Goal: Task Accomplishment & Management: Manage account settings

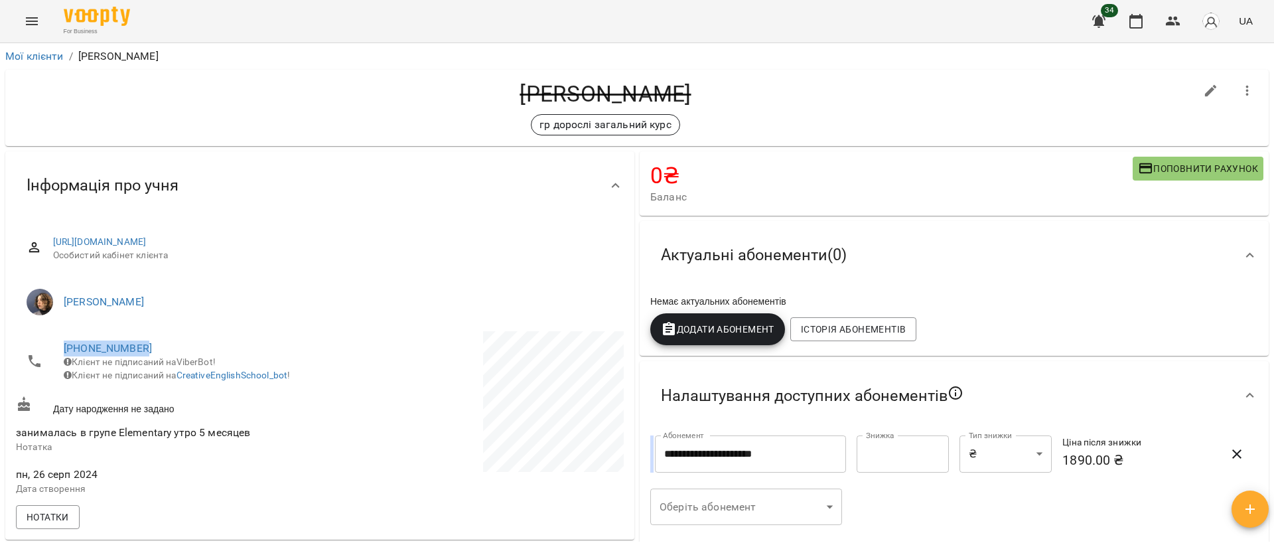
click at [33, 24] on icon "Menu" at bounding box center [32, 21] width 12 height 8
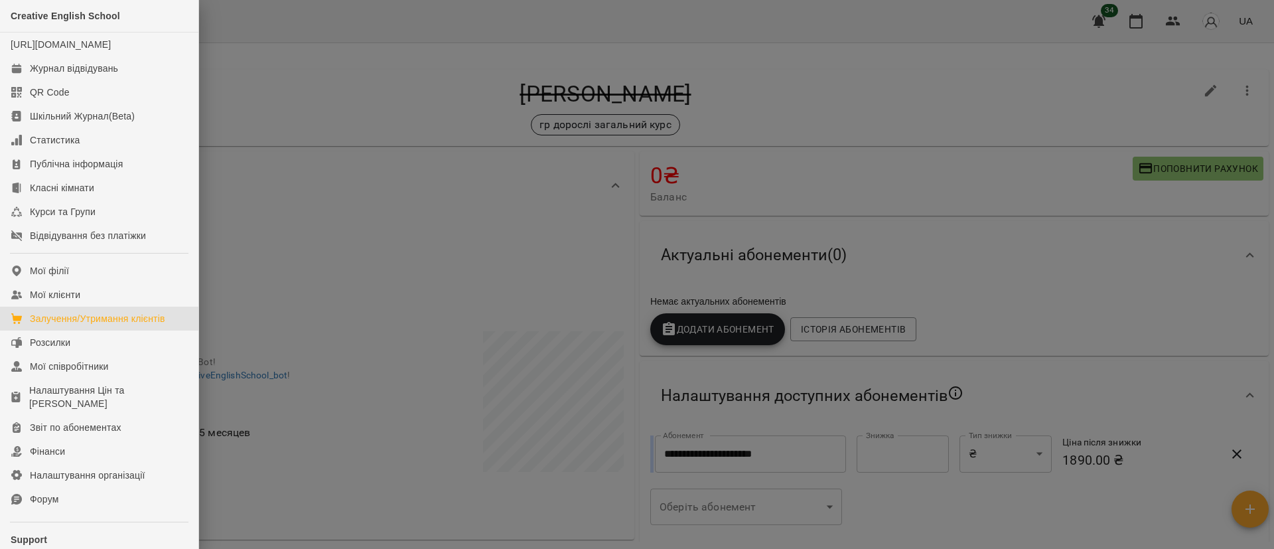
click at [74, 325] on div "Залучення/Утримання клієнтів" at bounding box center [97, 318] width 135 height 13
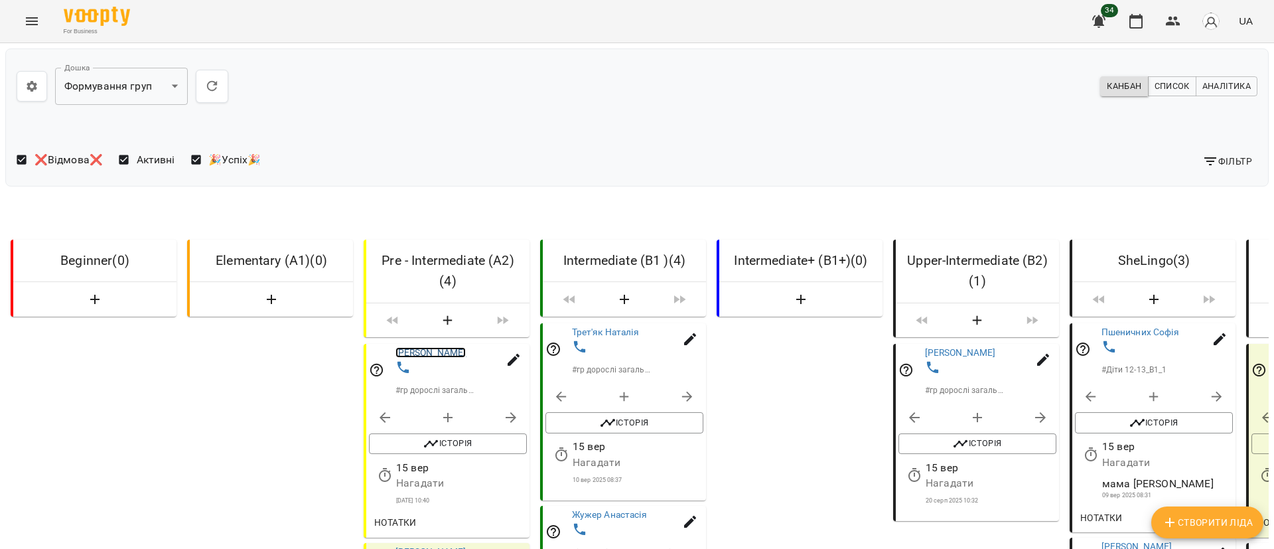
click at [424, 358] on link "Свідло Лілія" at bounding box center [430, 353] width 71 height 11
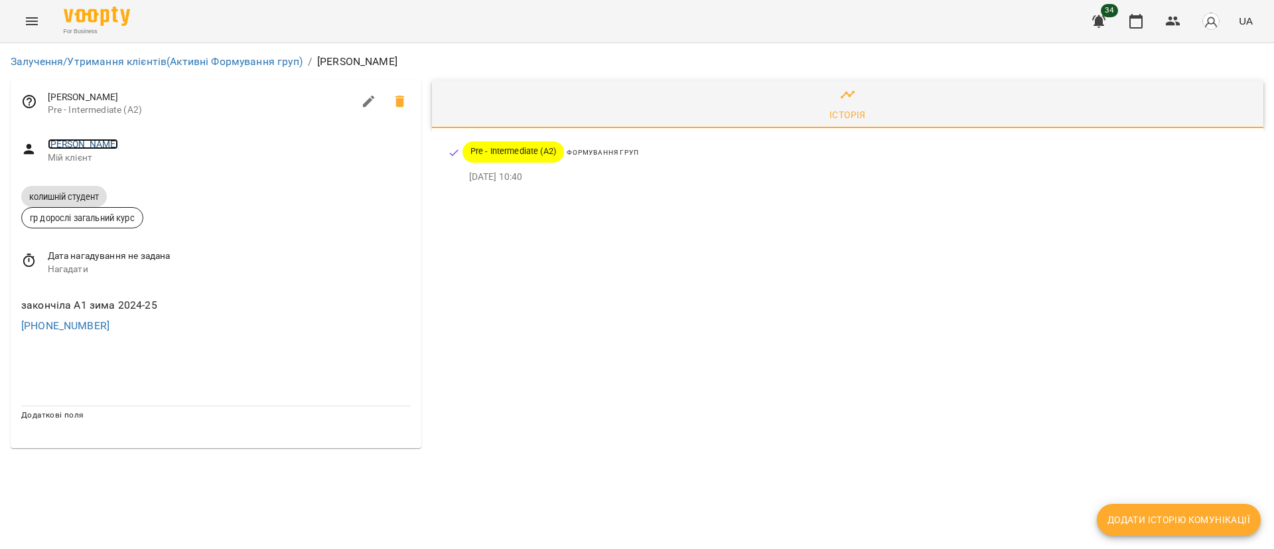
click at [62, 143] on link "Свідло Лілія" at bounding box center [83, 144] width 71 height 11
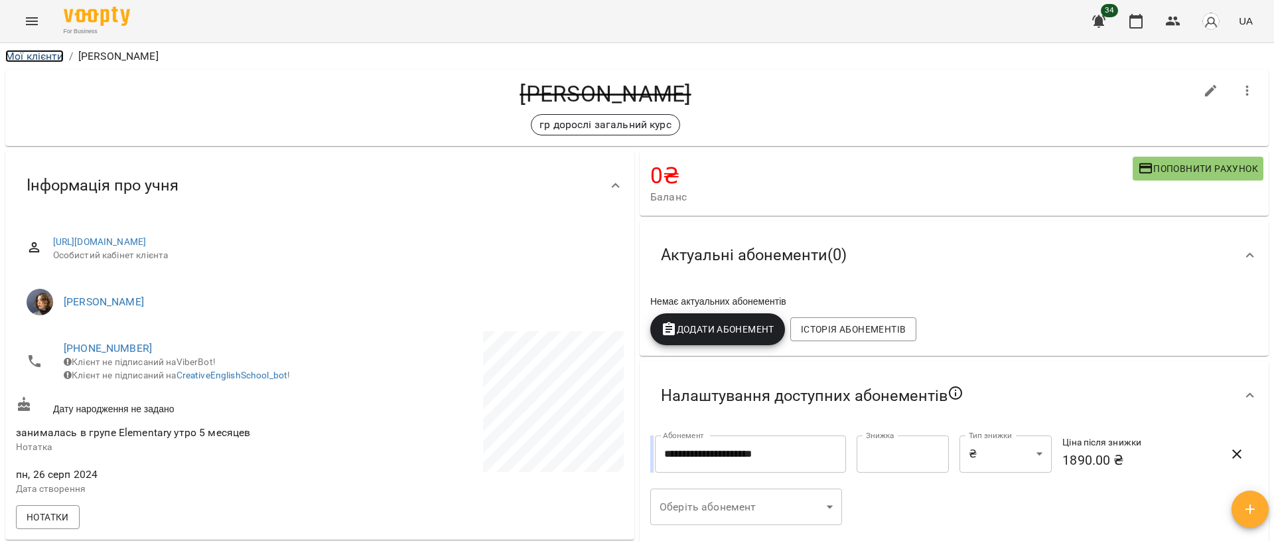
click at [30, 52] on link "Мої клієнти" at bounding box center [34, 56] width 58 height 13
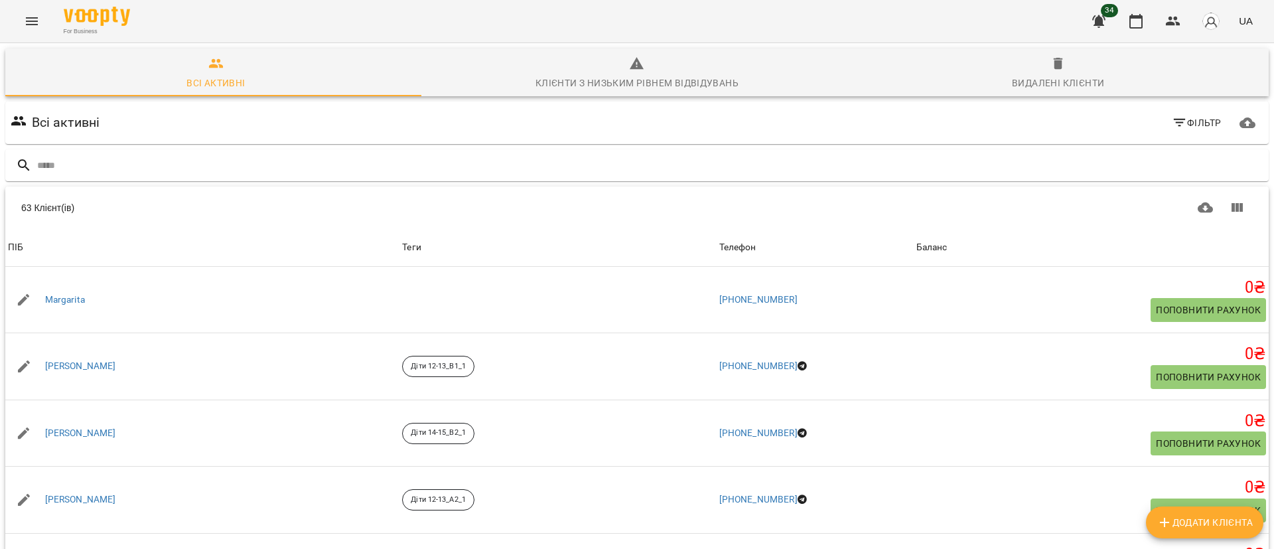
click at [1050, 70] on icon "button" at bounding box center [1058, 64] width 16 height 16
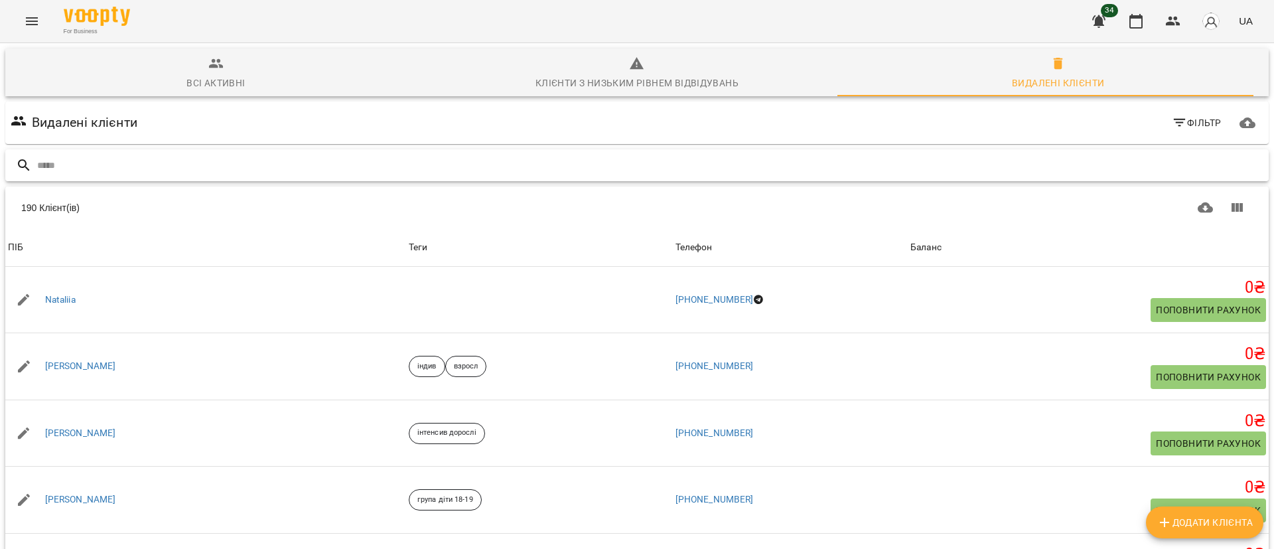
click at [119, 163] on input "text" at bounding box center [650, 166] width 1226 height 22
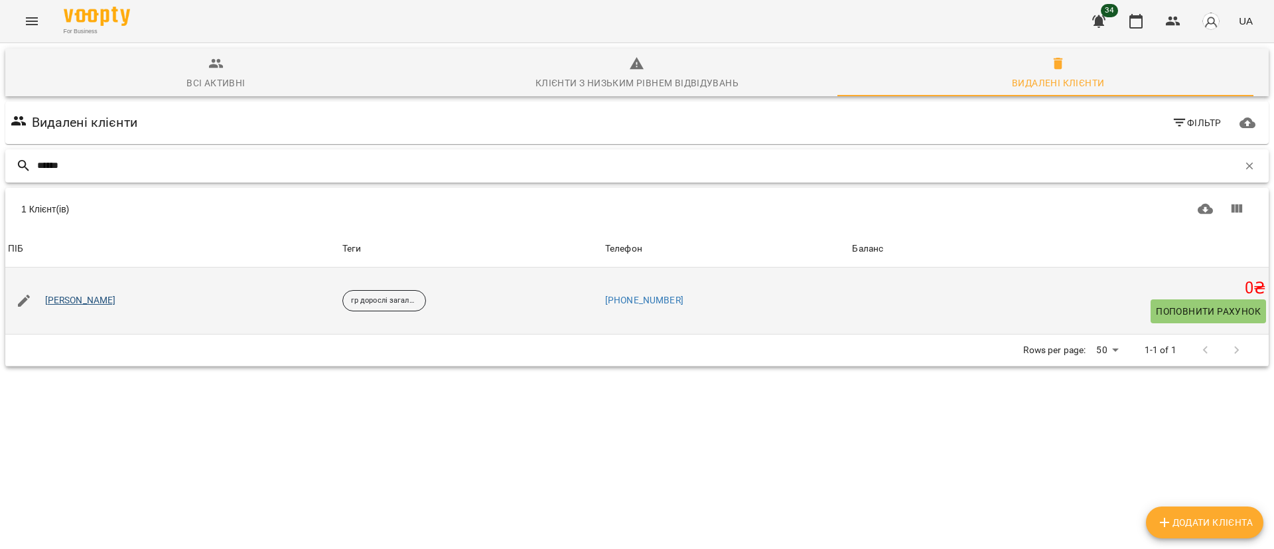
type input "******"
click at [97, 298] on link "[PERSON_NAME] [PERSON_NAME]" at bounding box center [80, 300] width 71 height 13
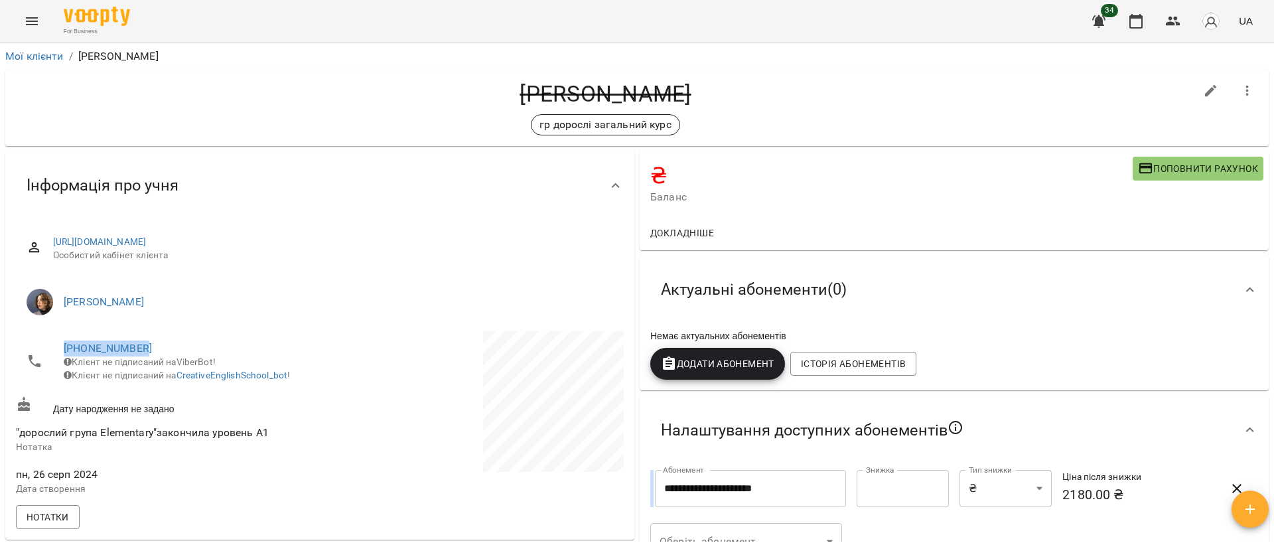
drag, startPoint x: 180, startPoint y: 345, endPoint x: 49, endPoint y: 348, distance: 131.4
click at [49, 348] on li "+380501751276 Клієнт не підписаний на ViberBot! Клієнт не підписаний на Creativ…" at bounding box center [166, 361] width 301 height 60
copy link "+380501751276"
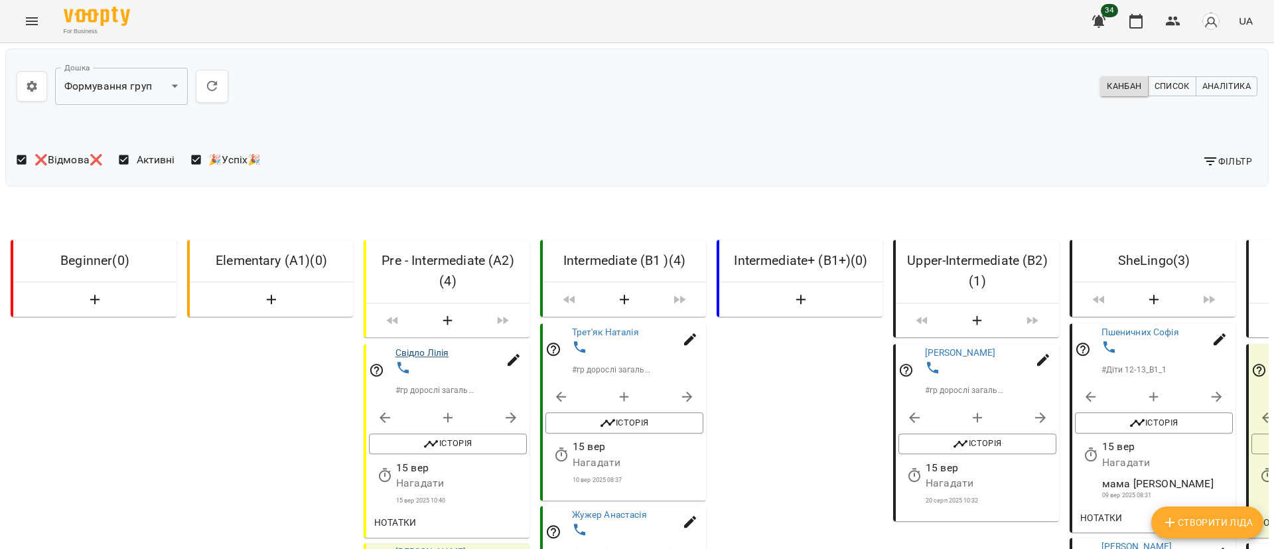
scroll to position [99, 0]
click at [439, 345] on link "Свідло Лілія" at bounding box center [422, 350] width 54 height 11
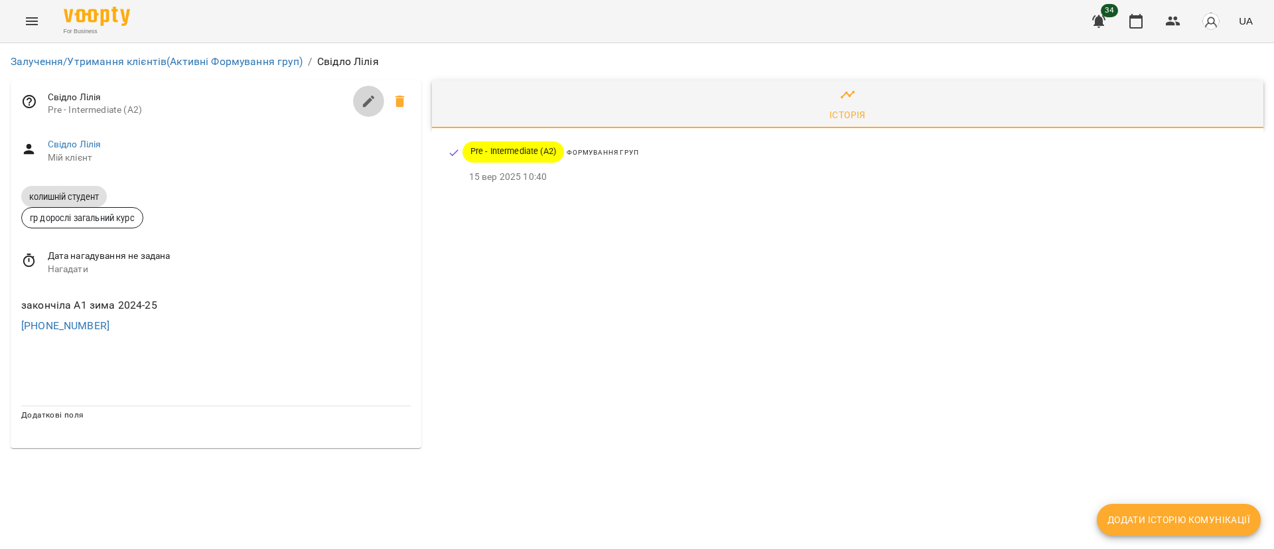
click at [363, 100] on icon "button" at bounding box center [369, 102] width 16 height 16
select select "**"
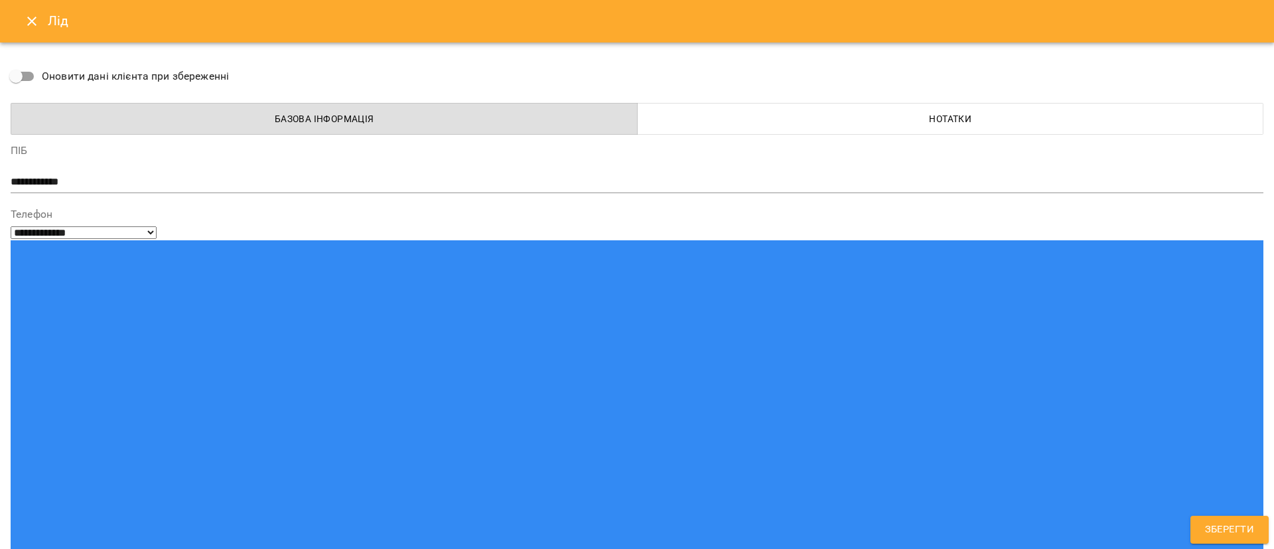
click at [903, 115] on span "Нотатки" at bounding box center [950, 119] width 610 height 16
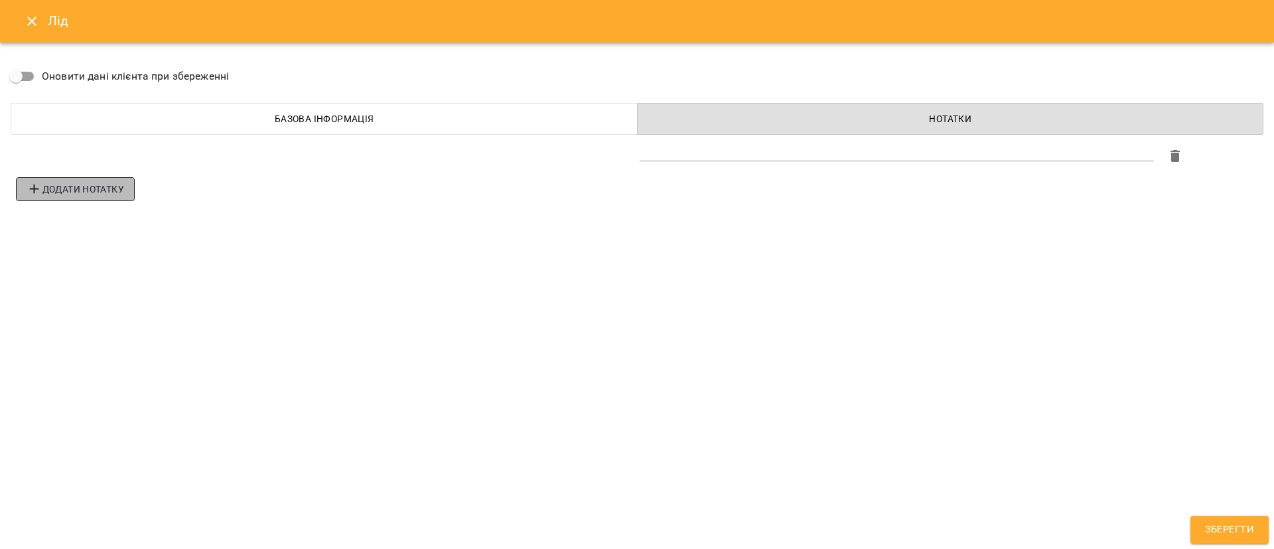
click at [94, 191] on span "Додати нотатку" at bounding box center [76, 189] width 98 height 16
click at [94, 222] on span "Додати нотатку" at bounding box center [76, 226] width 98 height 16
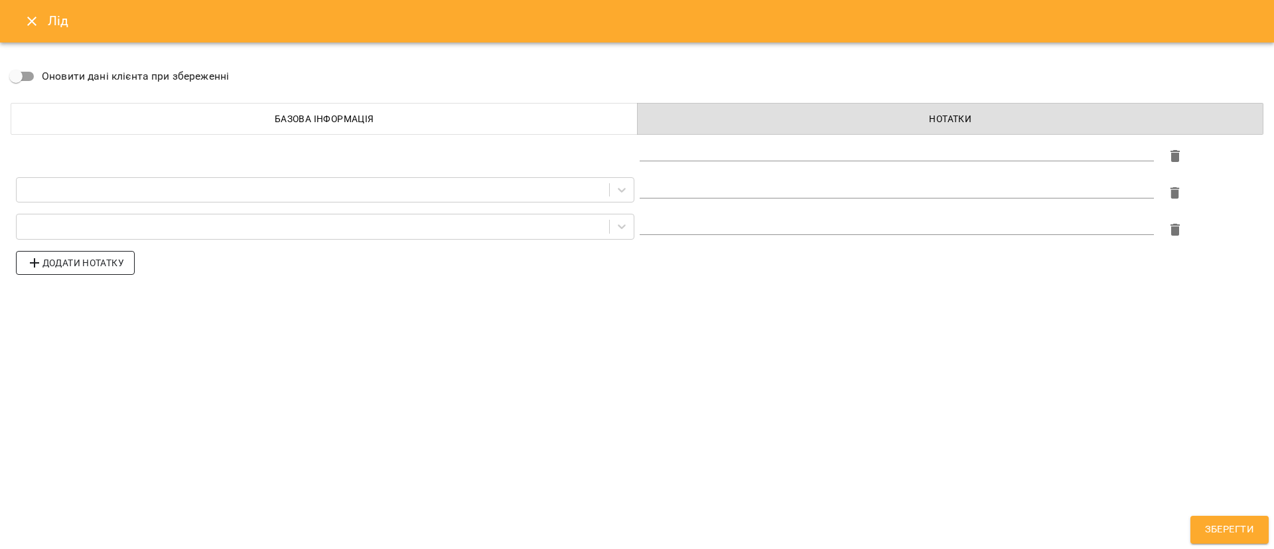
click at [84, 262] on span "Додати нотатку" at bounding box center [76, 263] width 98 height 16
click at [82, 294] on span "Додати нотатку" at bounding box center [76, 299] width 98 height 16
click at [78, 335] on span "Додати нотатку" at bounding box center [76, 336] width 98 height 16
click at [80, 373] on span "Додати нотатку" at bounding box center [76, 373] width 98 height 16
click at [87, 407] on span "Додати нотатку" at bounding box center [76, 410] width 98 height 16
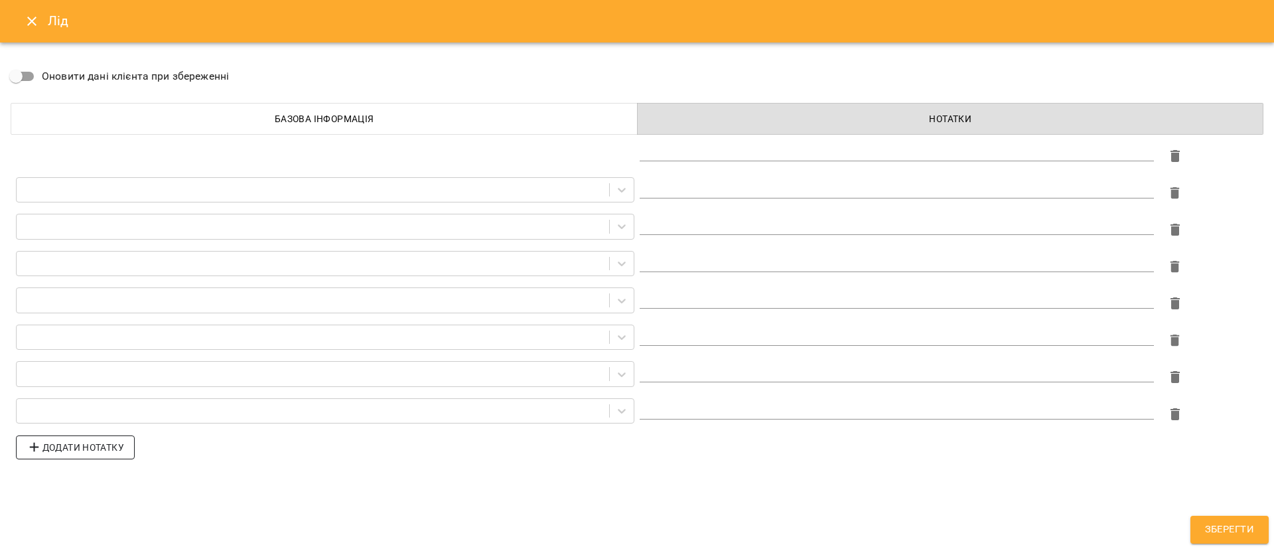
click at [96, 450] on span "Додати нотатку" at bounding box center [76, 447] width 98 height 16
click at [111, 484] on span "Додати нотатку" at bounding box center [76, 484] width 98 height 16
click at [111, 525] on span "Додати нотатку" at bounding box center [76, 521] width 98 height 16
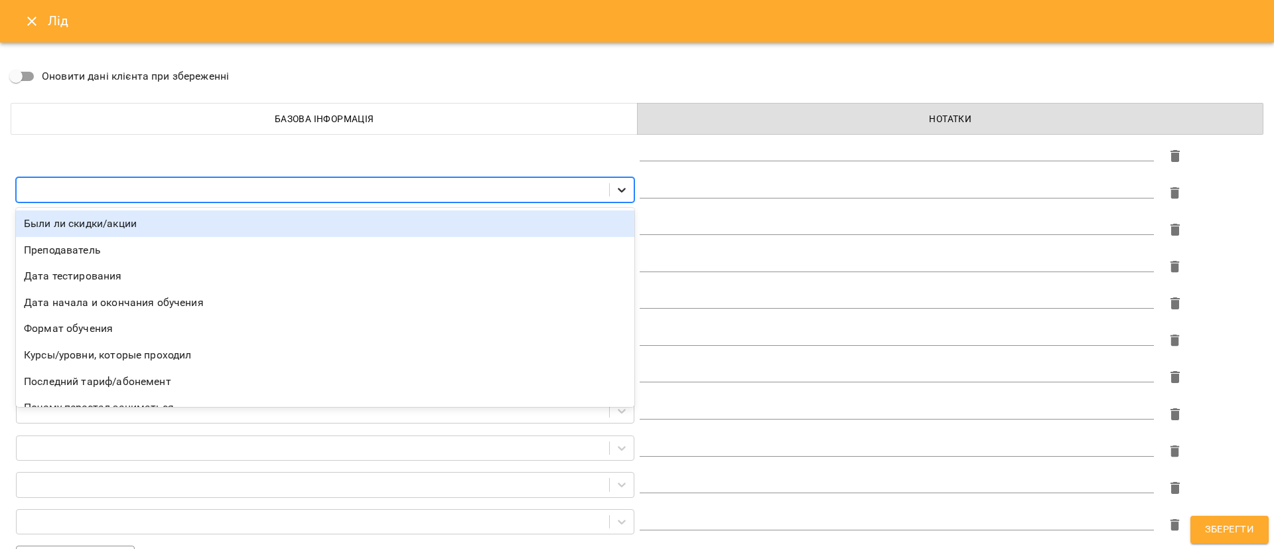
click at [615, 184] on icon at bounding box center [621, 189] width 13 height 13
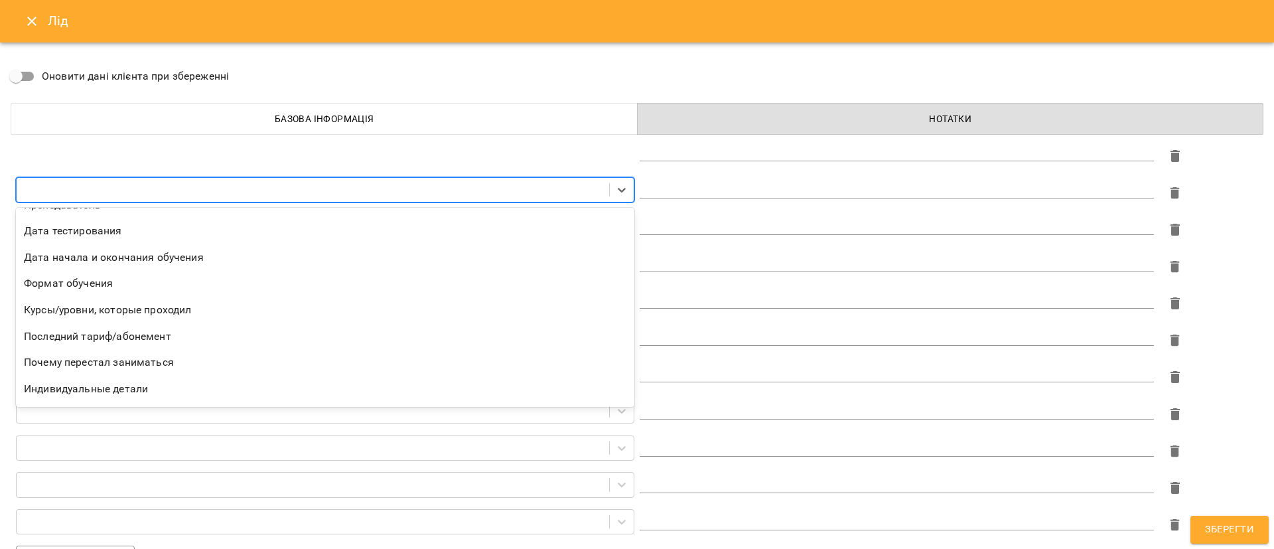
scroll to position [22, 0]
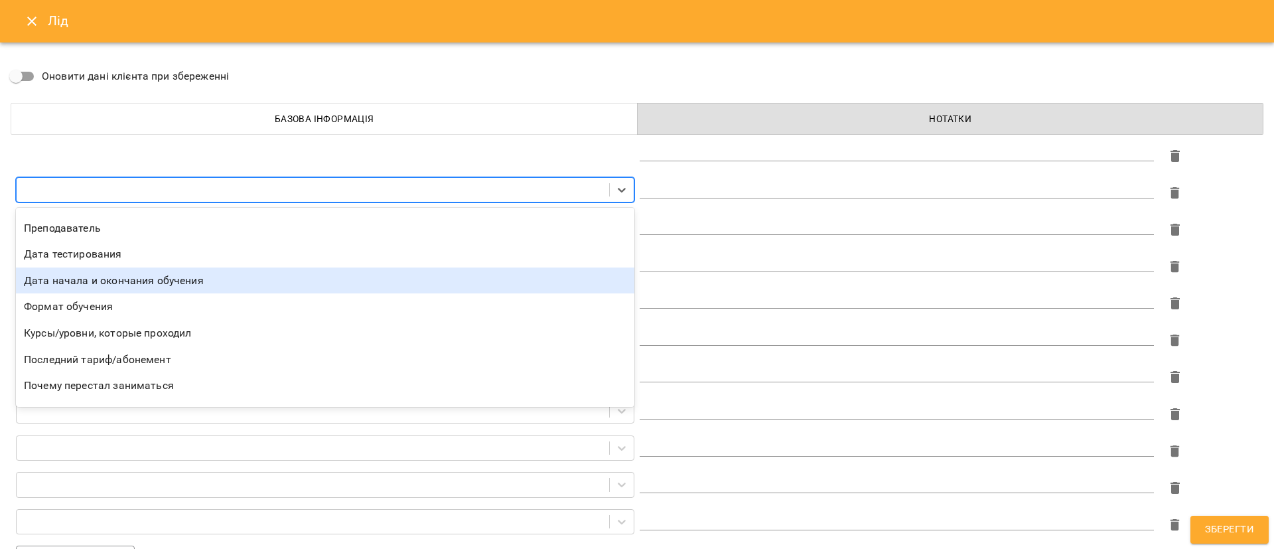
click at [207, 276] on div "Дата начала и окончания обучения" at bounding box center [325, 280] width 618 height 27
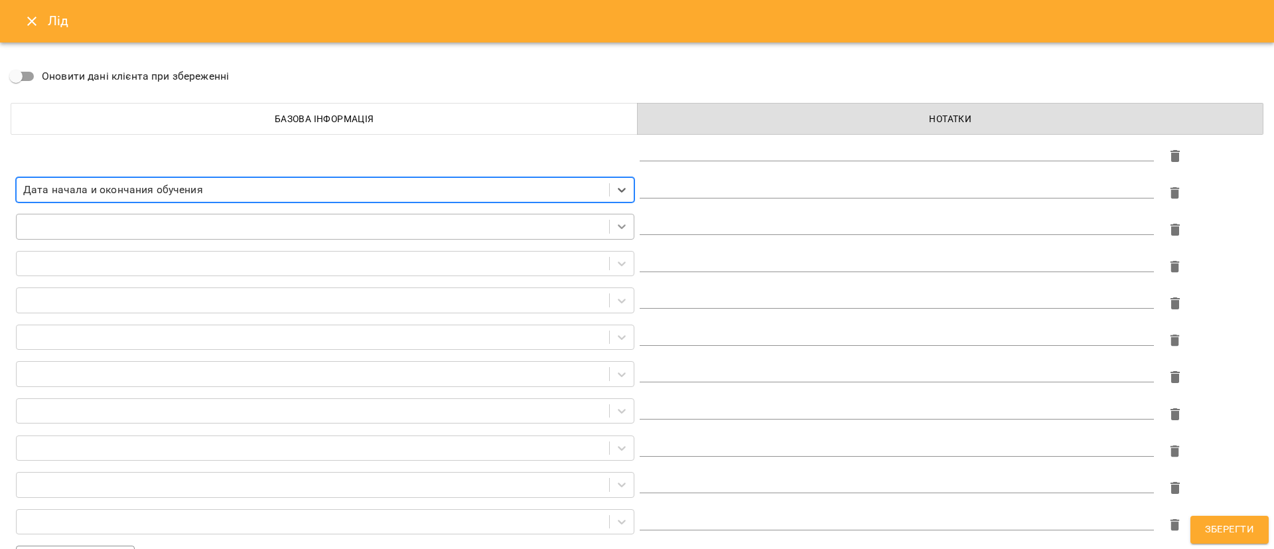
click at [615, 228] on icon at bounding box center [621, 226] width 13 height 13
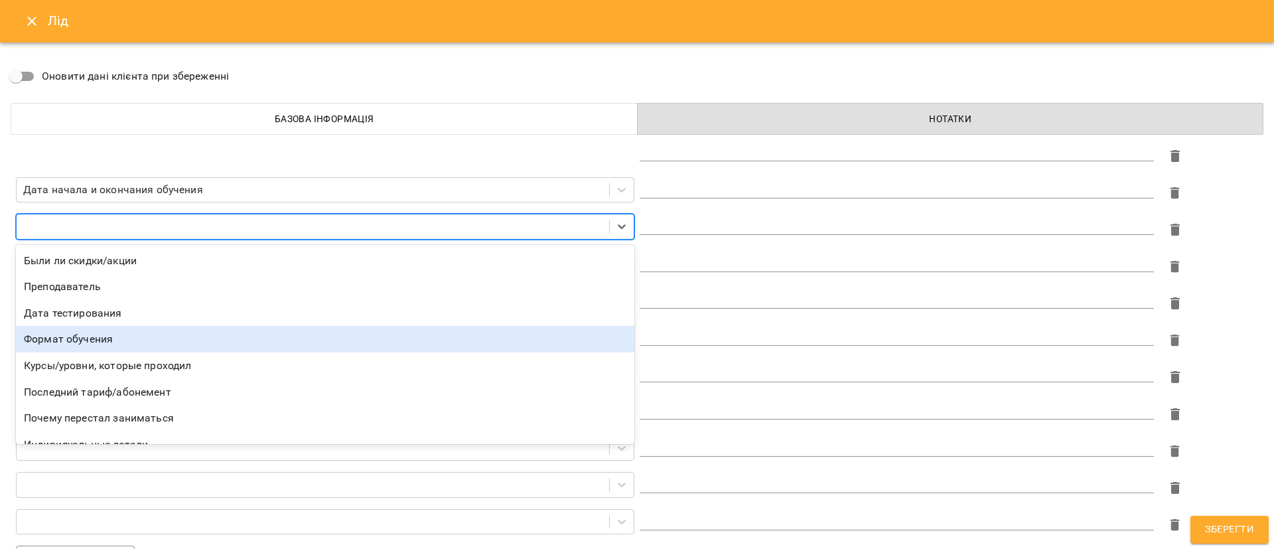
click at [380, 334] on div "Формат обучения" at bounding box center [325, 339] width 618 height 27
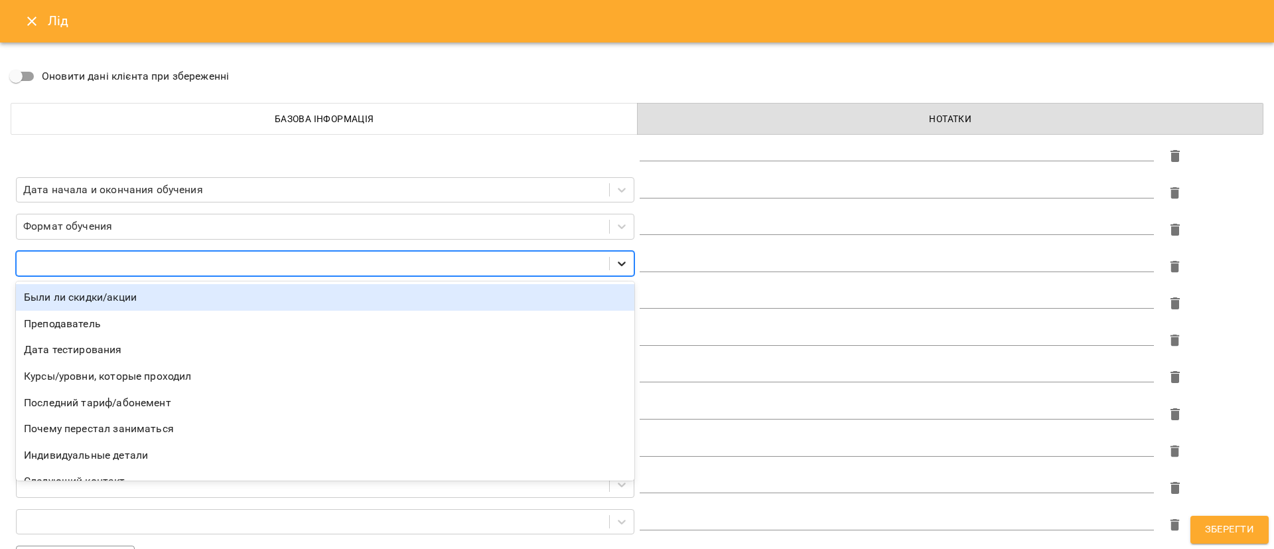
click at [618, 264] on icon at bounding box center [622, 263] width 8 height 5
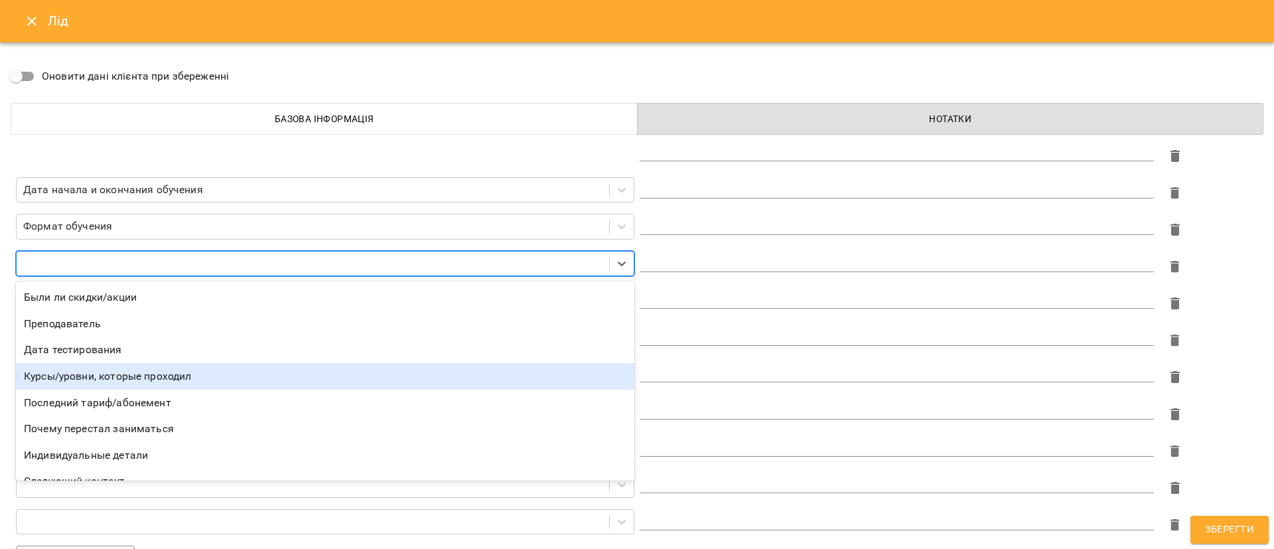
click at [381, 377] on div "Курсы/уровни, которые проходил" at bounding box center [325, 376] width 618 height 27
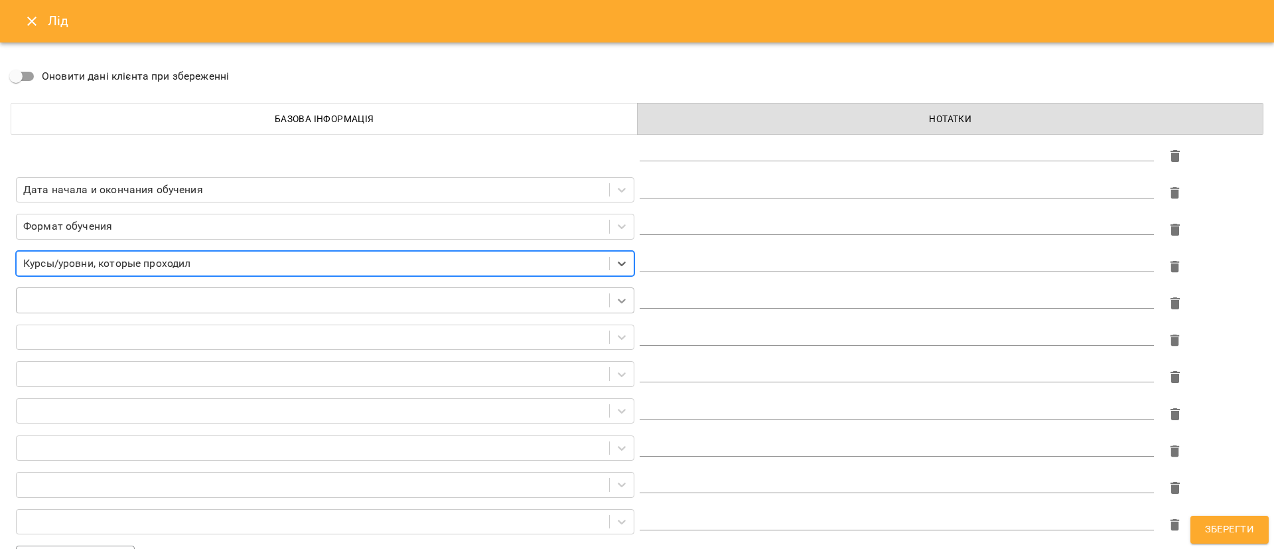
click at [615, 295] on icon at bounding box center [621, 300] width 13 height 13
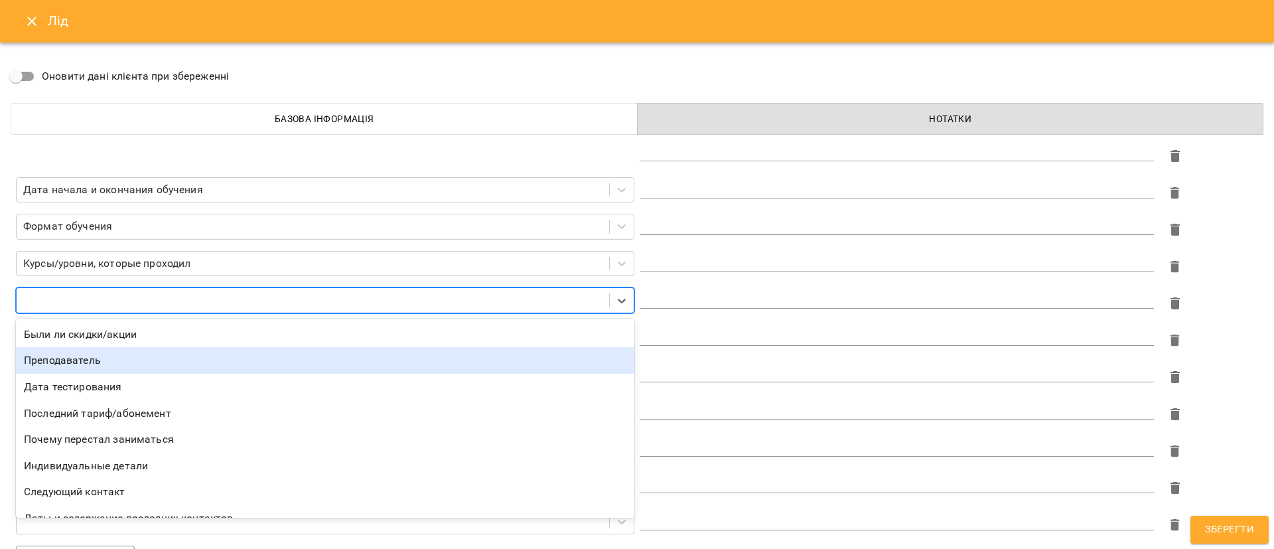
click at [269, 360] on div "Преподаватель" at bounding box center [325, 360] width 618 height 27
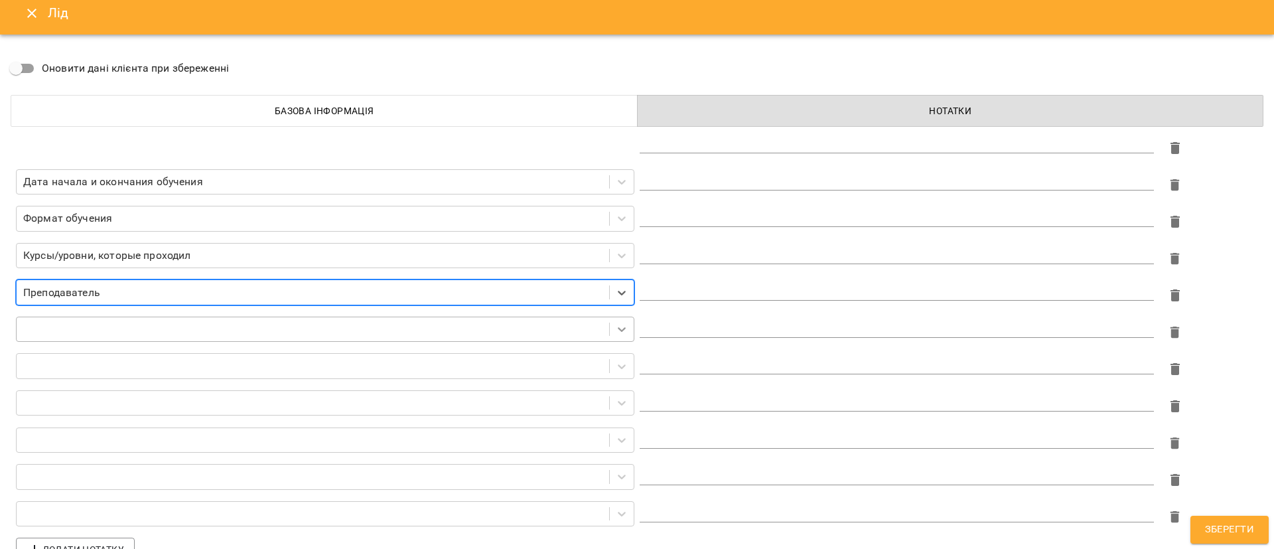
click at [615, 332] on icon at bounding box center [621, 328] width 13 height 13
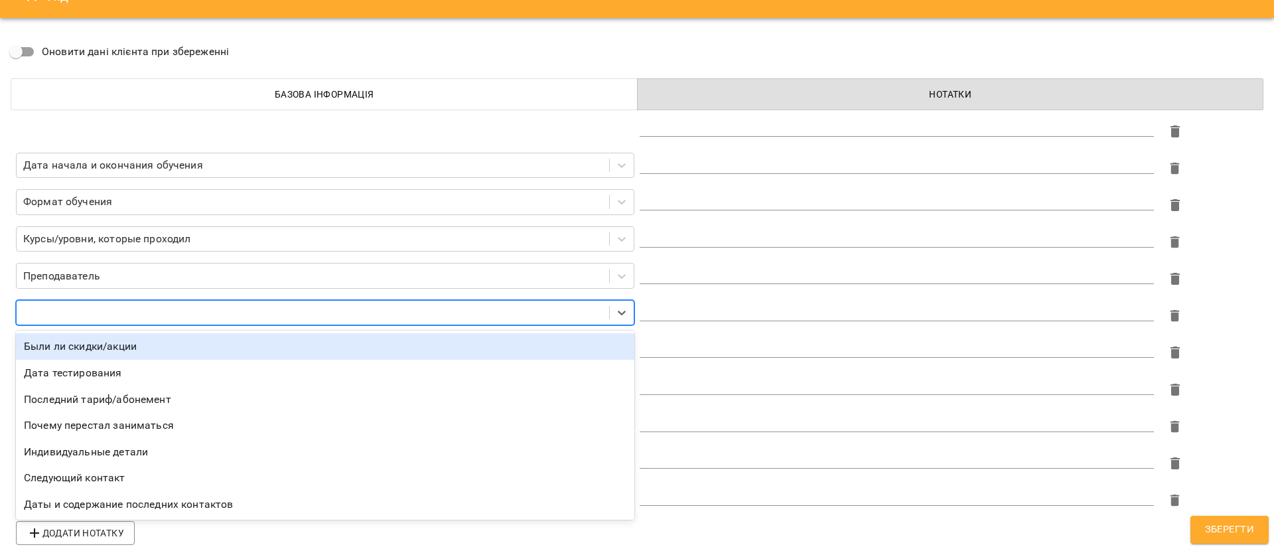
scroll to position [36, 0]
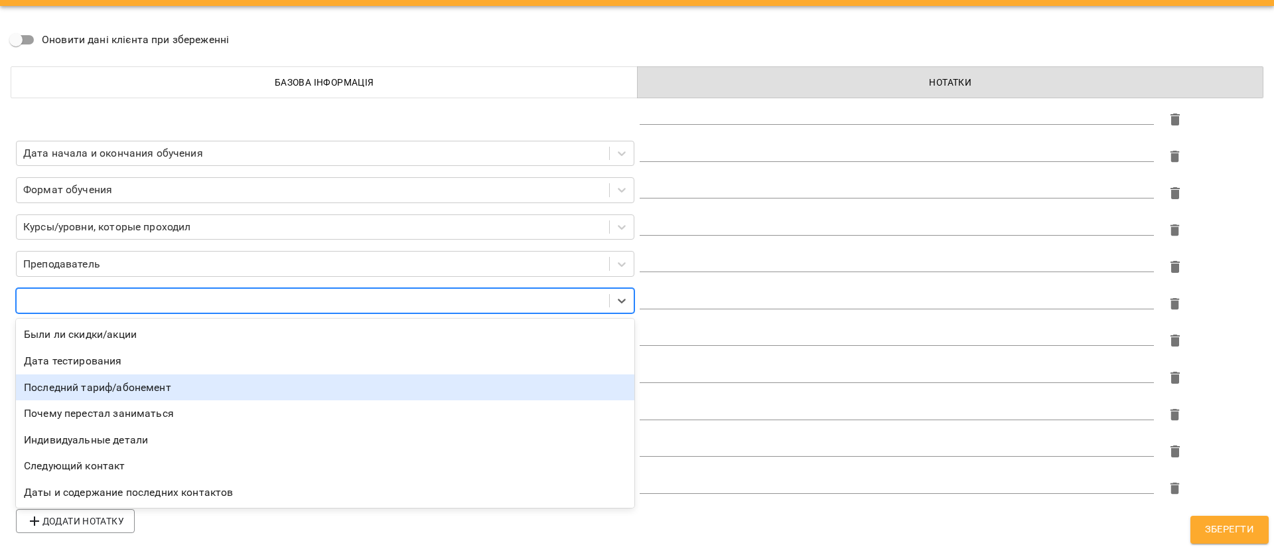
click at [373, 383] on div "Последний тариф/абонемент" at bounding box center [325, 387] width 618 height 27
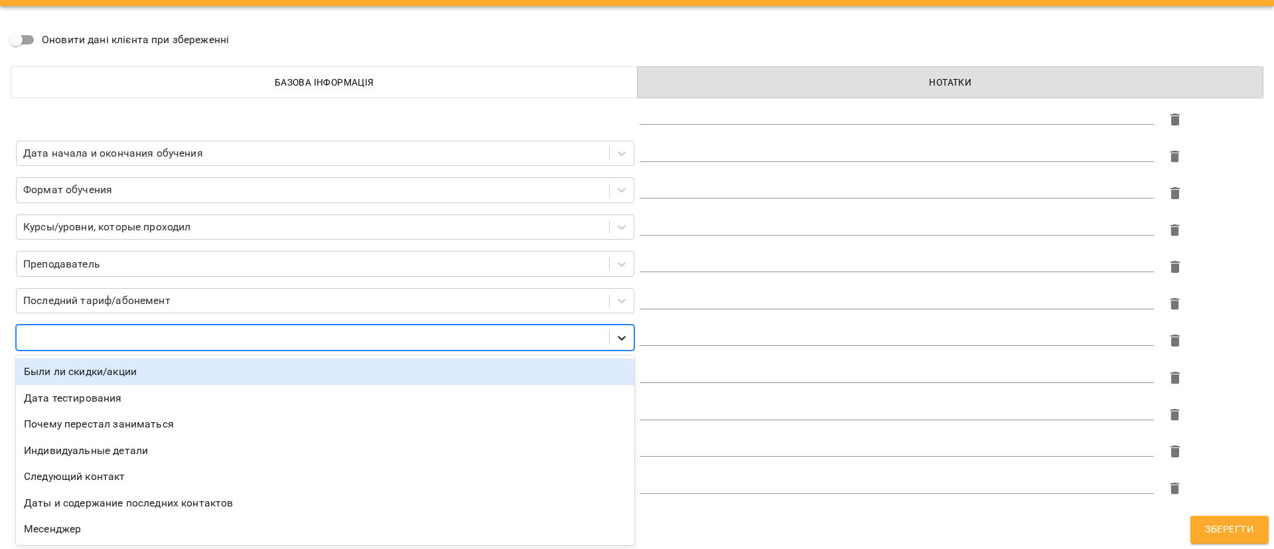
click at [618, 336] on icon at bounding box center [622, 338] width 8 height 5
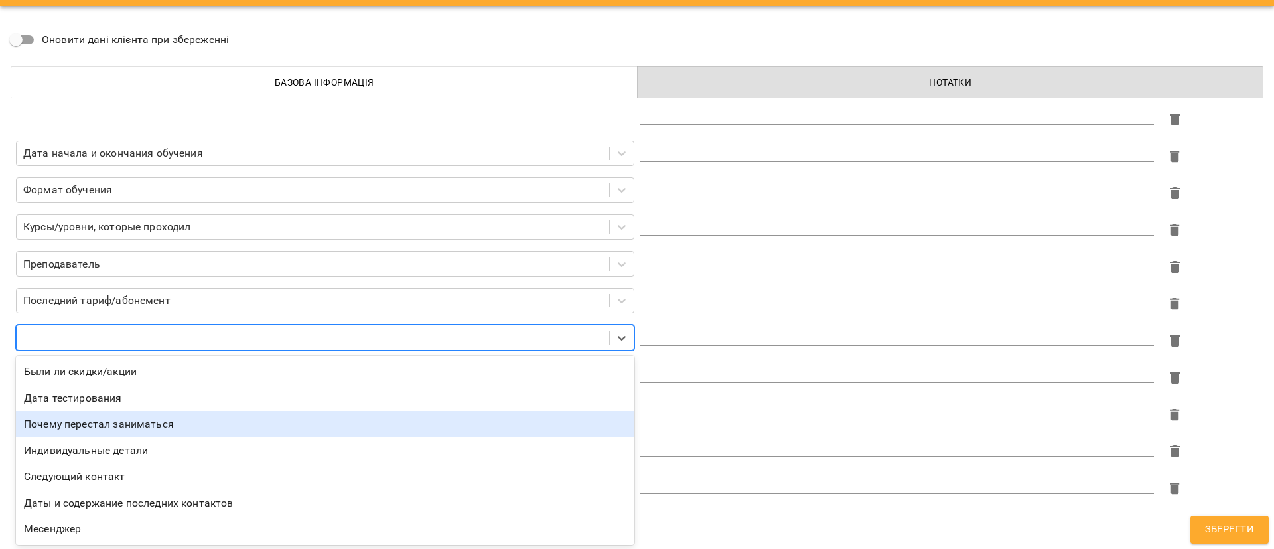
click at [310, 420] on div "Почему перестал заниматься" at bounding box center [325, 424] width 618 height 27
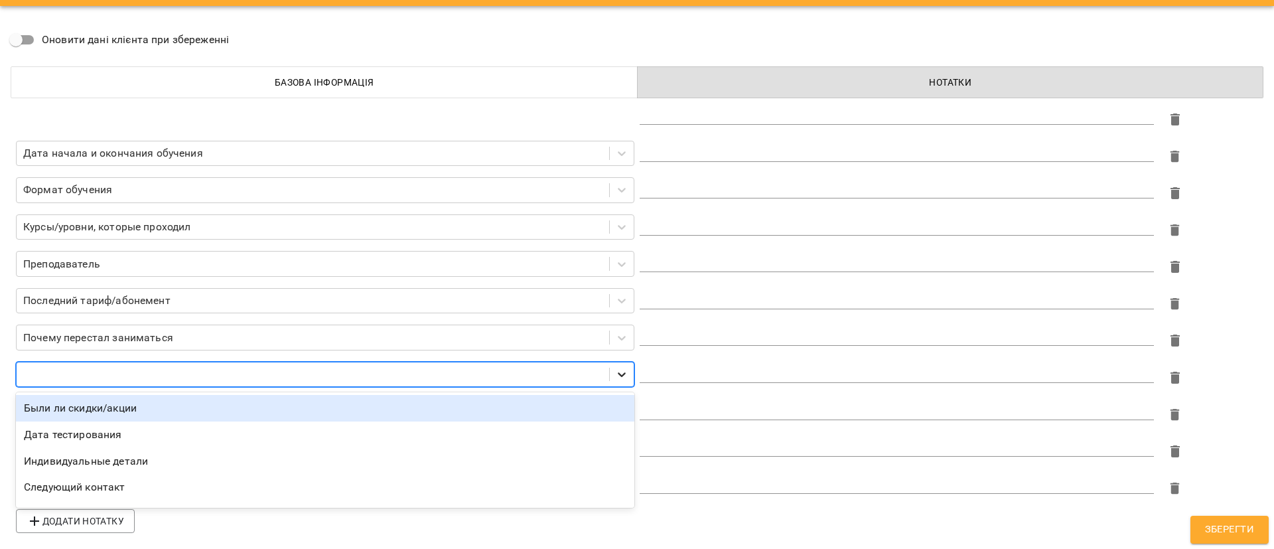
click at [610, 366] on div at bounding box center [622, 374] width 24 height 24
click at [620, 332] on icon at bounding box center [621, 337] width 13 height 13
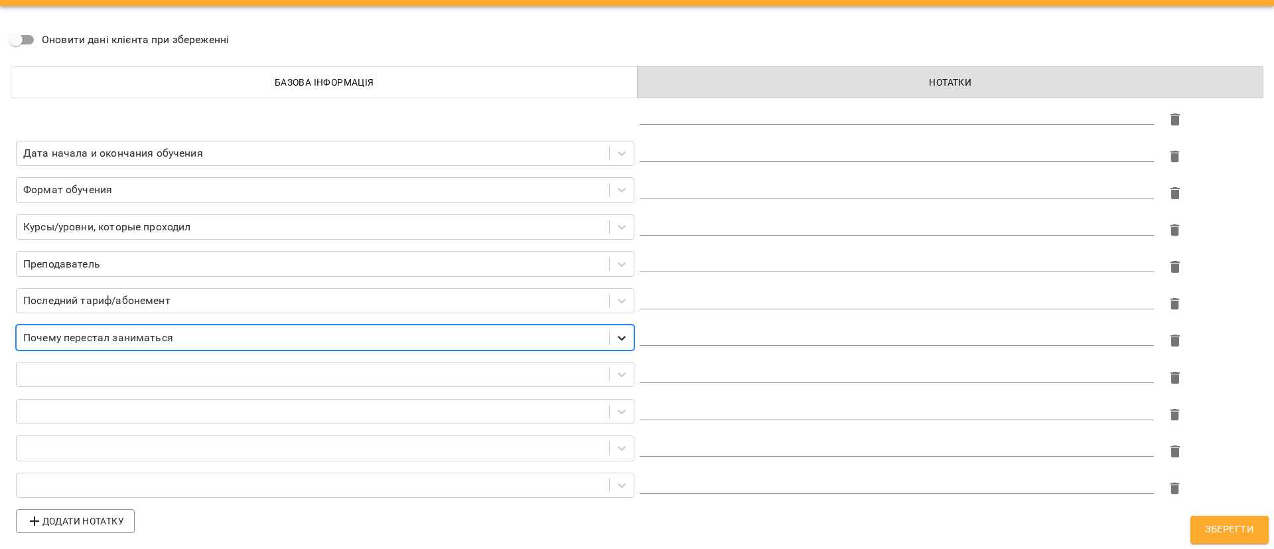
click at [618, 332] on icon at bounding box center [621, 337] width 13 height 13
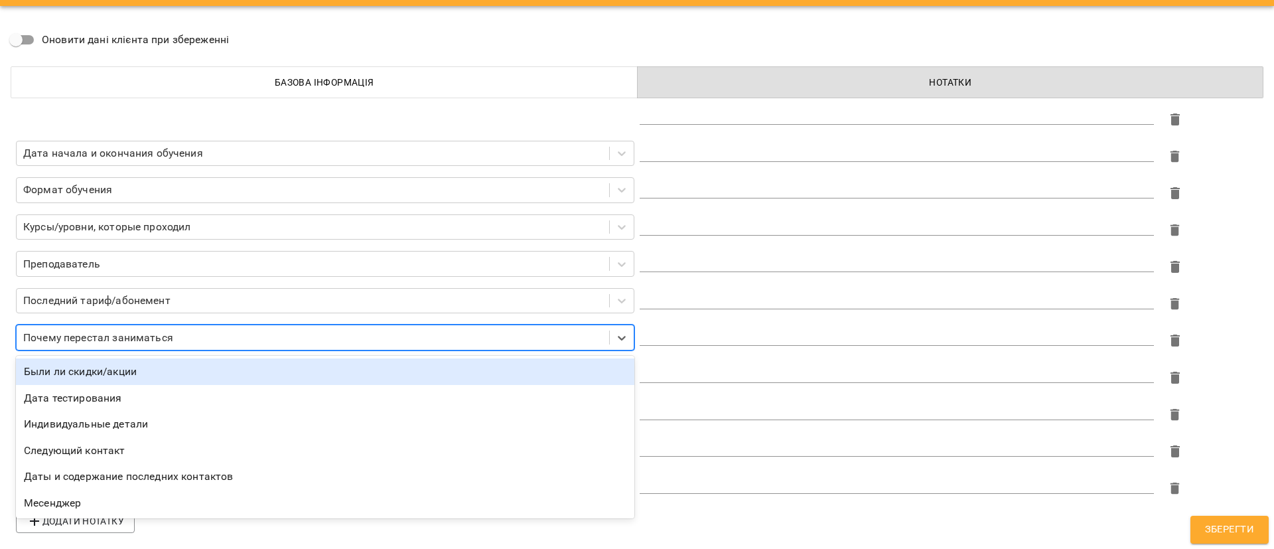
click at [145, 368] on div "Были ли скидки/акции" at bounding box center [325, 371] width 618 height 27
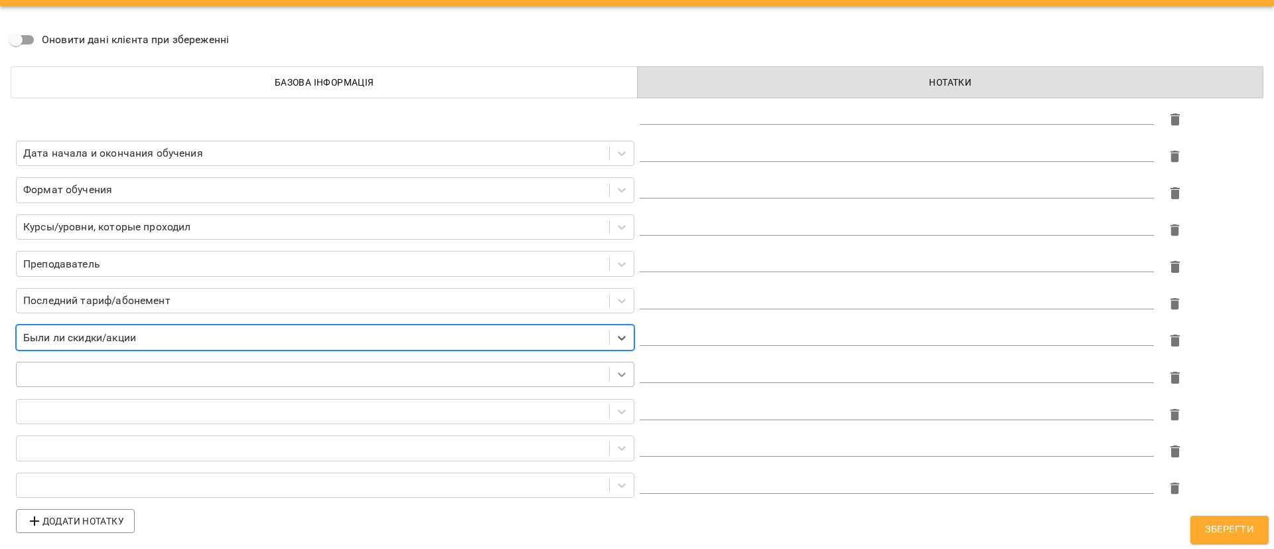
click at [616, 373] on icon at bounding box center [621, 373] width 13 height 13
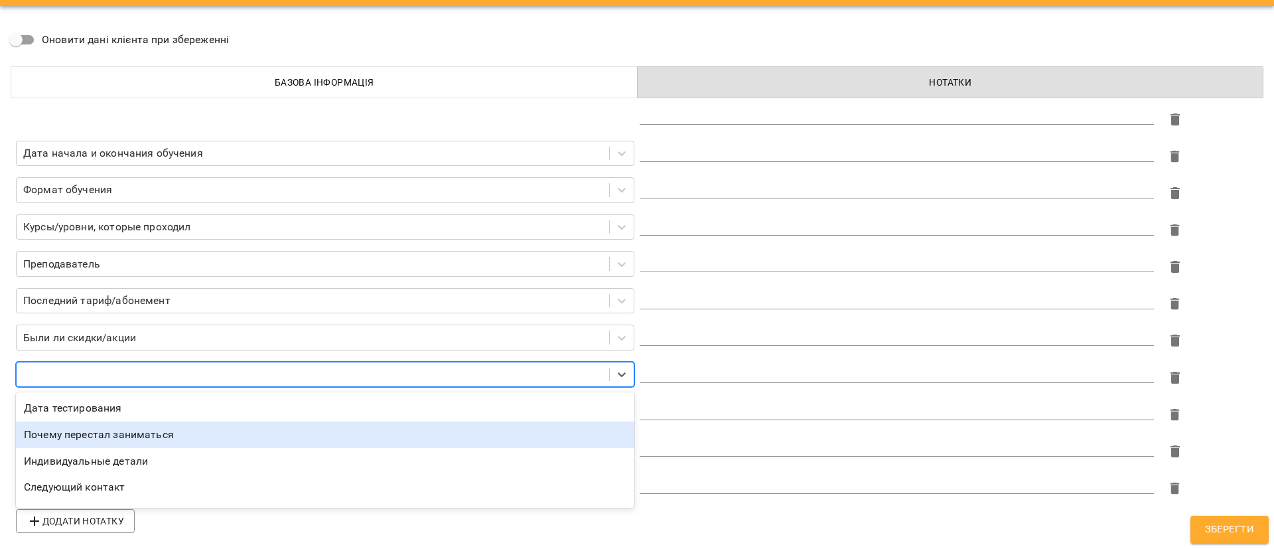
click at [300, 429] on div "Почему перестал заниматься" at bounding box center [325, 434] width 618 height 27
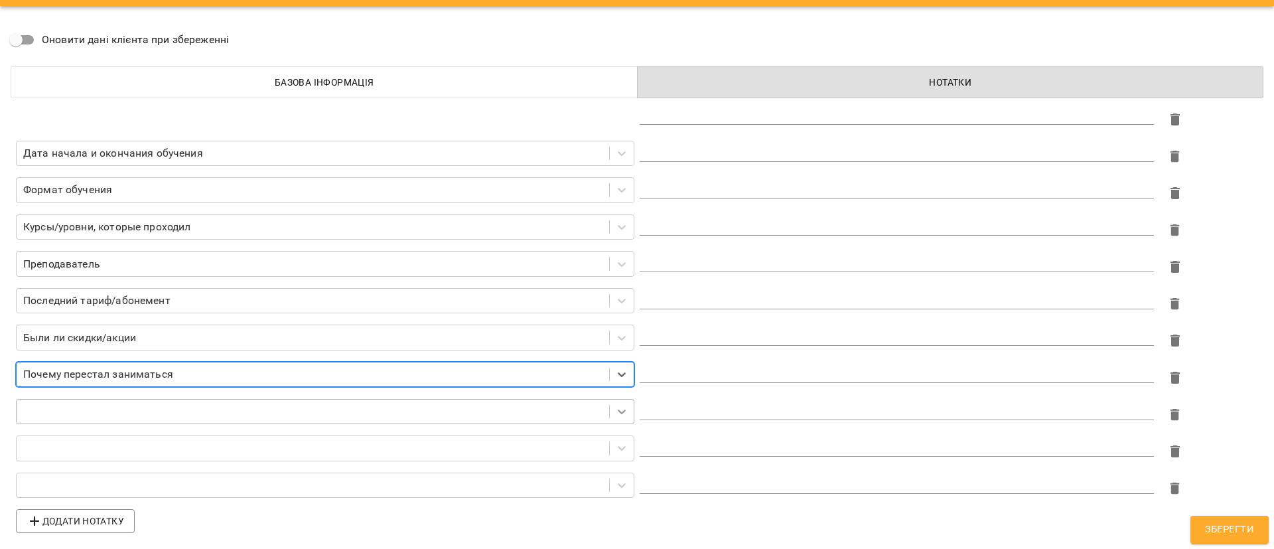
scroll to position [53, 0]
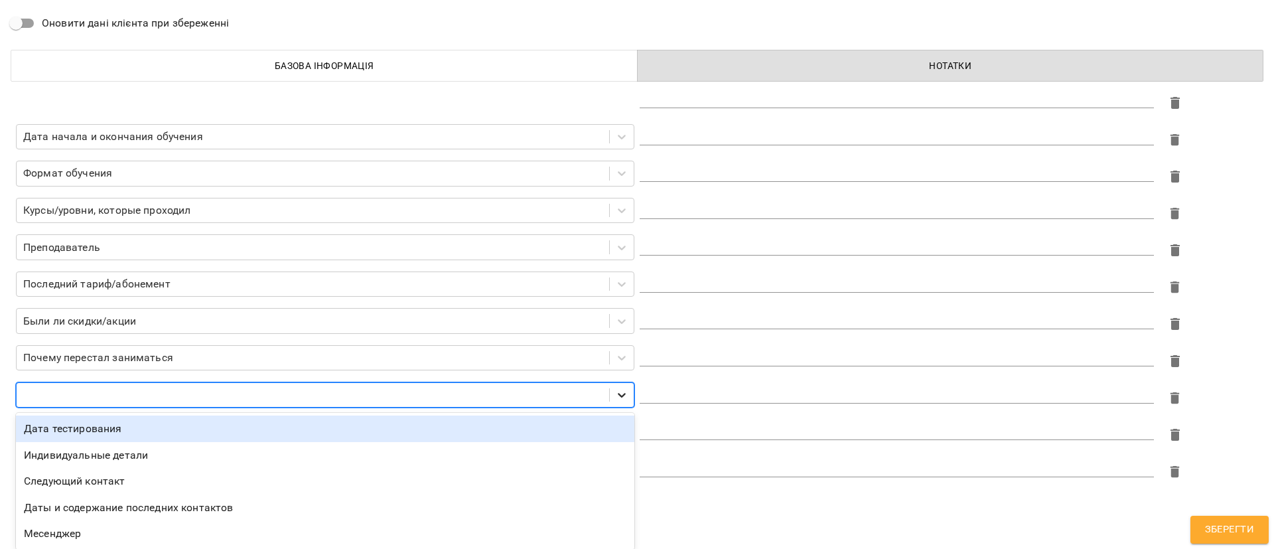
click at [618, 401] on div at bounding box center [622, 395] width 24 height 24
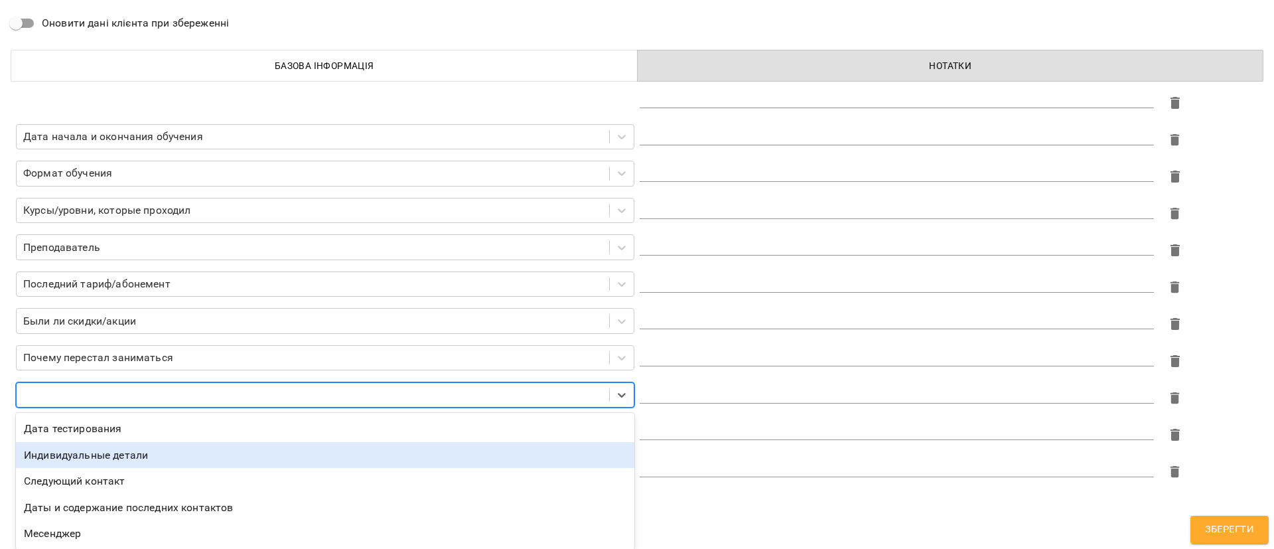
click at [192, 458] on div "Индивидуальные детали" at bounding box center [325, 455] width 618 height 27
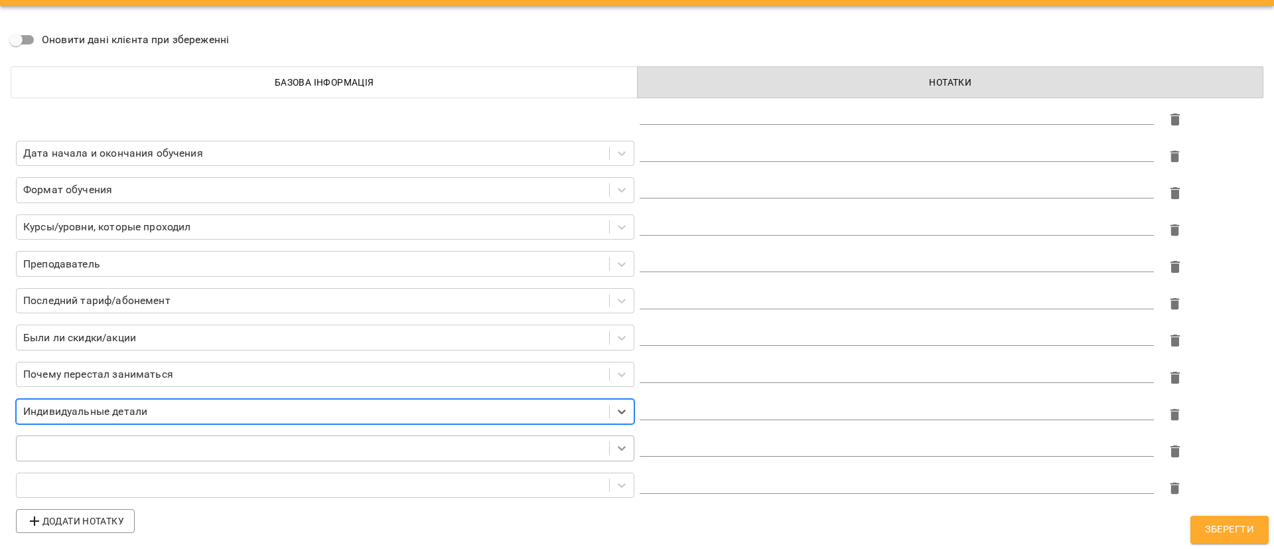
scroll to position [64, 0]
click at [620, 443] on div at bounding box center [325, 448] width 618 height 26
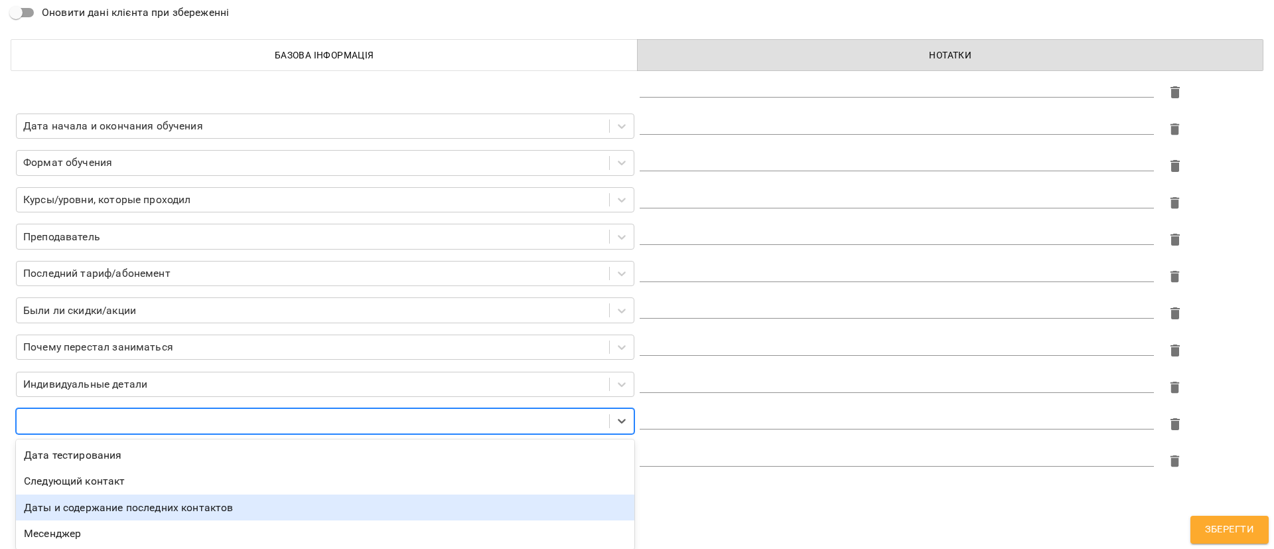
click at [348, 508] on div "Даты и содержание последних контактов" at bounding box center [325, 507] width 618 height 27
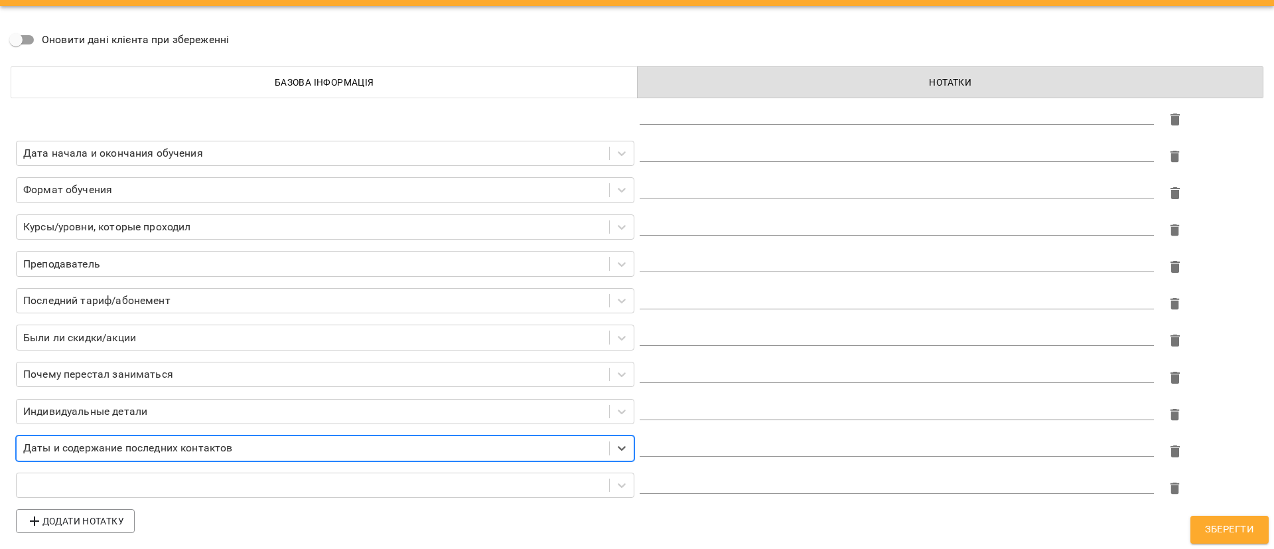
scroll to position [36, 0]
click at [614, 480] on div at bounding box center [325, 485] width 618 height 26
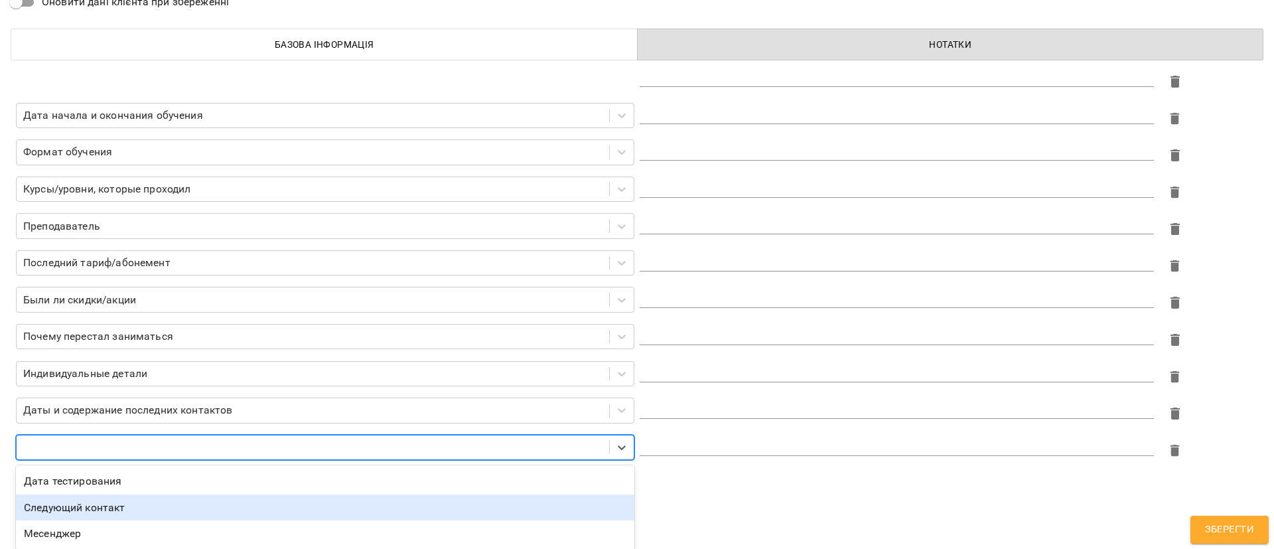
click at [199, 499] on div "Следующий контакт" at bounding box center [325, 507] width 618 height 27
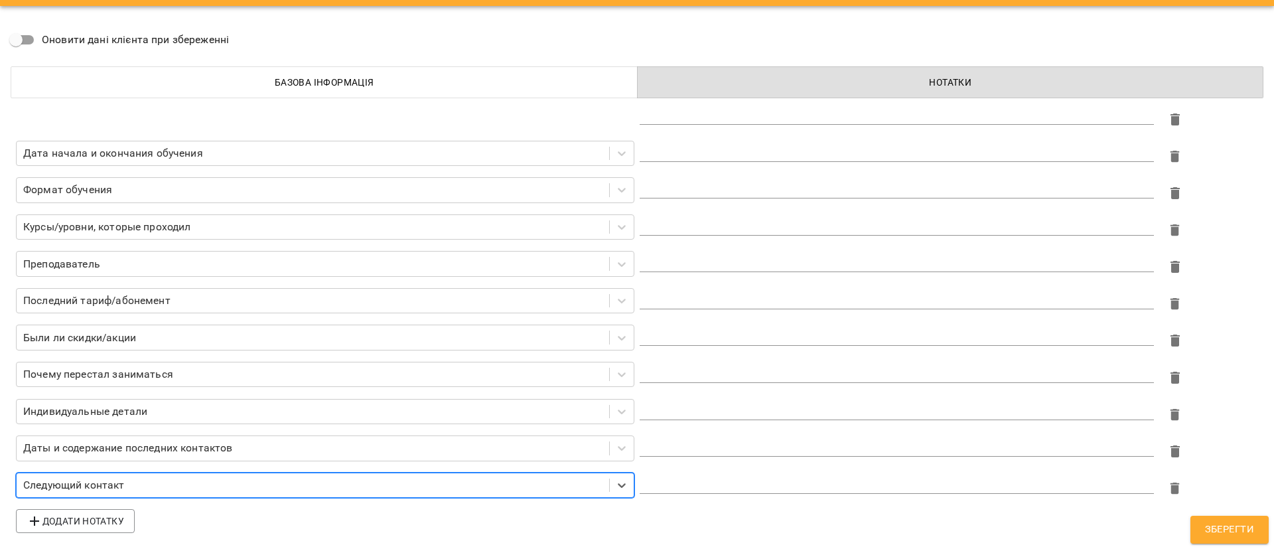
scroll to position [36, 0]
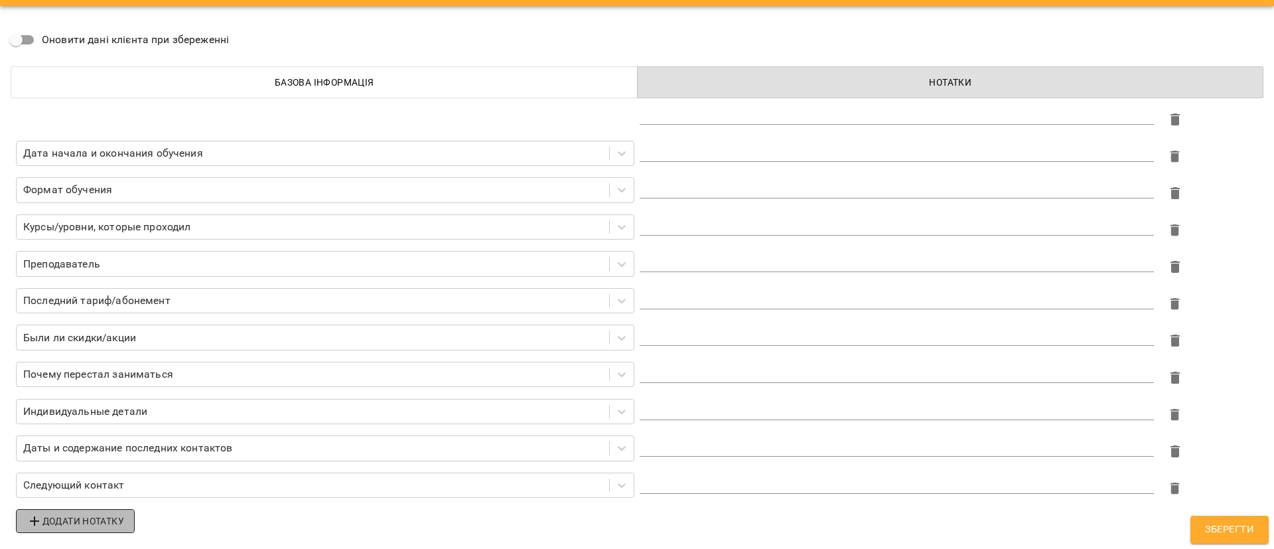
click at [76, 522] on span "Додати нотатку" at bounding box center [76, 521] width 98 height 16
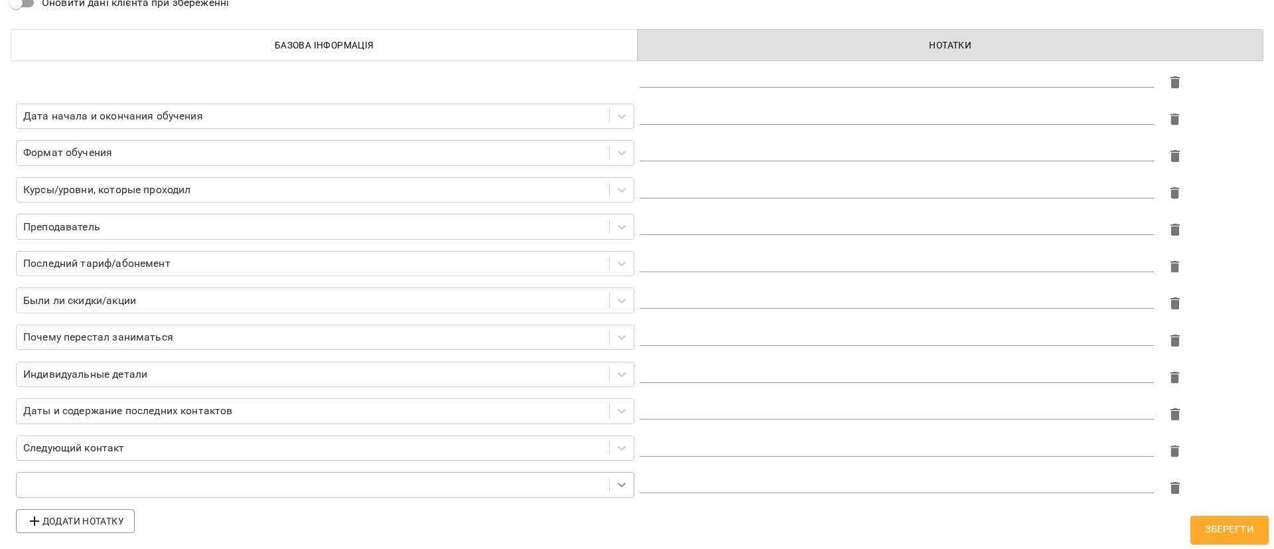
click at [612, 484] on div at bounding box center [622, 484] width 24 height 24
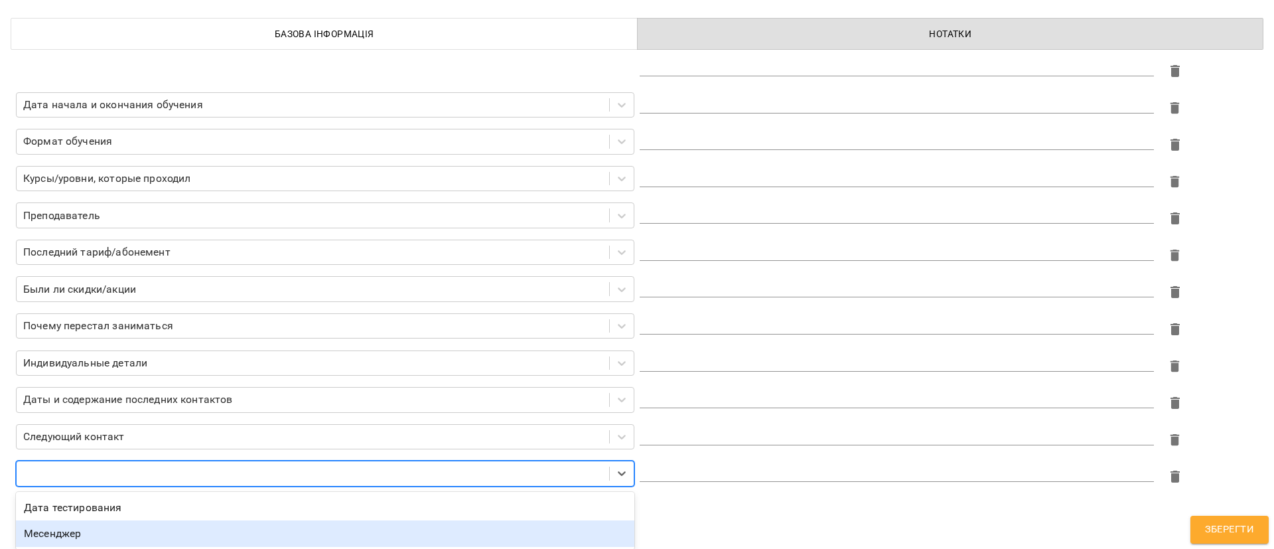
click at [116, 529] on div "Месенджер" at bounding box center [325, 533] width 618 height 27
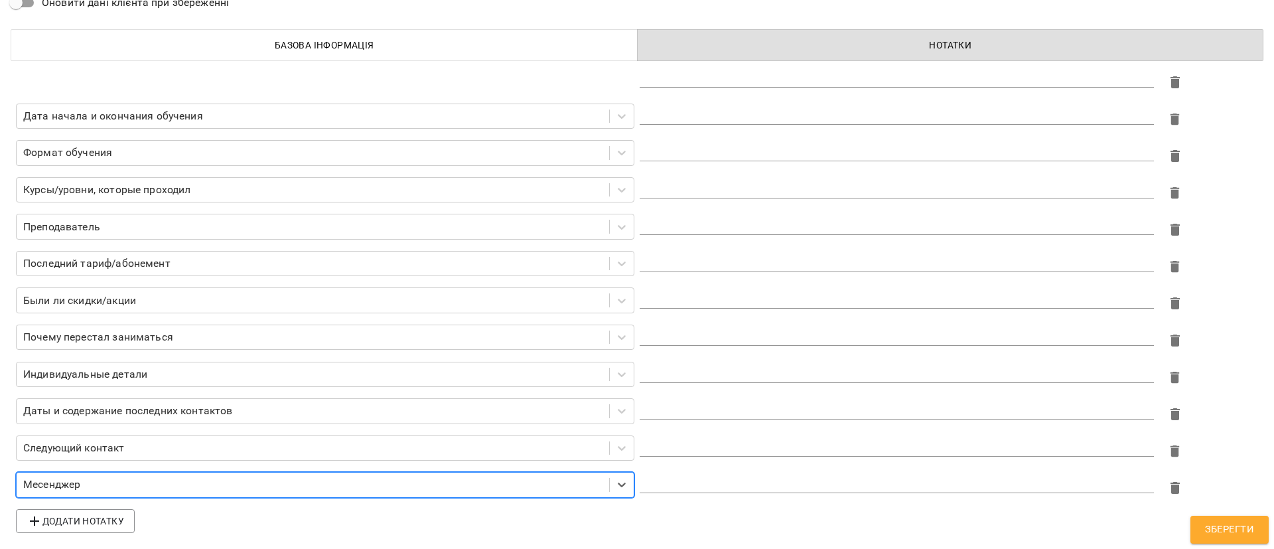
scroll to position [74, 0]
click at [787, 148] on textarea at bounding box center [896, 150] width 514 height 13
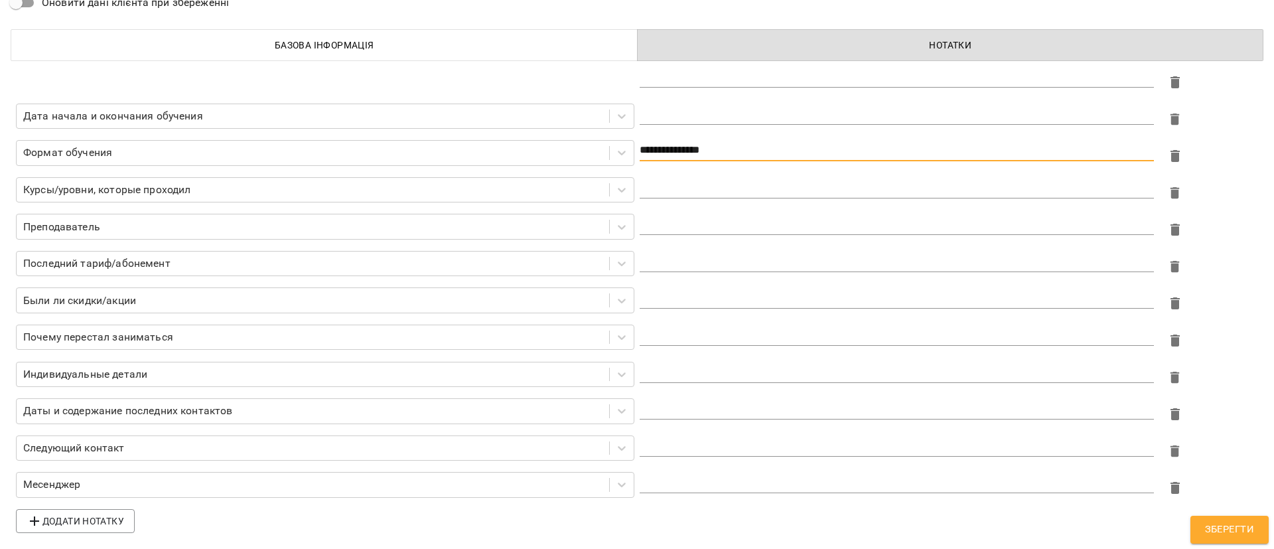
type textarea "**********"
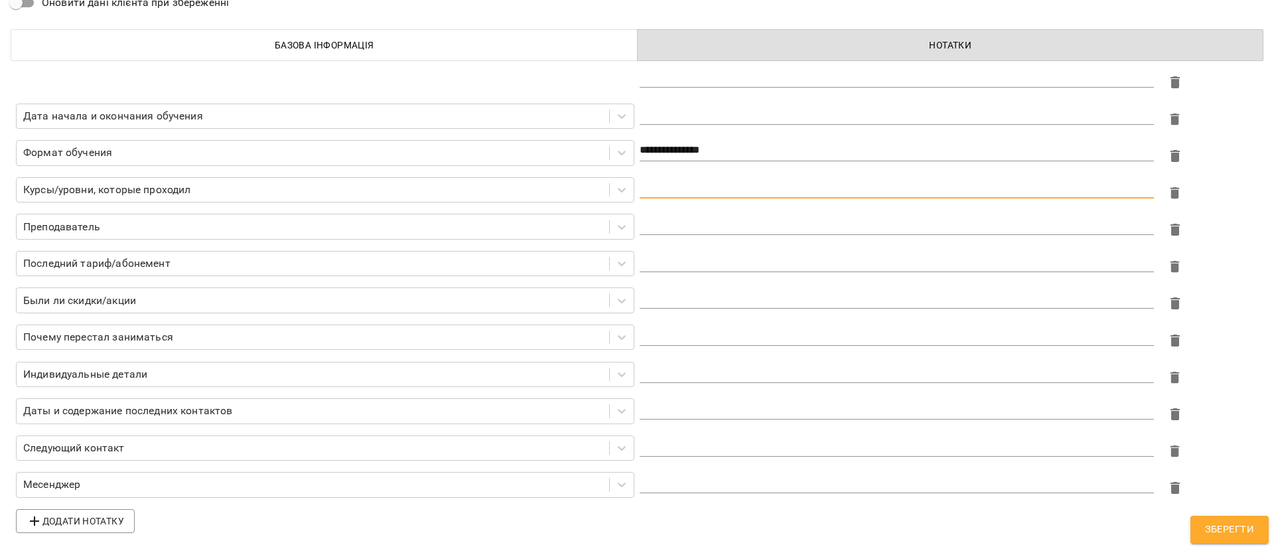
click at [765, 183] on textarea at bounding box center [896, 187] width 514 height 13
type textarea "**********"
click at [722, 103] on div "*" at bounding box center [896, 113] width 514 height 21
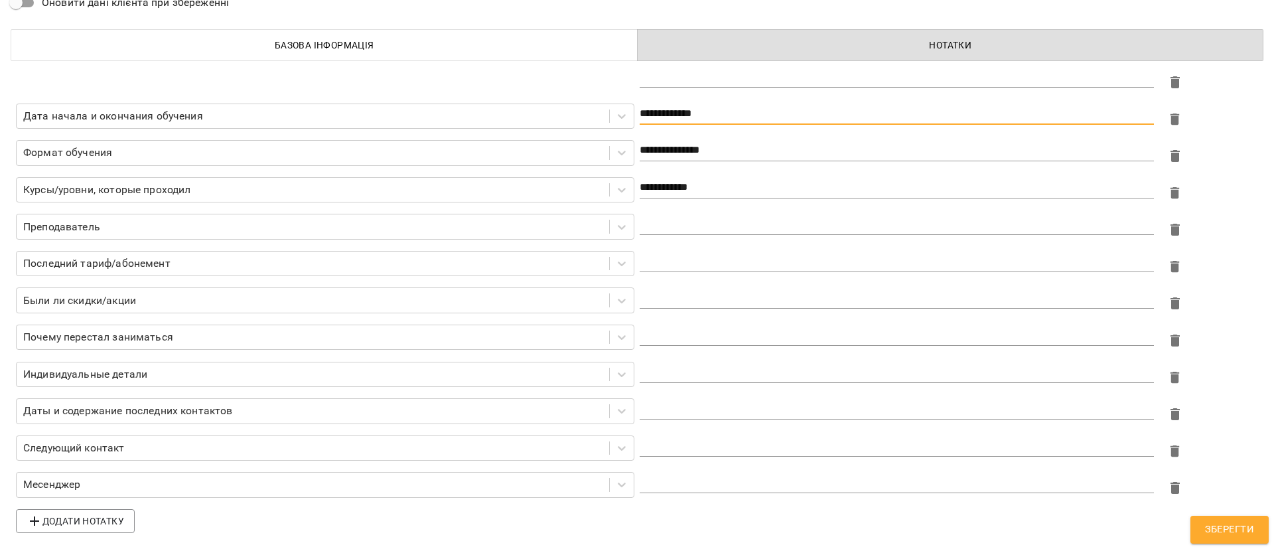
type textarea "**********"
click at [718, 223] on textarea at bounding box center [896, 224] width 514 height 13
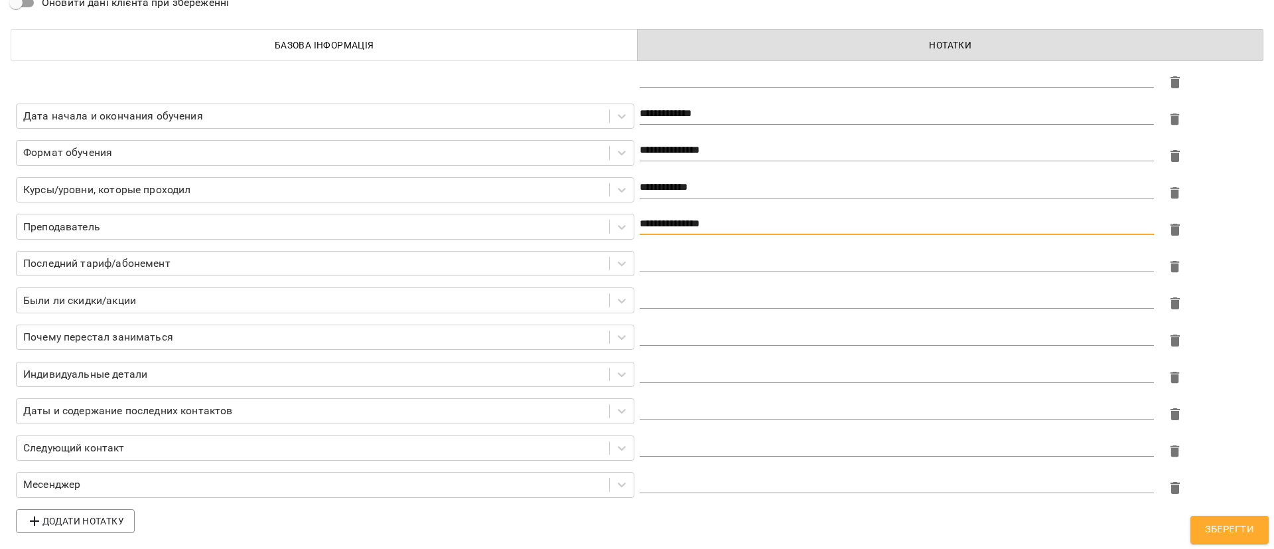
type textarea "**********"
click at [716, 265] on textarea at bounding box center [896, 261] width 514 height 13
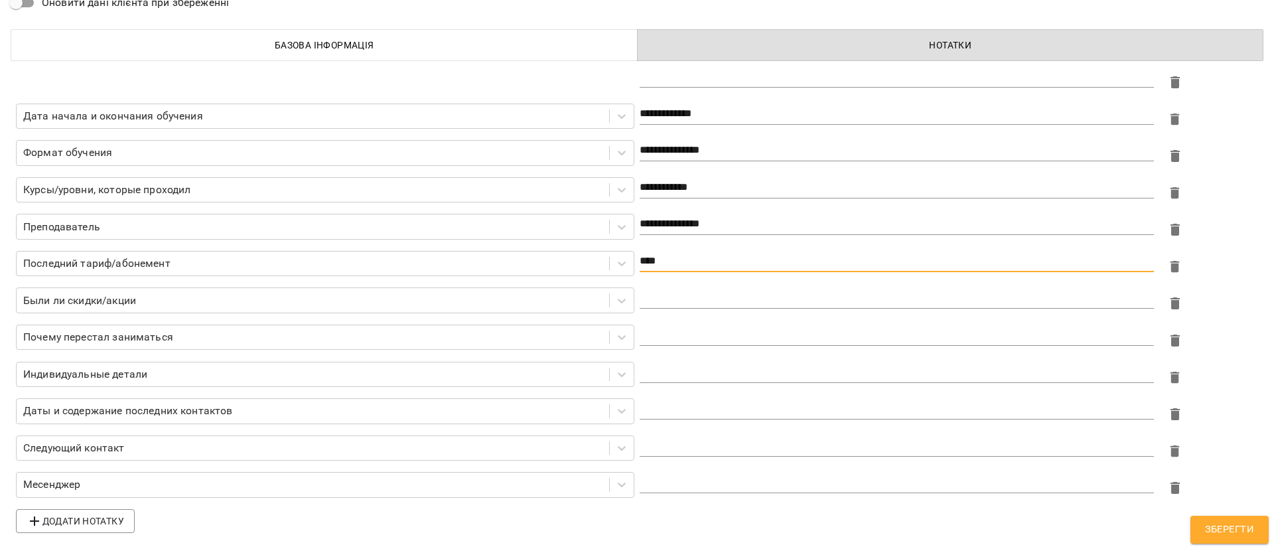
type textarea "****"
click at [802, 305] on div "*" at bounding box center [896, 297] width 514 height 21
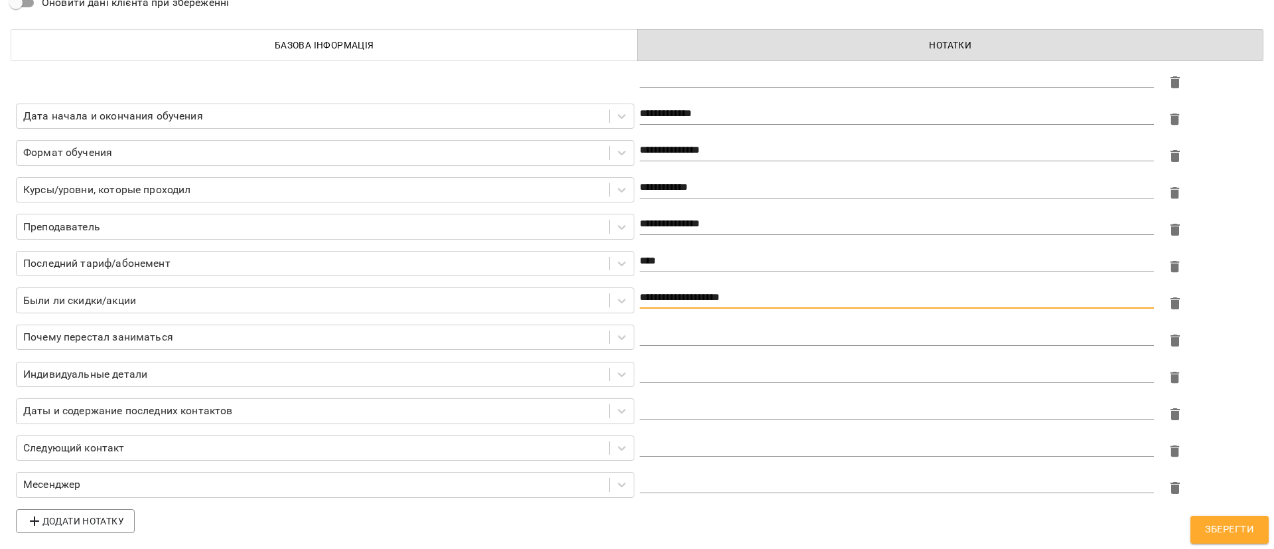
type textarea "**********"
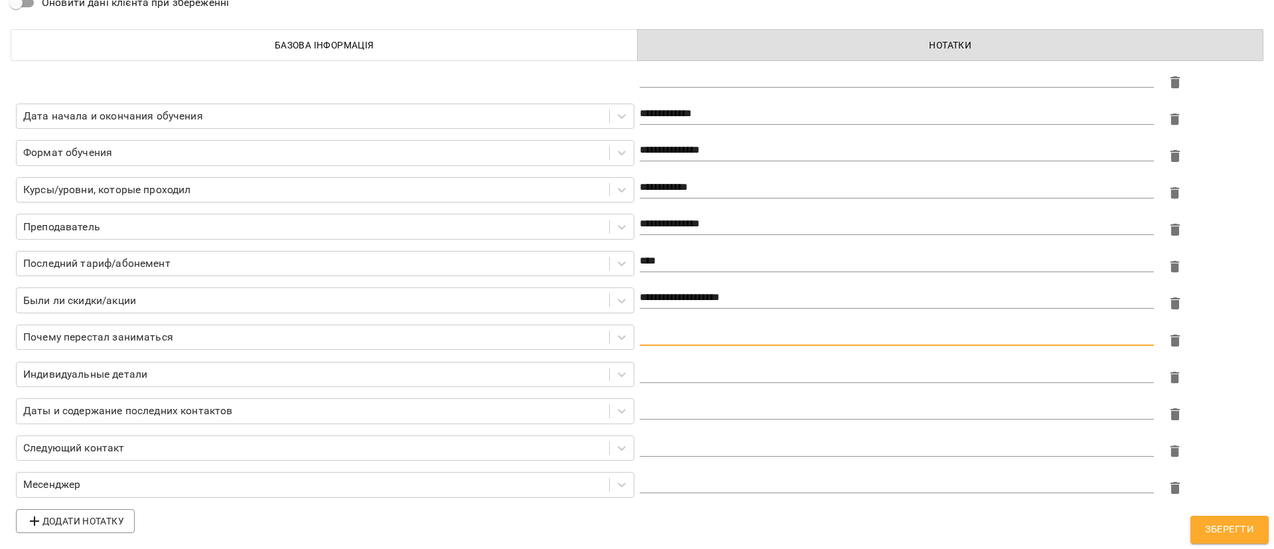
click at [750, 334] on textarea at bounding box center [896, 334] width 514 height 13
type textarea "***"
click at [715, 406] on textarea at bounding box center [896, 408] width 514 height 13
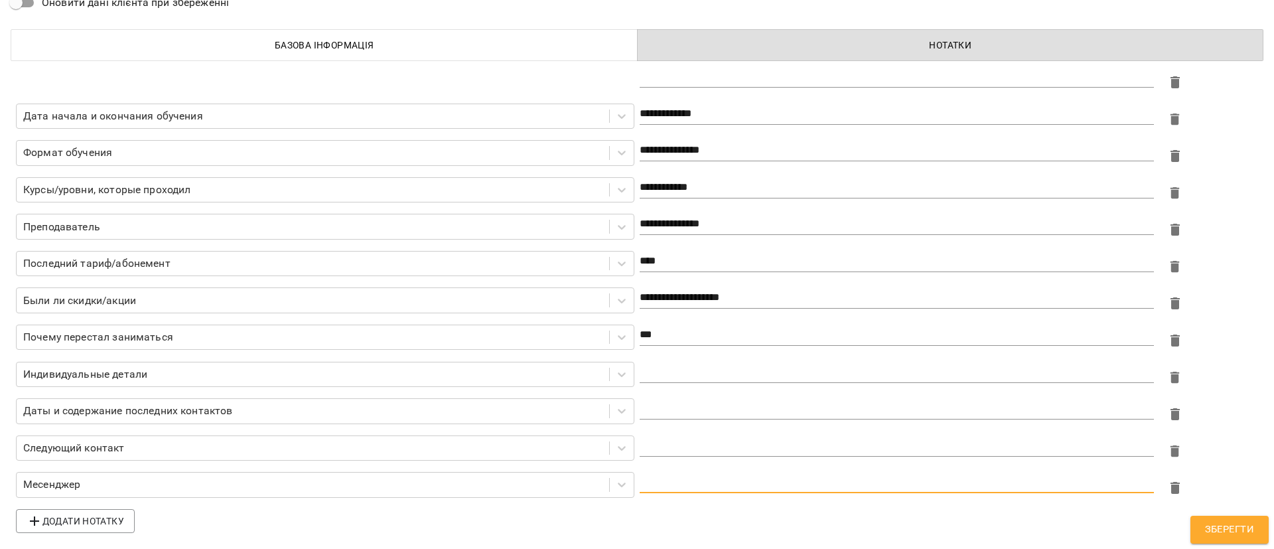
click at [685, 484] on textarea at bounding box center [896, 482] width 514 height 13
type textarea "**********"
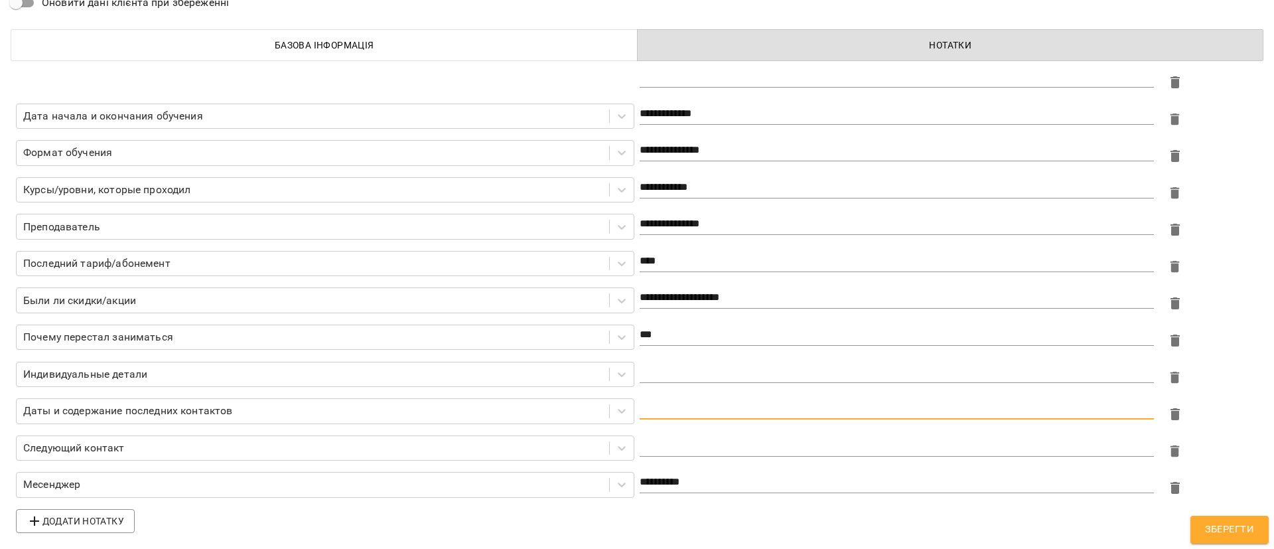
click at [663, 407] on textarea at bounding box center [896, 408] width 514 height 13
type textarea "**********"
drag, startPoint x: 689, startPoint y: 443, endPoint x: 712, endPoint y: 445, distance: 22.6
click at [690, 442] on textarea at bounding box center [896, 445] width 514 height 13
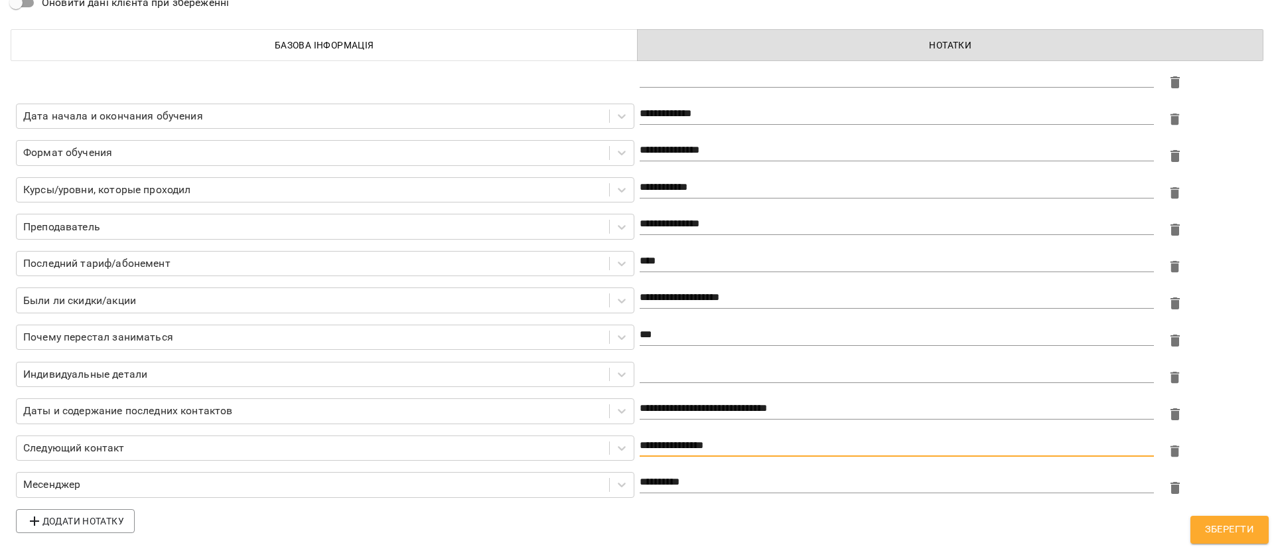
type textarea "**********"
click at [1217, 529] on span "Зберегти" at bounding box center [1229, 529] width 49 height 17
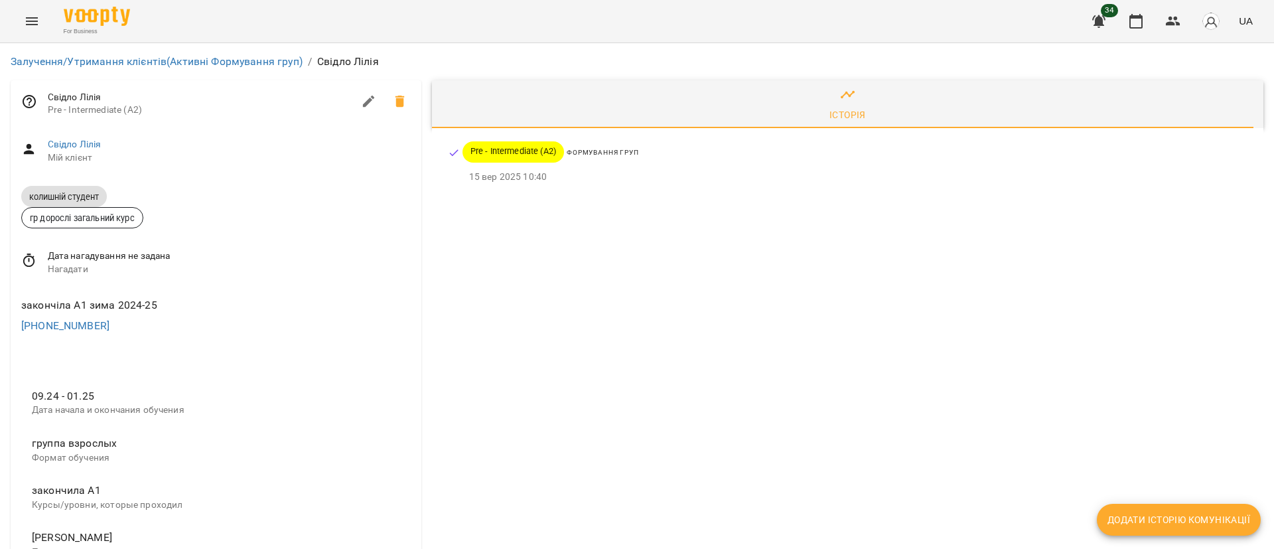
click at [36, 262] on icon at bounding box center [29, 261] width 16 height 16
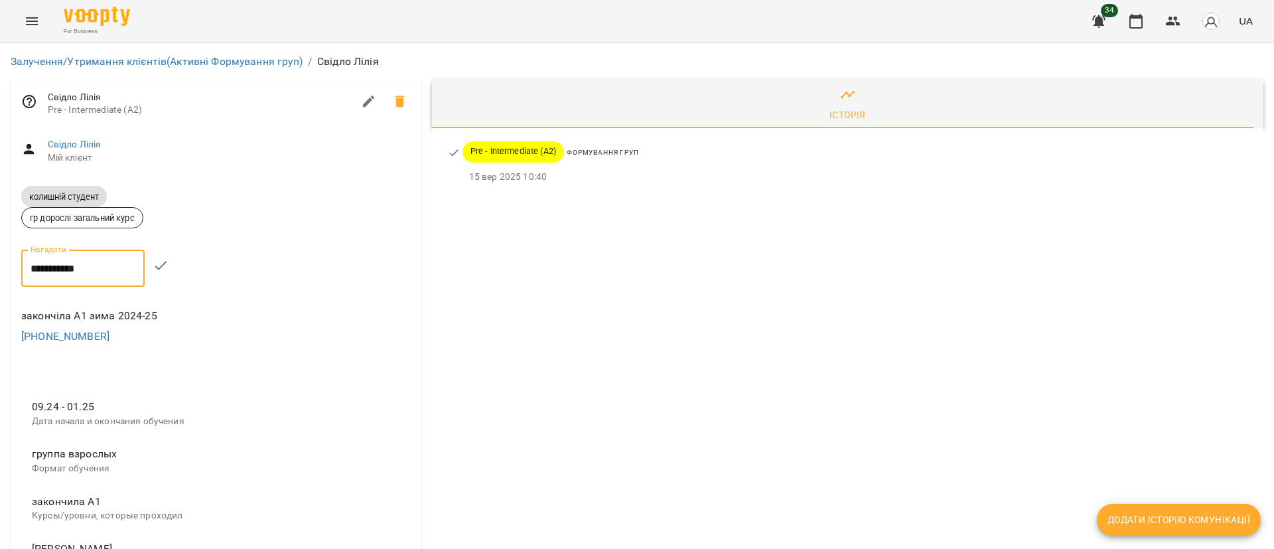
click at [51, 269] on input "**********" at bounding box center [82, 267] width 123 height 37
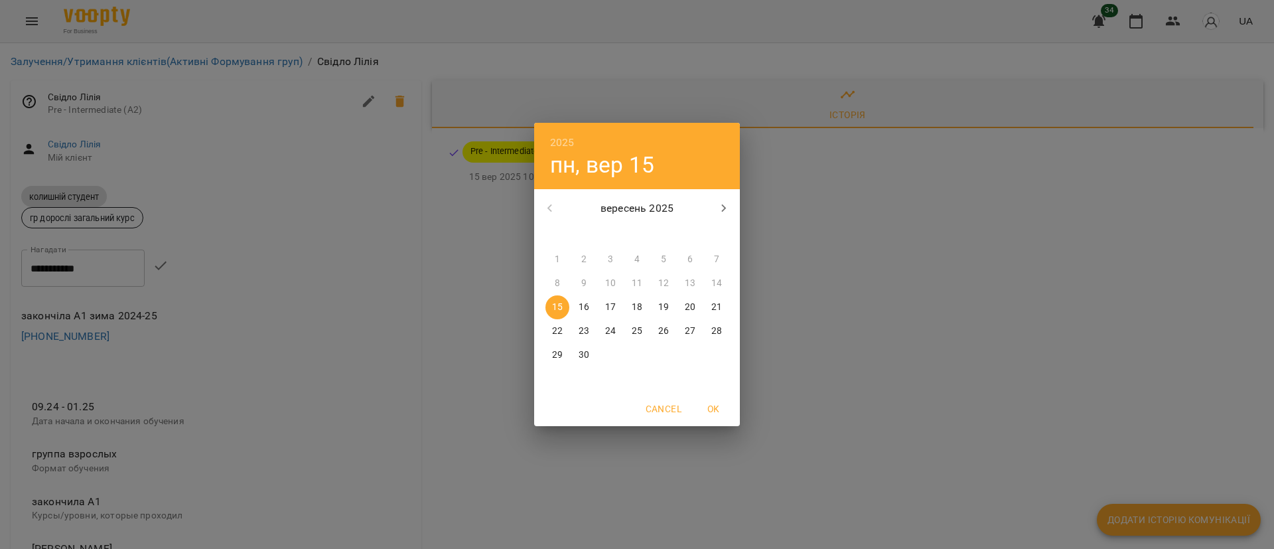
click at [584, 299] on button "16" at bounding box center [584, 307] width 24 height 24
type input "**********"
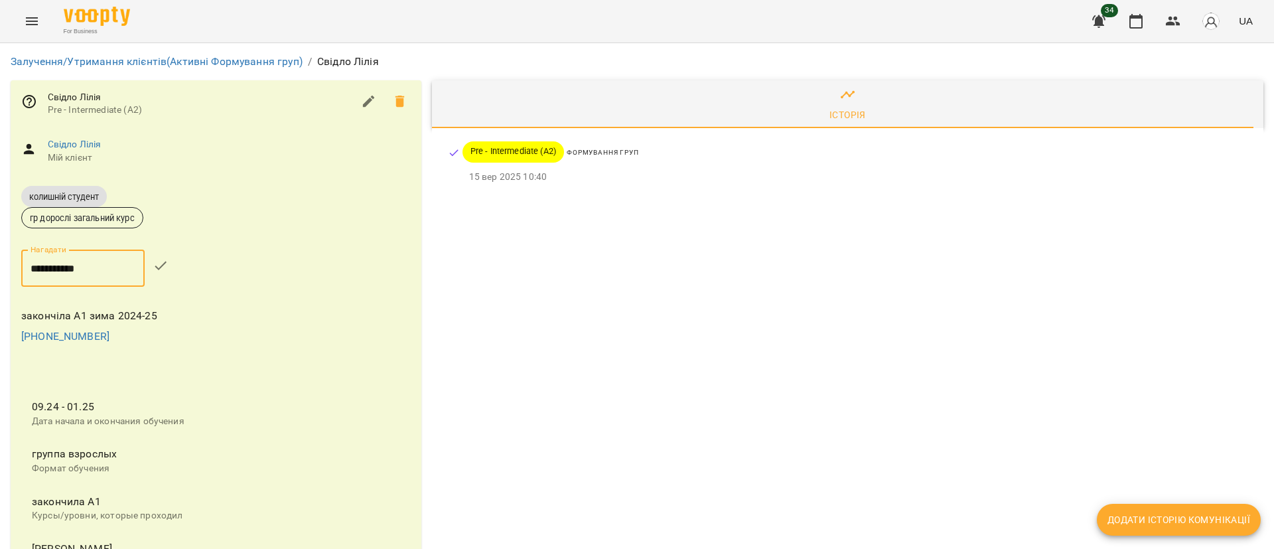
click at [168, 269] on icon "button" at bounding box center [161, 265] width 16 height 16
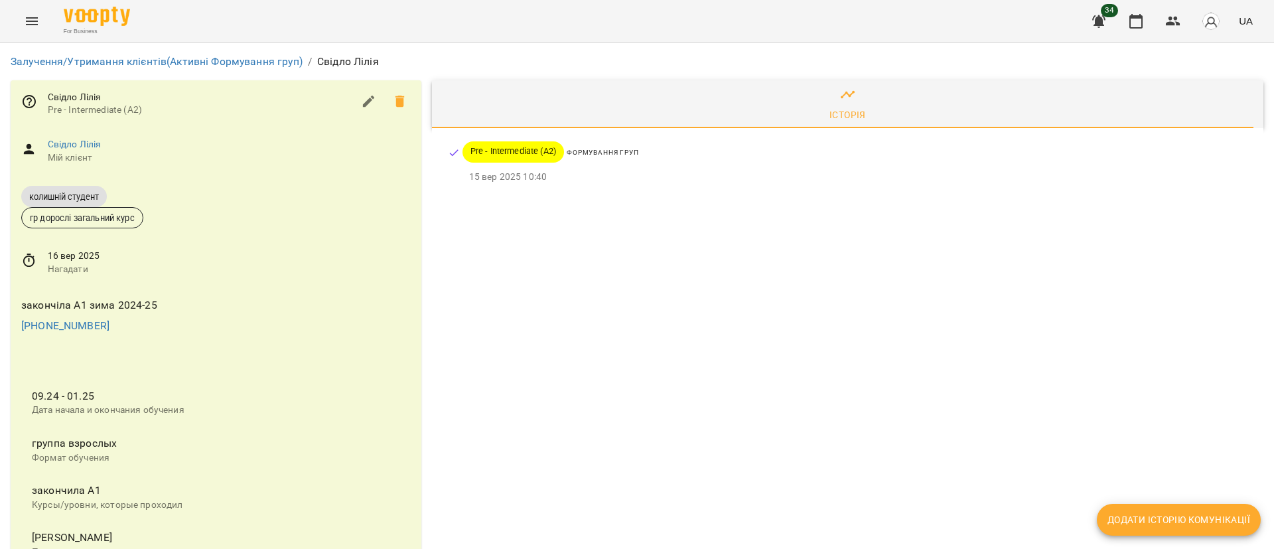
click at [616, 349] on div "Історія Pre - Intermediate (A2) Формування груп 15 вер 2025 10:40" at bounding box center [847, 516] width 842 height 883
click at [255, 61] on link "Залучення/Утримання клієнтів (Активні Формування груп)" at bounding box center [157, 61] width 292 height 13
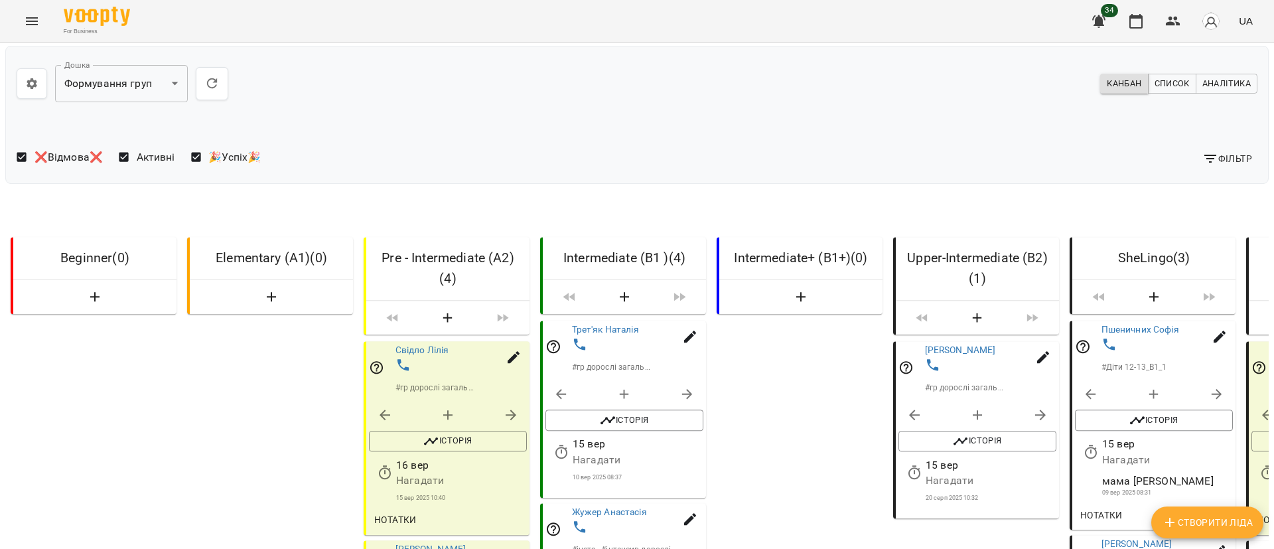
scroll to position [398, 0]
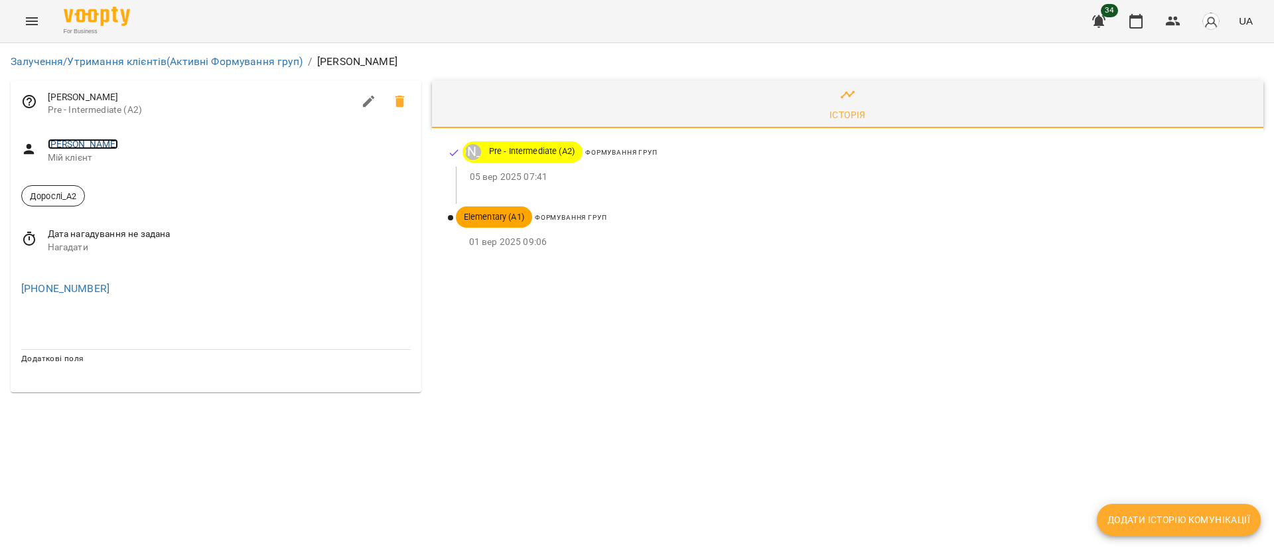
click at [93, 139] on link "[PERSON_NAME]" at bounding box center [83, 144] width 71 height 11
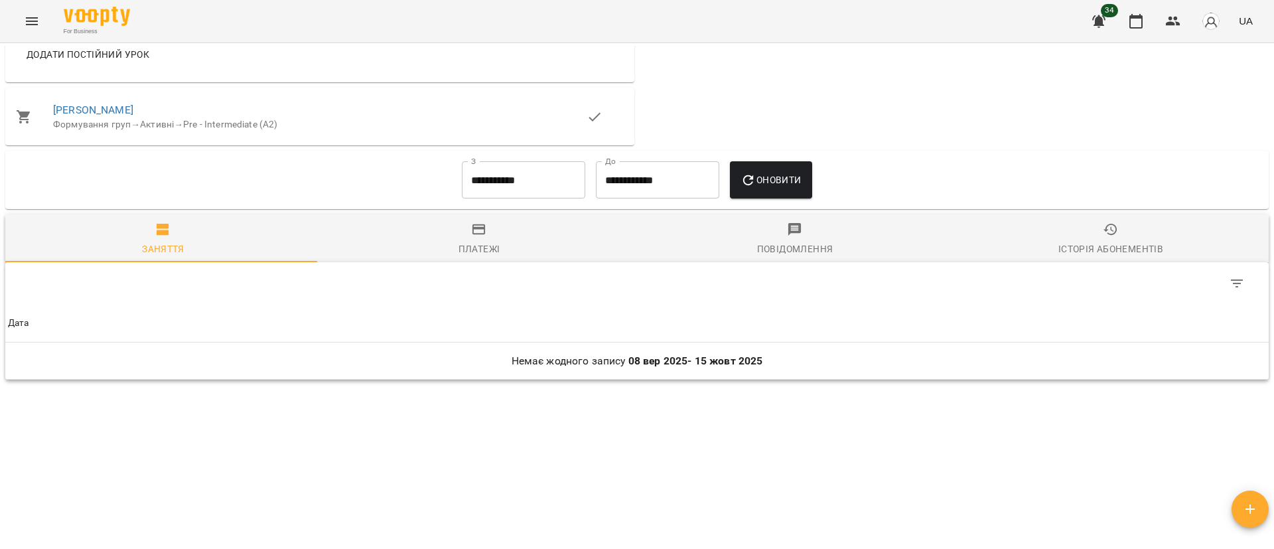
scroll to position [472, 0]
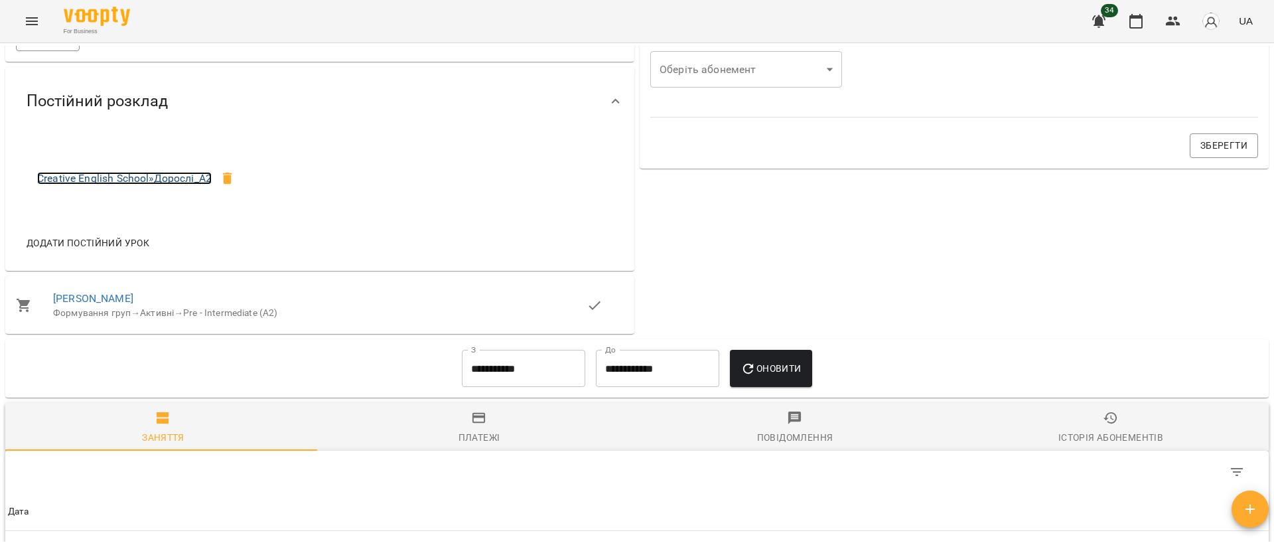
click at [188, 184] on link "Creative English School » Дорослі_А2" at bounding box center [124, 178] width 174 height 13
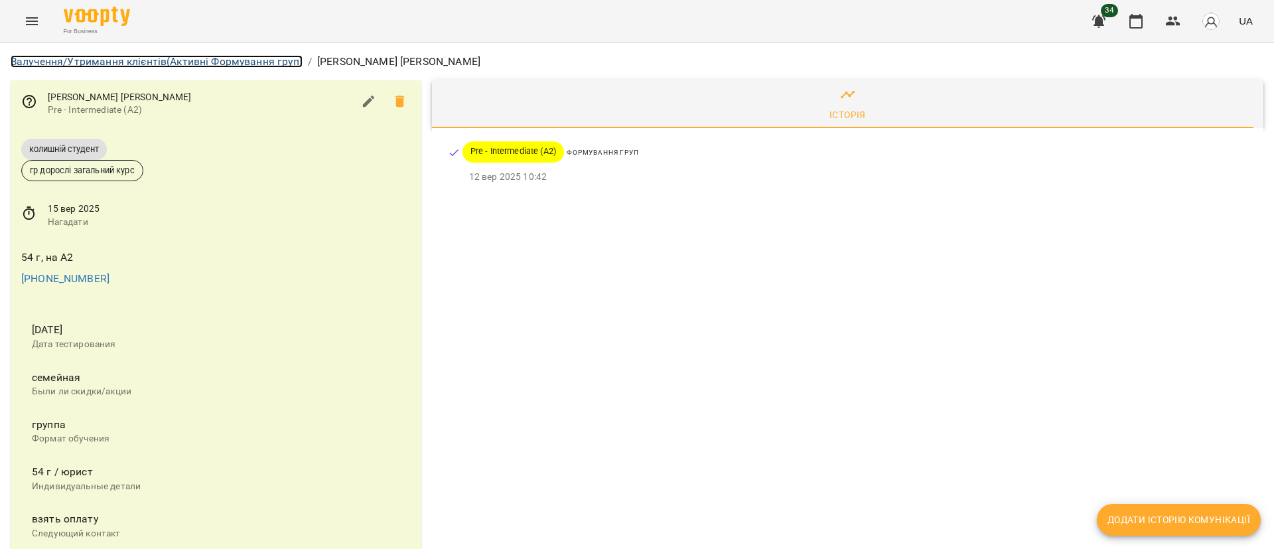
click at [254, 59] on link "Залучення/Утримання клієнтів (Активні Формування груп)" at bounding box center [157, 61] width 292 height 13
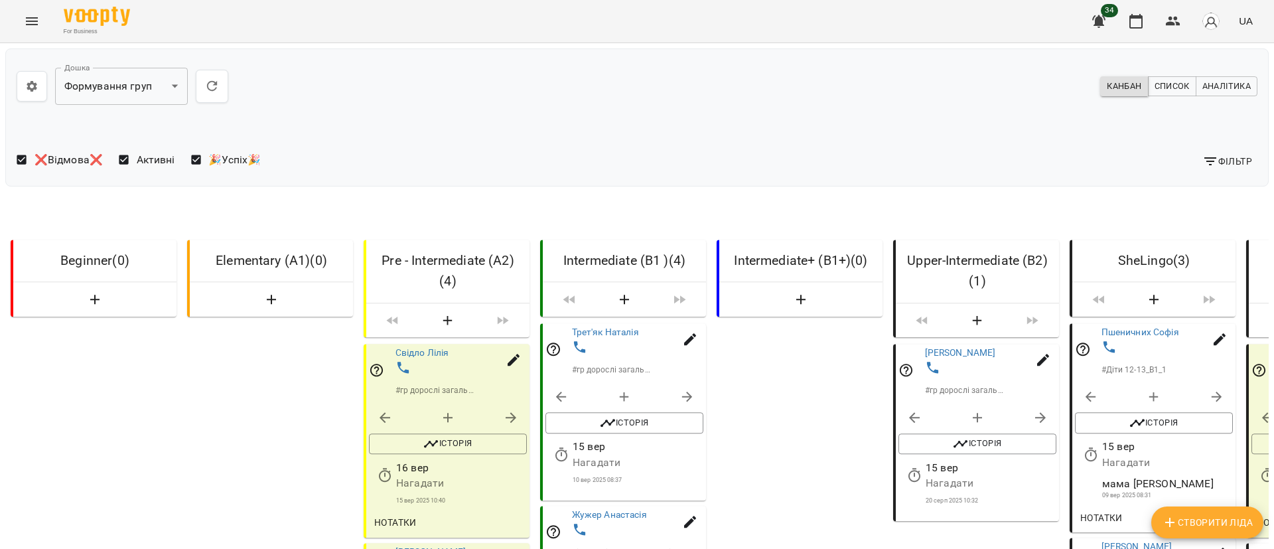
scroll to position [298, 0]
click at [515, 548] on icon "button" at bounding box center [513, 556] width 12 height 12
select select "**"
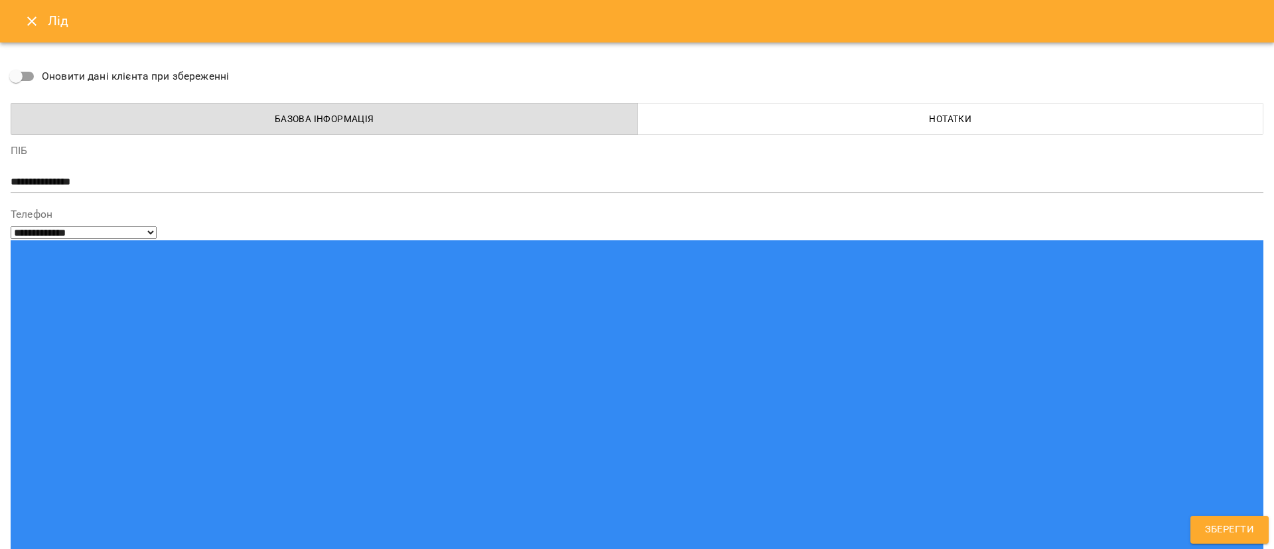
click at [923, 125] on span "Нотатки" at bounding box center [950, 119] width 610 height 16
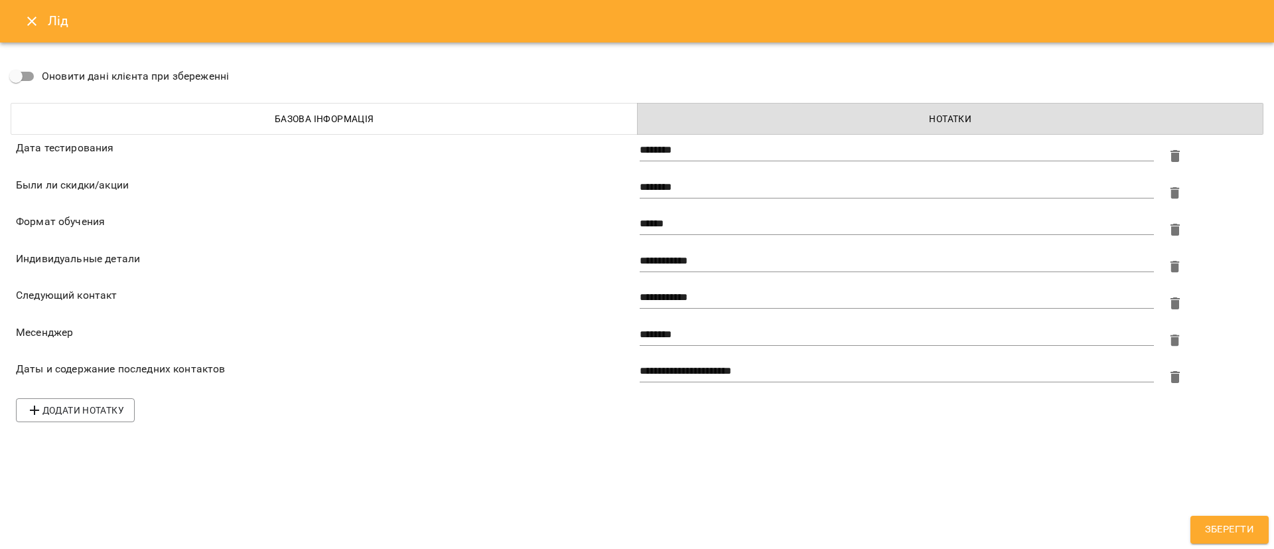
click at [726, 223] on textarea "******" at bounding box center [896, 224] width 514 height 13
type textarea "**********"
click at [720, 294] on textarea "**********" at bounding box center [896, 297] width 514 height 13
click at [641, 297] on div "**********" at bounding box center [896, 303] width 519 height 37
click at [640, 297] on textarea "**********" at bounding box center [896, 297] width 514 height 13
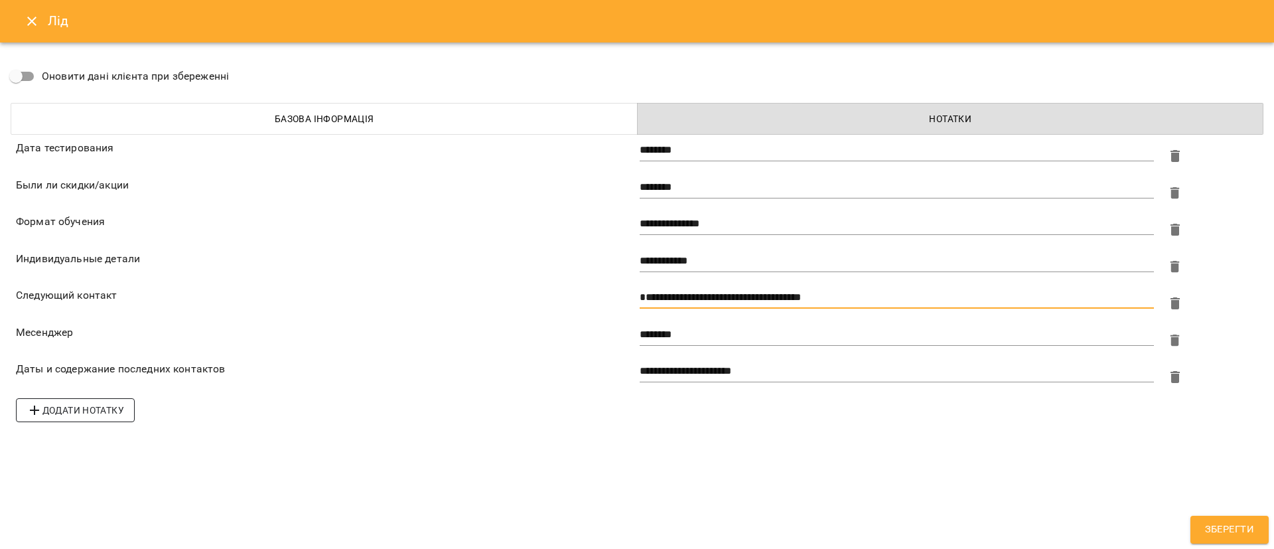
type textarea "**********"
click at [76, 411] on span "Додати нотатку" at bounding box center [76, 410] width 98 height 16
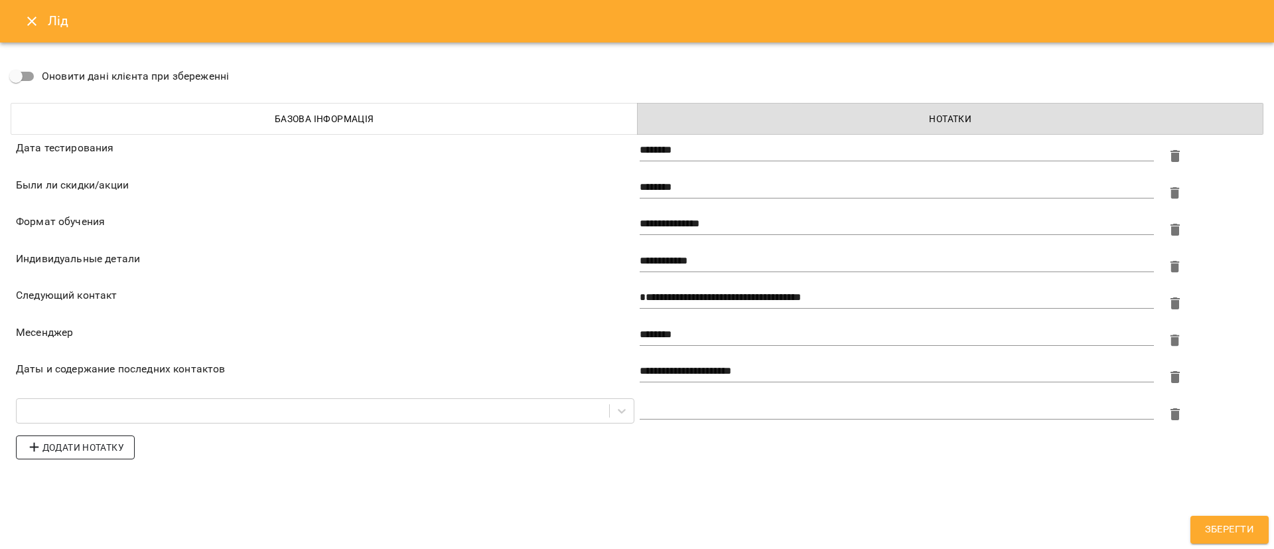
click at [76, 450] on span "Додати нотатку" at bounding box center [76, 447] width 98 height 16
click at [78, 488] on span "Додати нотатку" at bounding box center [76, 484] width 98 height 16
click at [82, 513] on span "Додати нотатку" at bounding box center [76, 521] width 98 height 16
click at [616, 410] on icon at bounding box center [621, 410] width 13 height 13
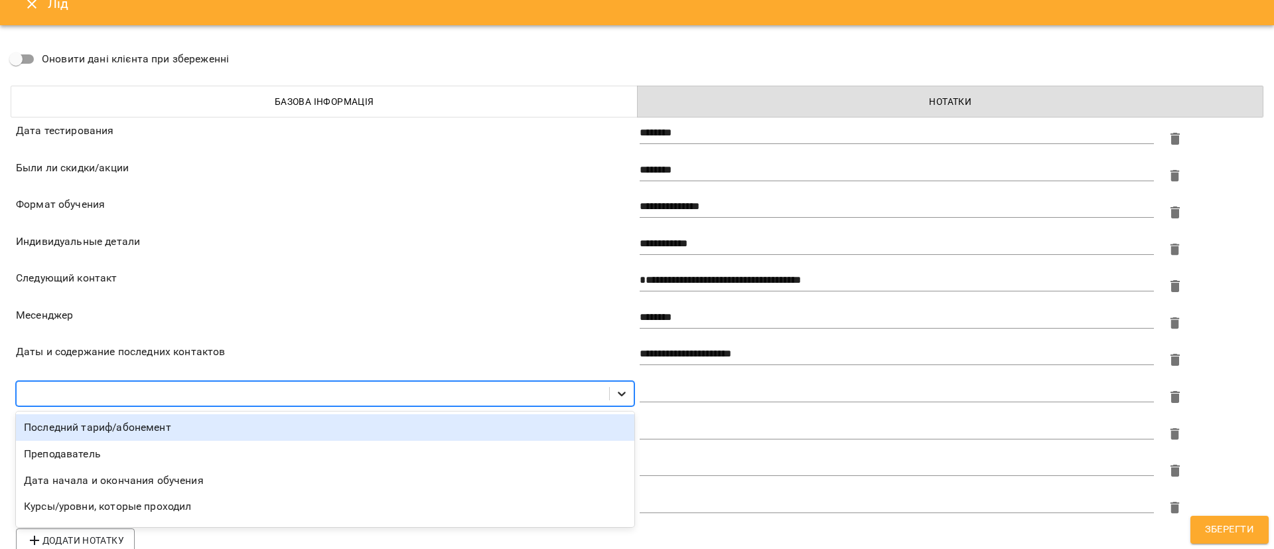
scroll to position [21, 0]
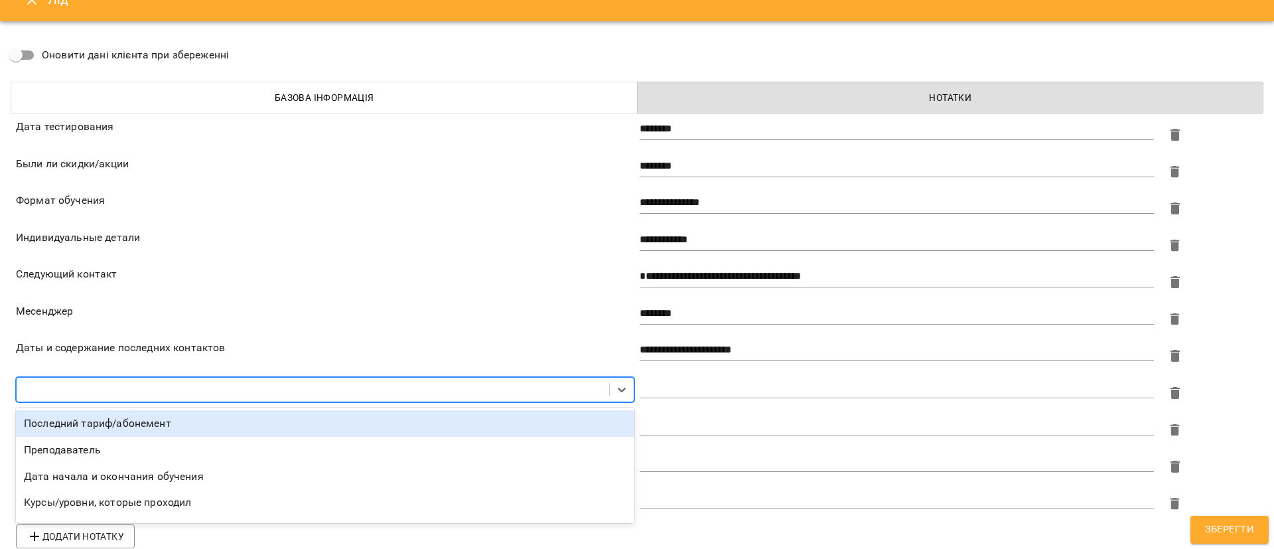
click at [454, 423] on div "Последний тариф/абонемент" at bounding box center [325, 423] width 618 height 27
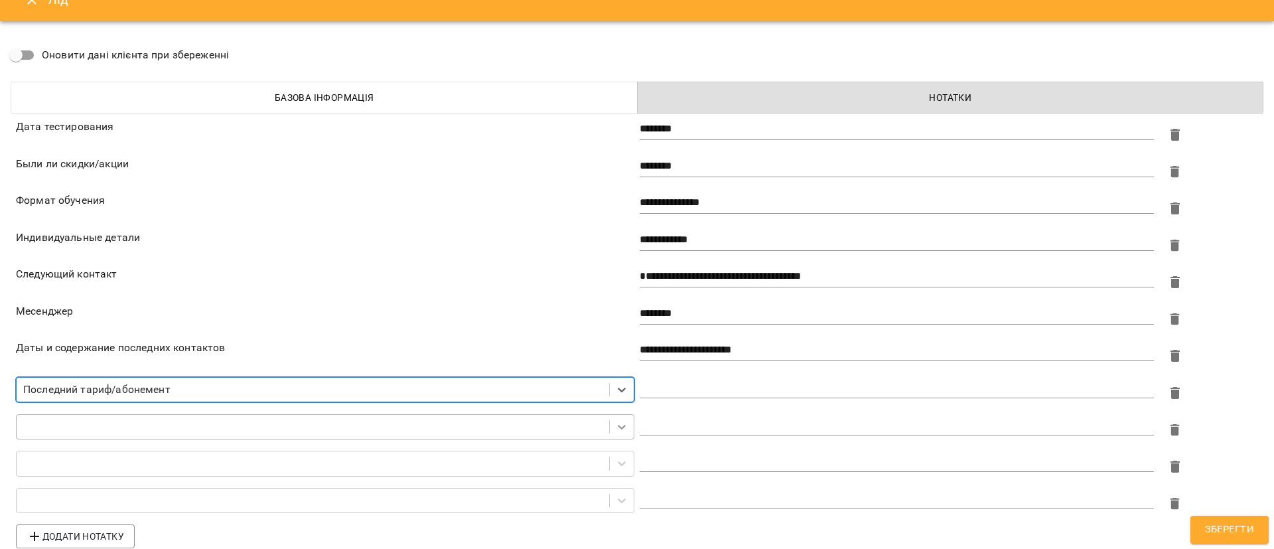
click at [615, 420] on icon at bounding box center [621, 426] width 13 height 13
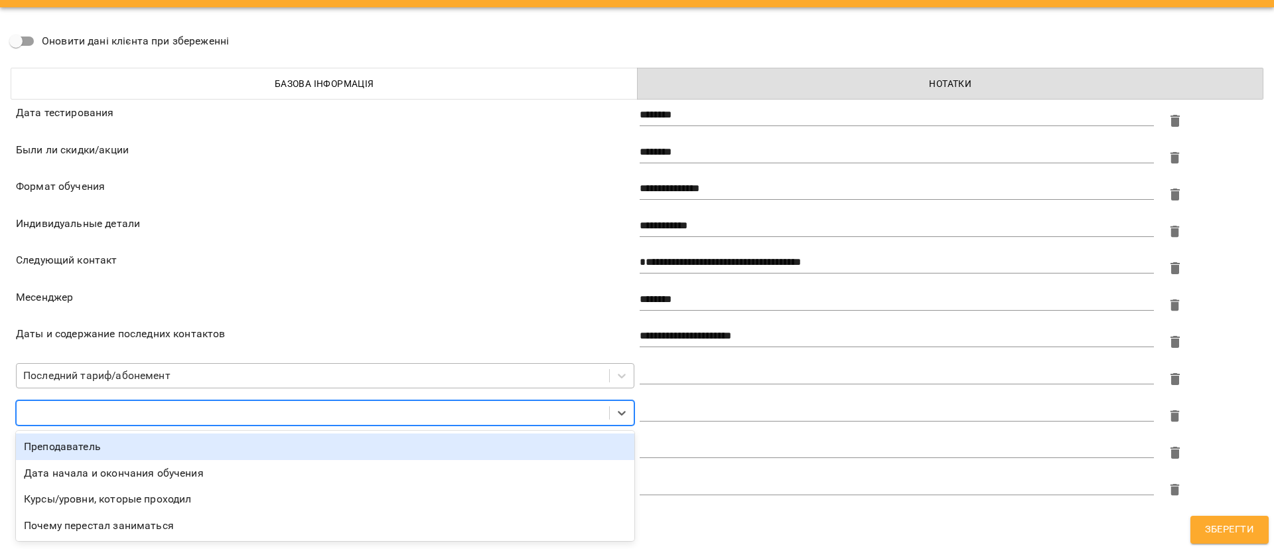
scroll to position [36, 0]
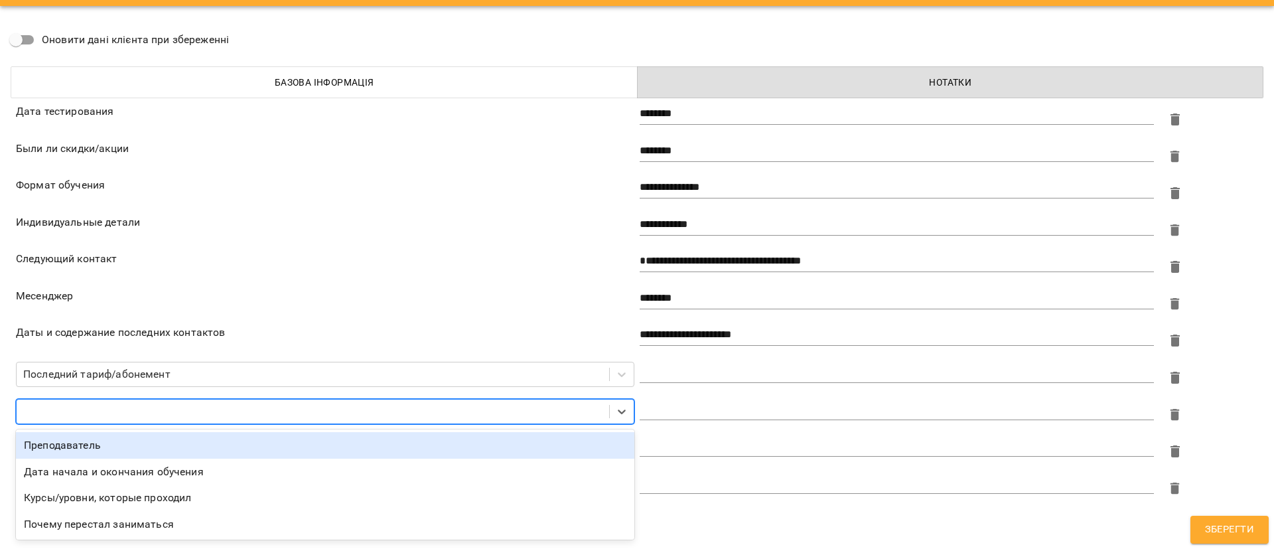
click at [131, 450] on div "Преподаватель" at bounding box center [325, 445] width 618 height 27
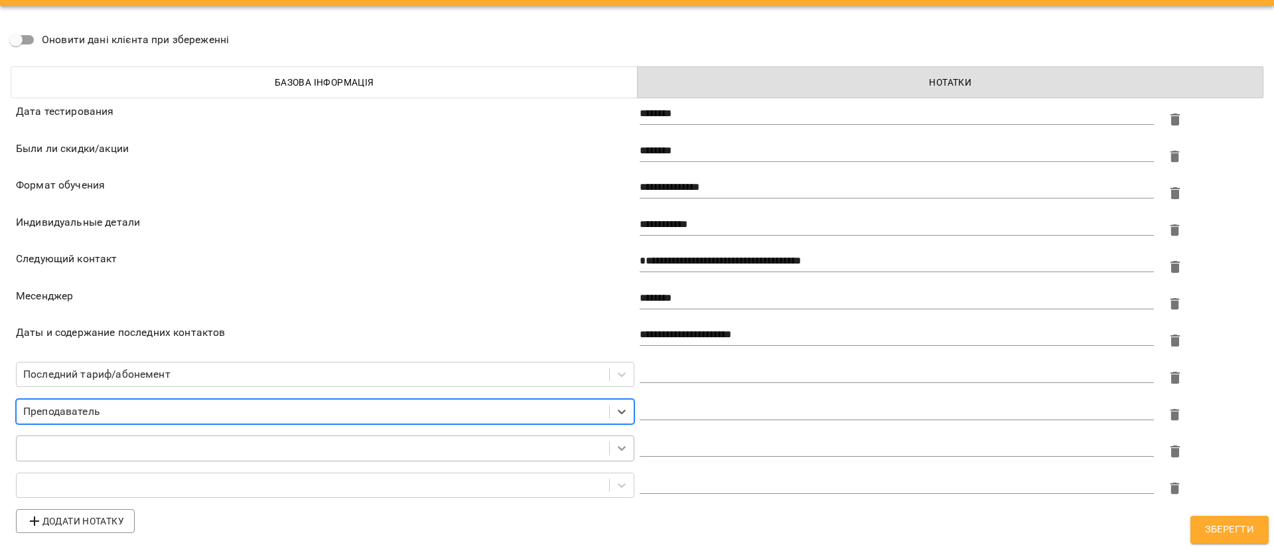
click at [615, 442] on icon at bounding box center [621, 447] width 13 height 13
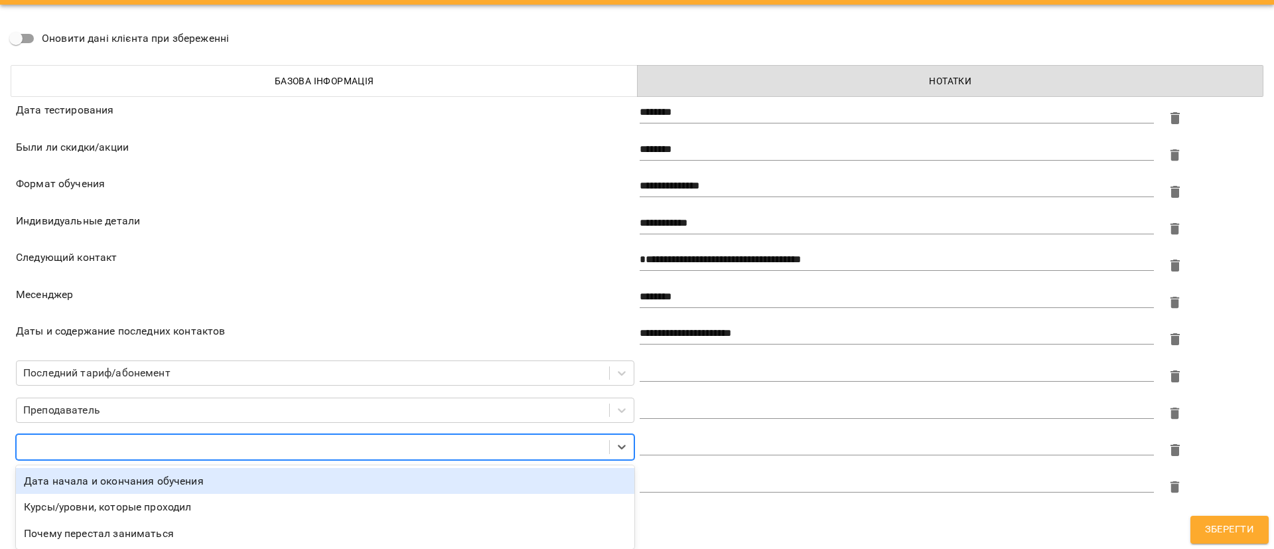
click at [737, 516] on div "**********" at bounding box center [637, 316] width 1258 height 445
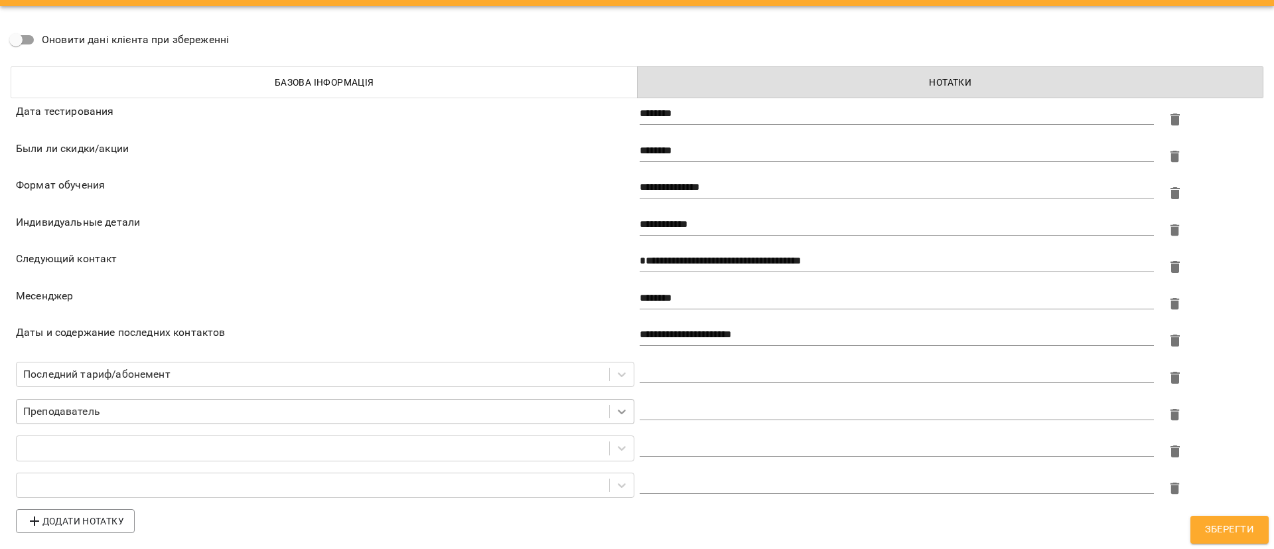
click at [615, 410] on icon at bounding box center [621, 411] width 13 height 13
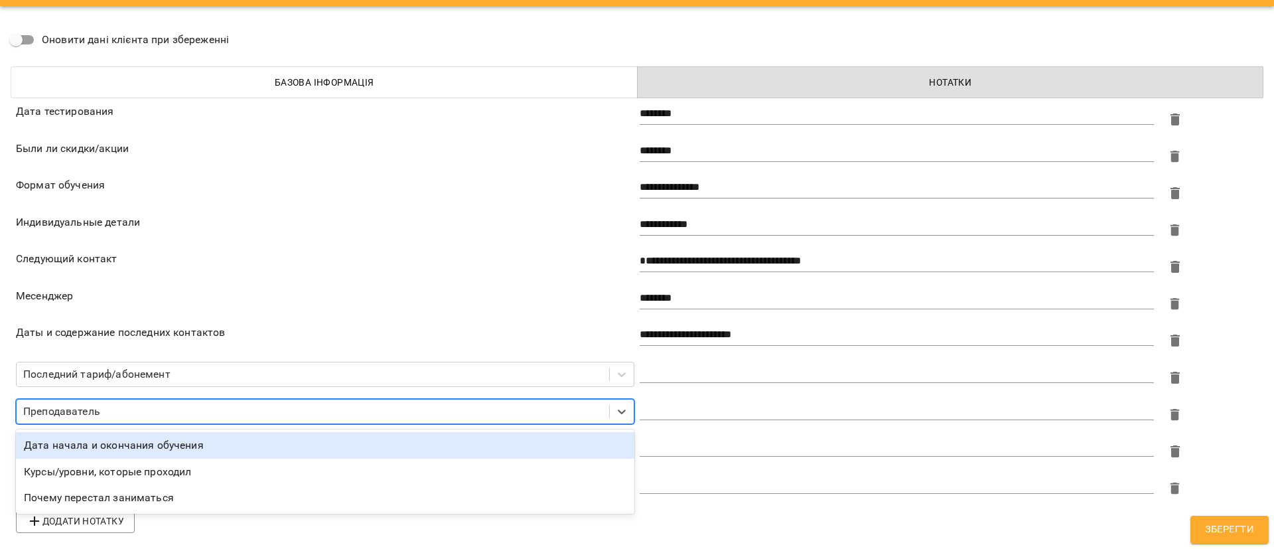
click at [679, 367] on textarea at bounding box center [896, 371] width 514 height 13
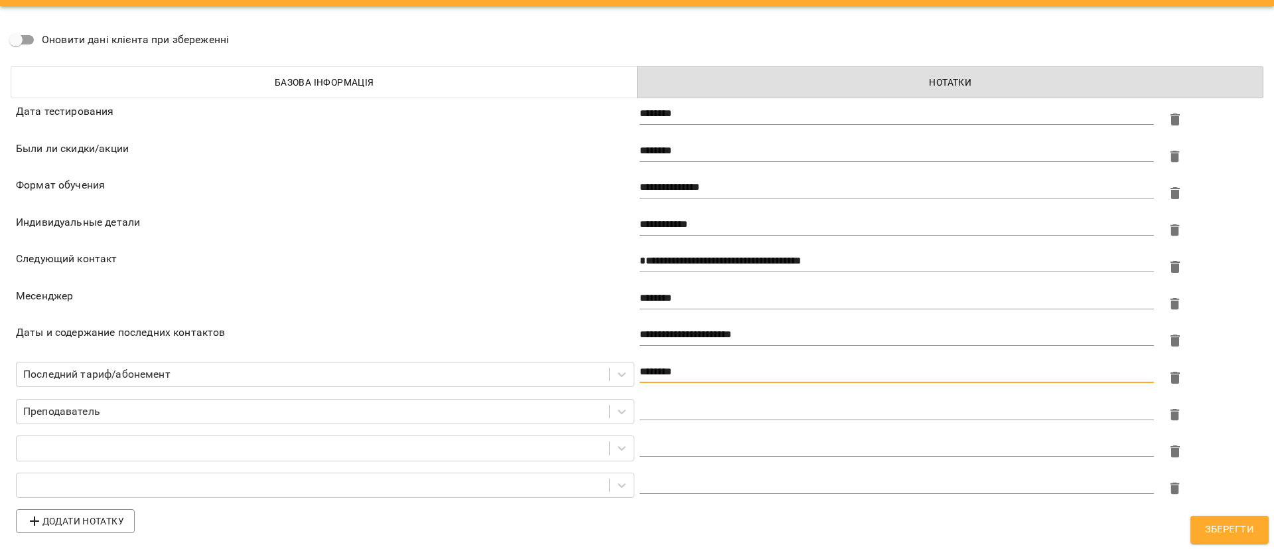
type textarea "********"
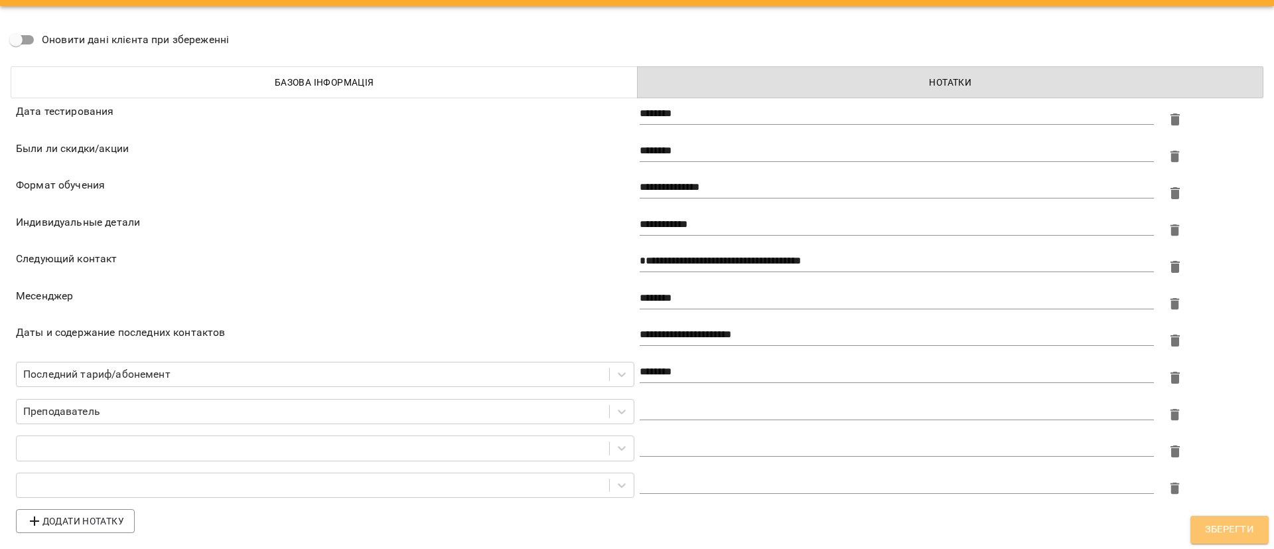
click at [1232, 523] on span "Зберегти" at bounding box center [1229, 529] width 49 height 17
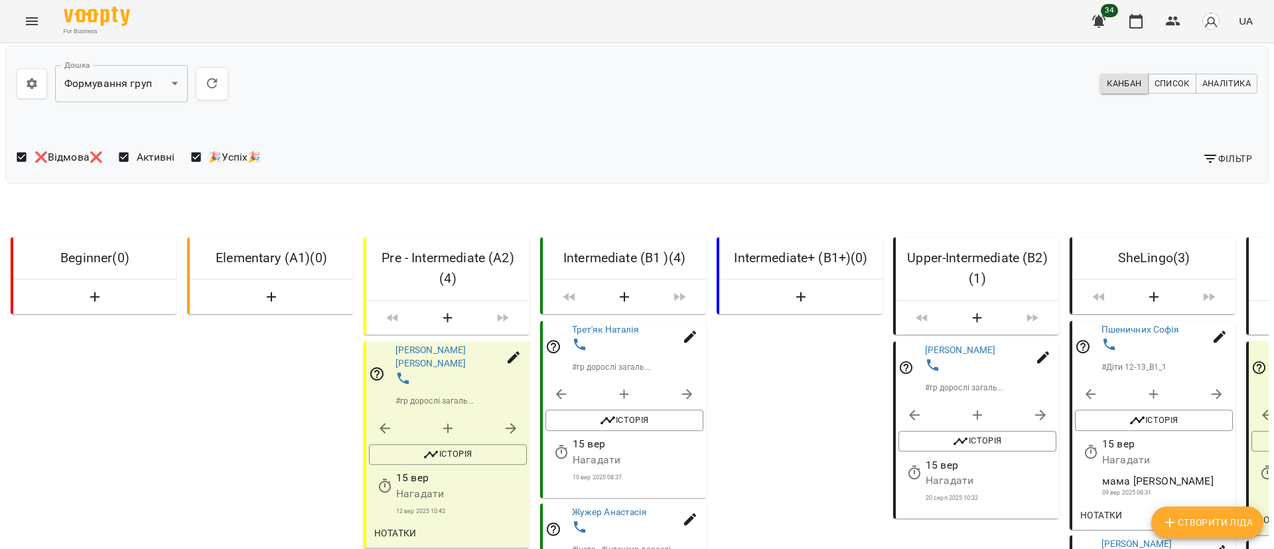
scroll to position [199, 0]
click at [389, 478] on icon "button" at bounding box center [385, 485] width 12 height 14
click at [416, 310] on input "**********" at bounding box center [443, 307] width 123 height 37
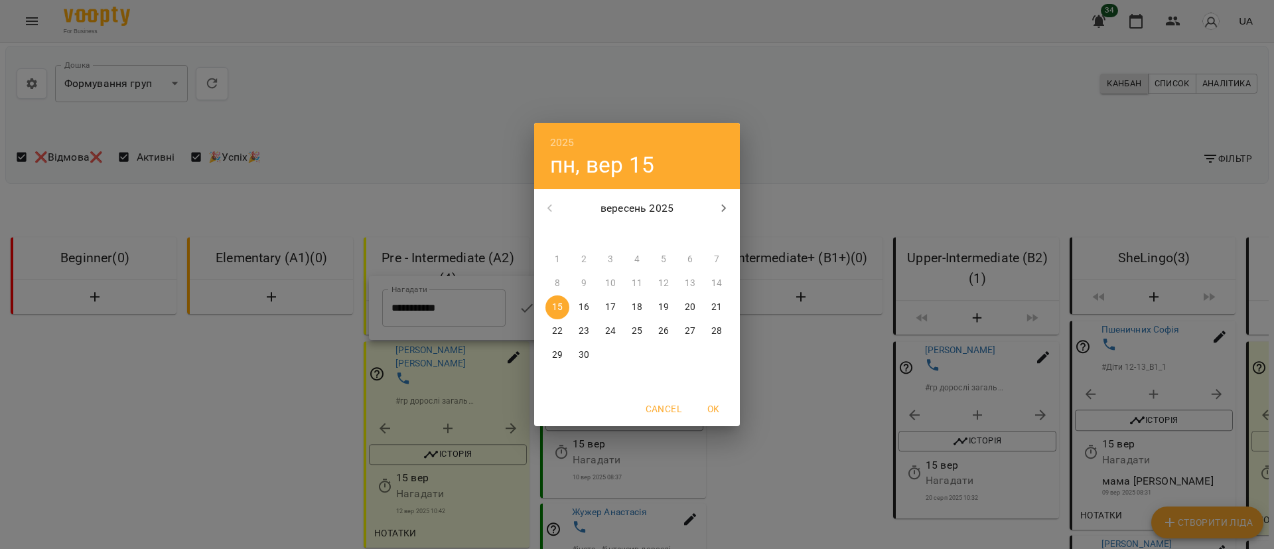
click at [588, 296] on button "16" at bounding box center [584, 307] width 24 height 24
type input "**********"
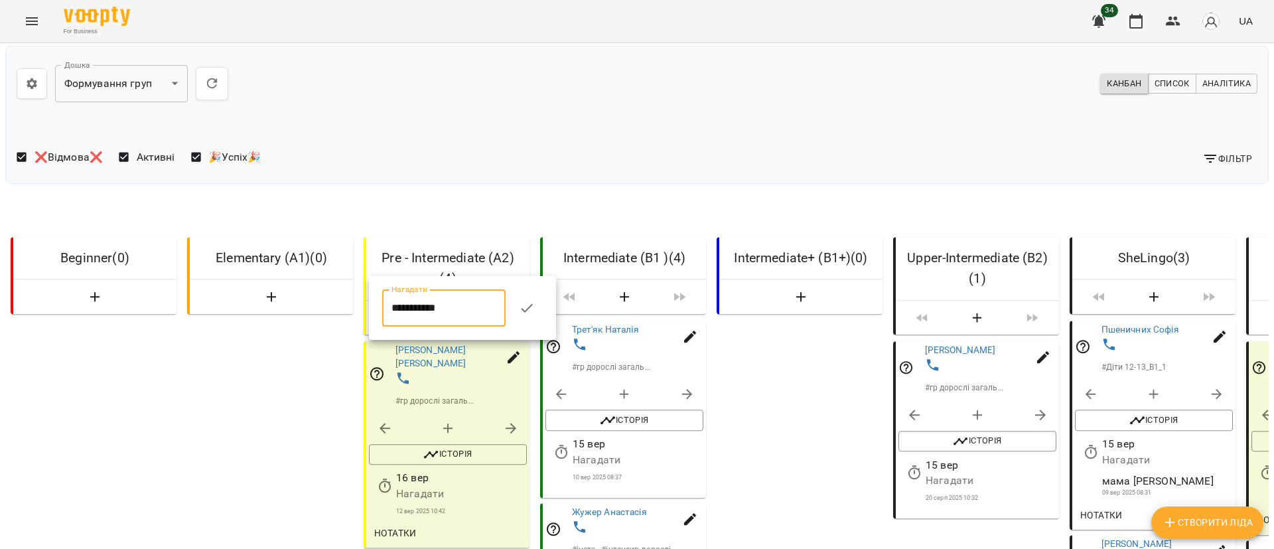
click at [532, 305] on icon "button" at bounding box center [527, 308] width 16 height 16
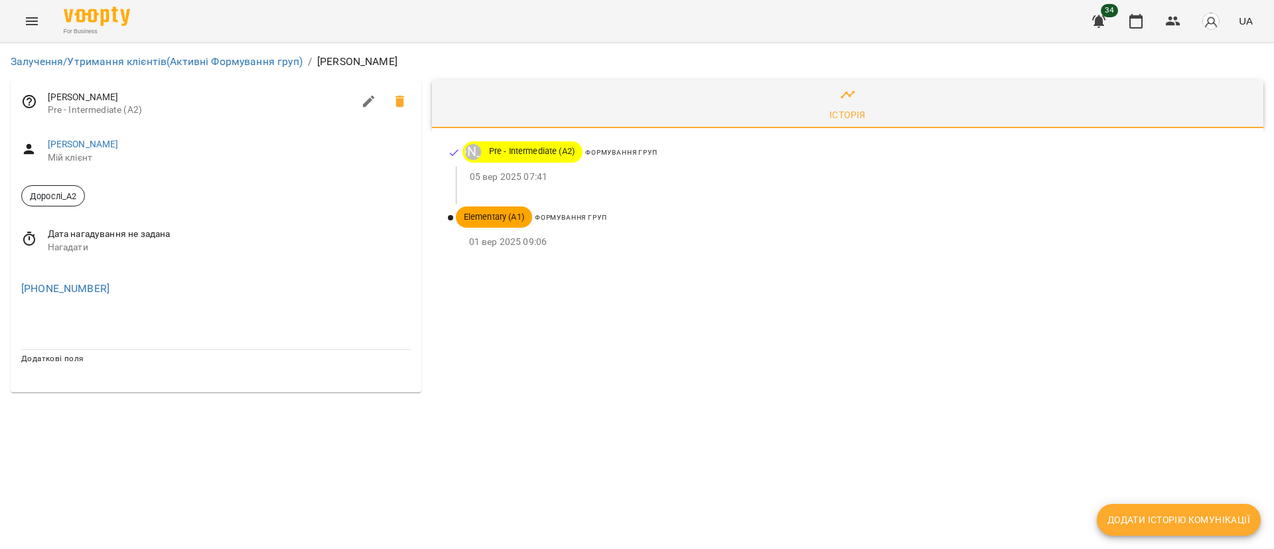
click at [374, 99] on icon "button" at bounding box center [369, 102] width 16 height 16
select select "**"
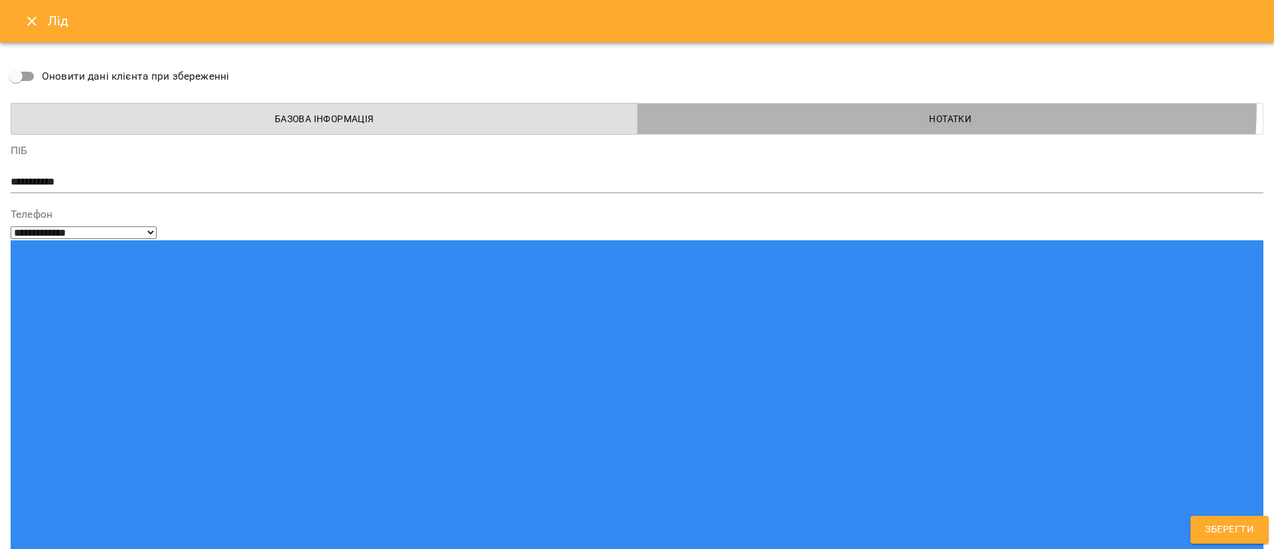
click at [775, 103] on button "Нотатки" at bounding box center [950, 119] width 627 height 32
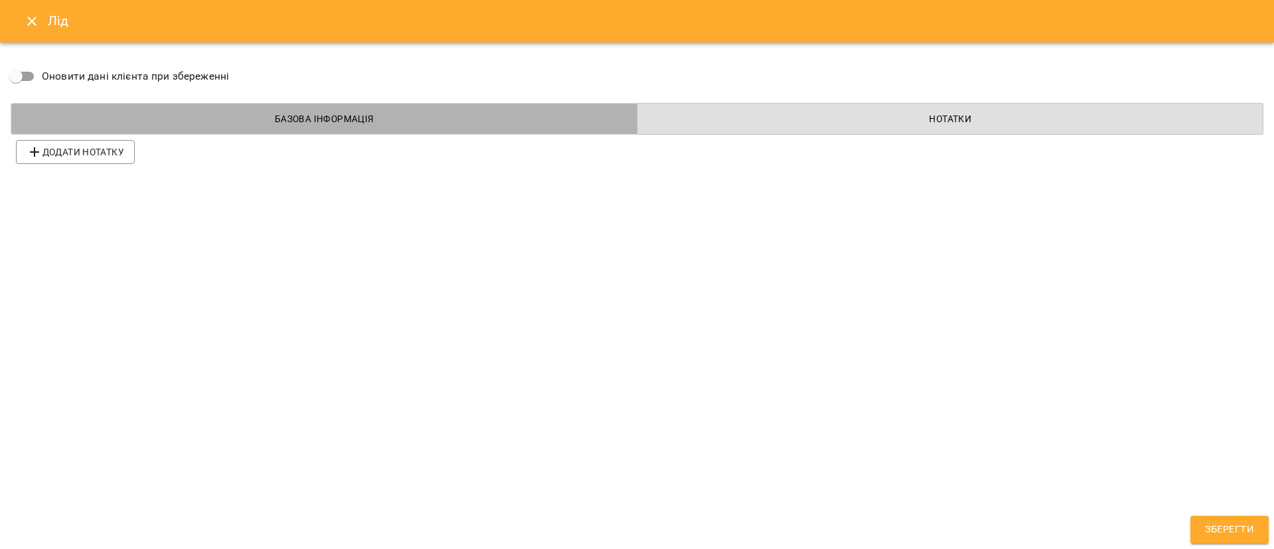
click at [259, 125] on span "Базова інформація" at bounding box center [324, 119] width 610 height 16
select select "**"
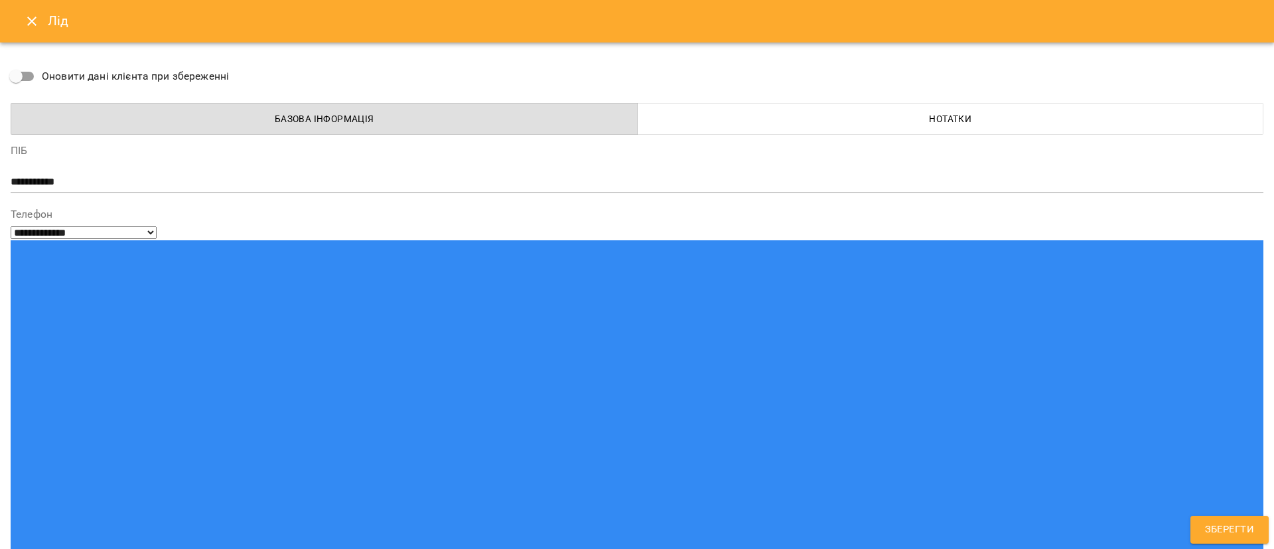
drag, startPoint x: 154, startPoint y: 236, endPoint x: 30, endPoint y: 237, distance: 124.0
click at [808, 109] on button "Нотатки" at bounding box center [950, 119] width 627 height 32
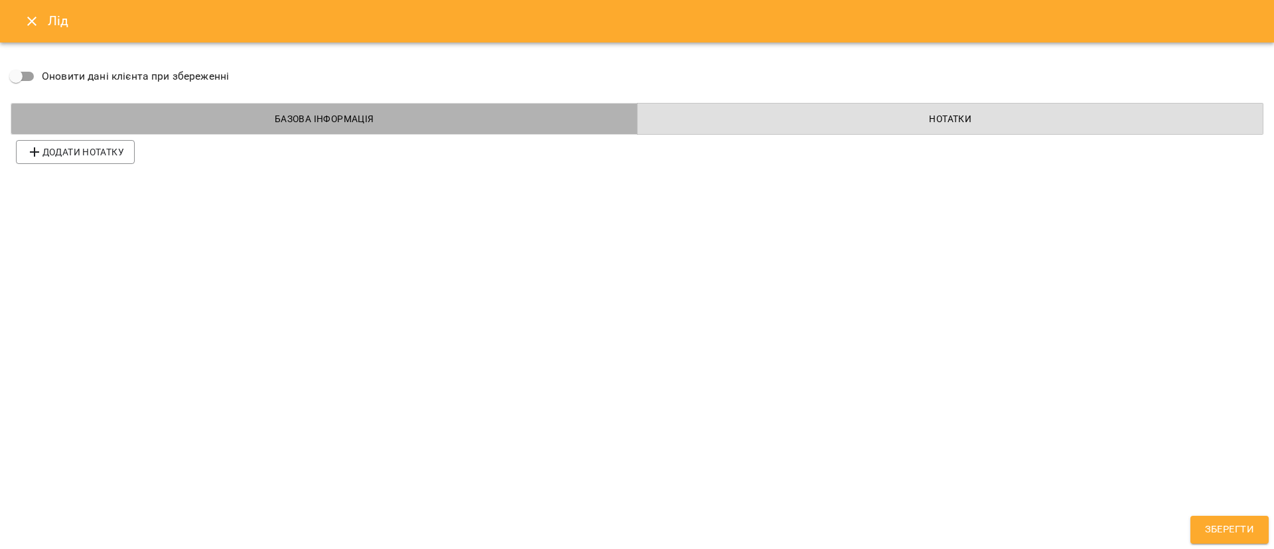
click at [383, 124] on span "Базова інформація" at bounding box center [324, 119] width 610 height 16
select select "**"
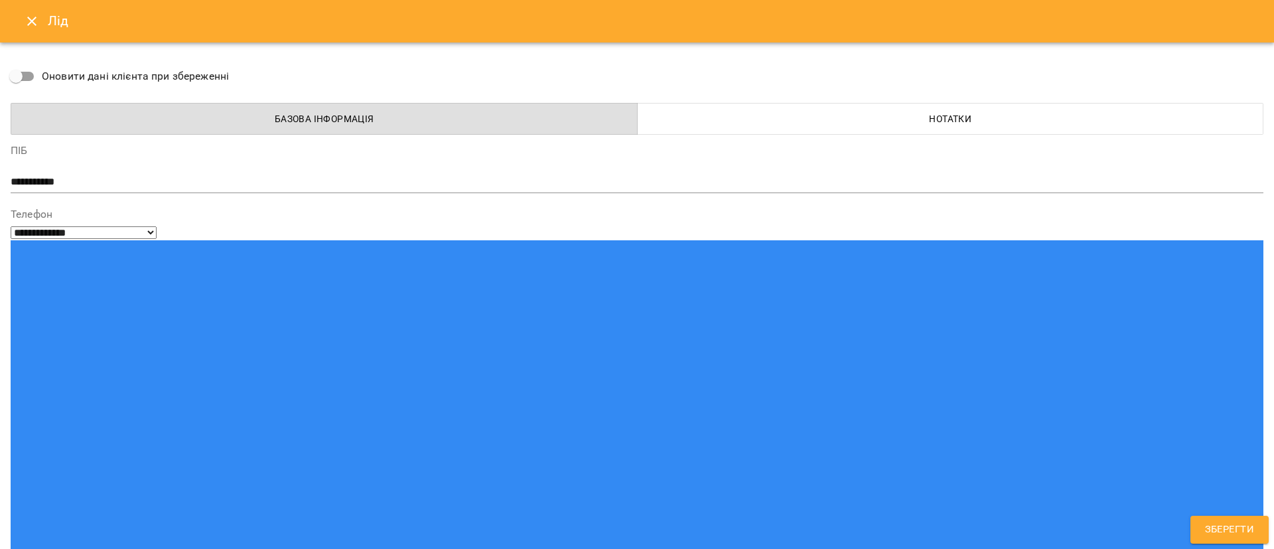
click at [720, 115] on span "Нотатки" at bounding box center [950, 119] width 610 height 16
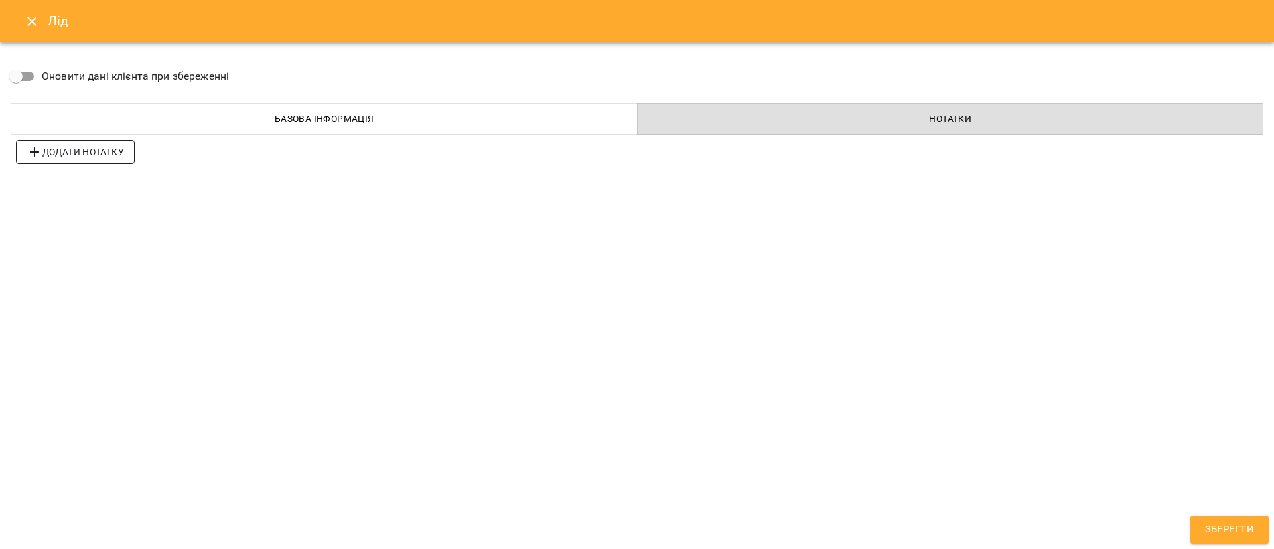
click at [105, 146] on span "Додати нотатку" at bounding box center [76, 152] width 98 height 16
click at [107, 190] on span "Додати нотатку" at bounding box center [76, 189] width 98 height 16
click at [112, 232] on span "Додати нотатку" at bounding box center [76, 226] width 98 height 16
click at [113, 261] on span "Додати нотатку" at bounding box center [76, 263] width 98 height 16
click at [109, 296] on span "Додати нотатку" at bounding box center [76, 299] width 98 height 16
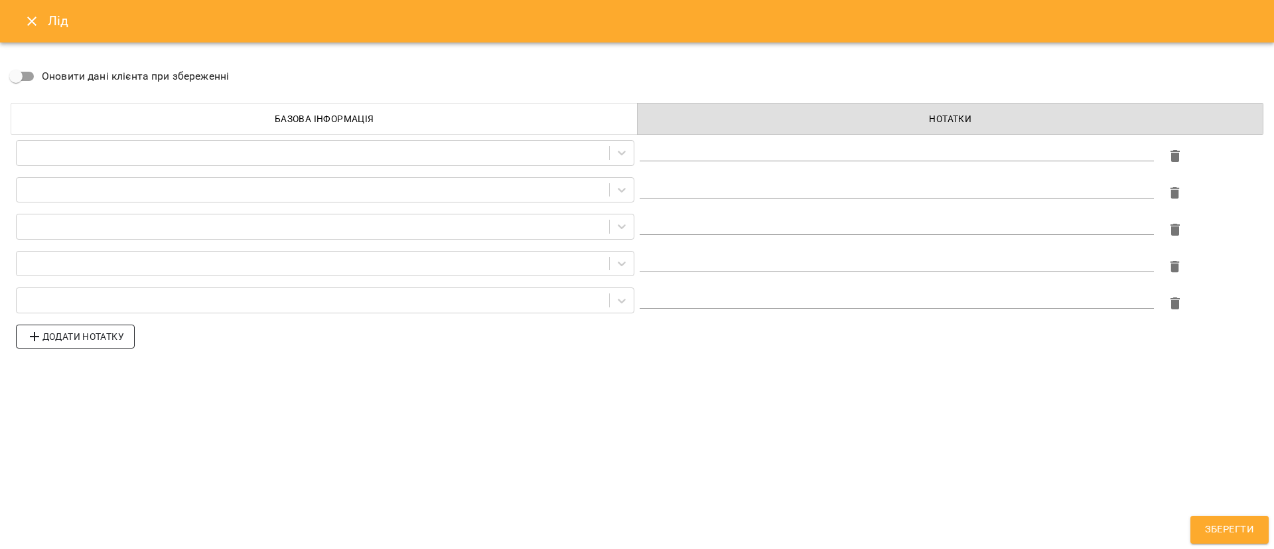
click at [99, 339] on span "Додати нотатку" at bounding box center [76, 336] width 98 height 16
drag, startPoint x: 96, startPoint y: 375, endPoint x: 92, endPoint y: 411, distance: 36.8
click at [96, 376] on span "Додати нотатку" at bounding box center [76, 373] width 98 height 16
click at [84, 413] on span "Додати нотатку" at bounding box center [76, 410] width 98 height 16
click at [76, 445] on span "Додати нотатку" at bounding box center [76, 447] width 98 height 16
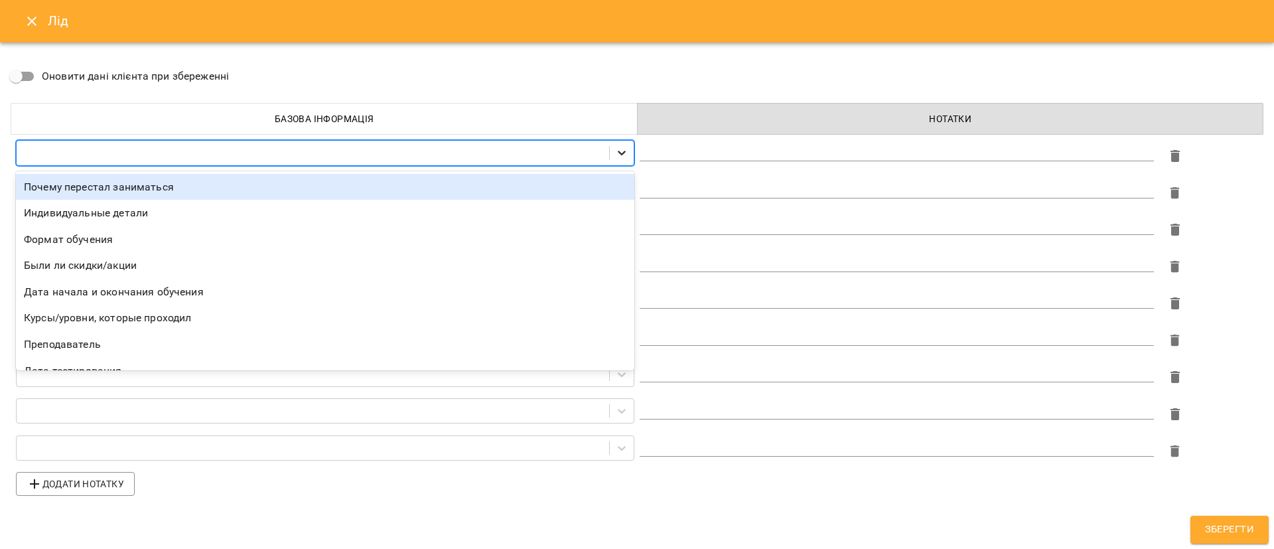
click at [622, 147] on icon at bounding box center [621, 152] width 13 height 13
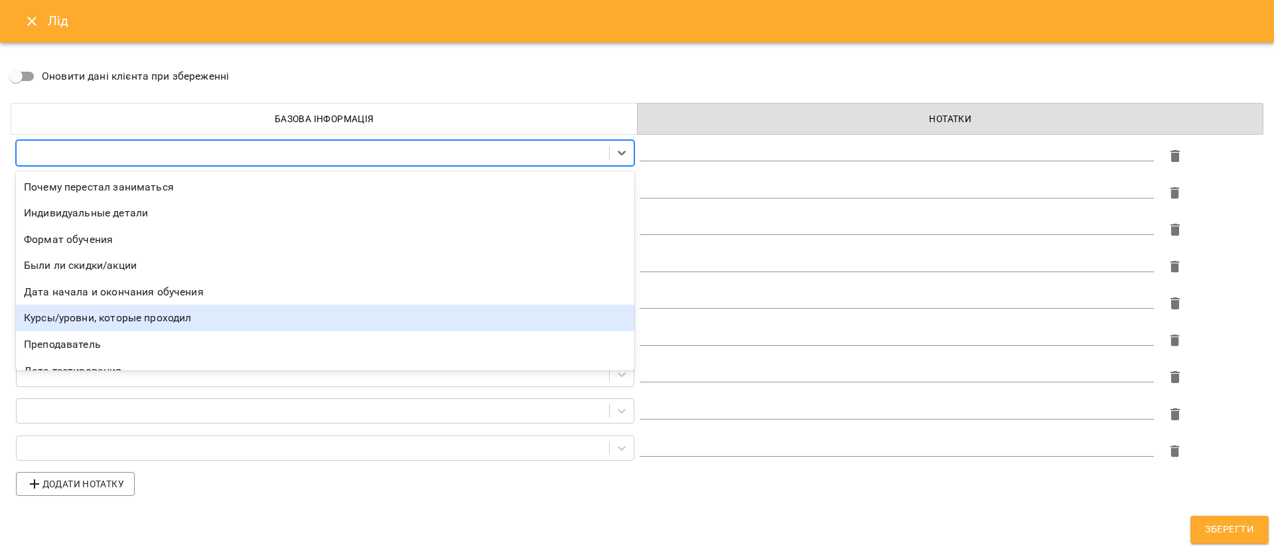
click at [395, 315] on div "Курсы/уровни, которые проходил" at bounding box center [325, 317] width 618 height 27
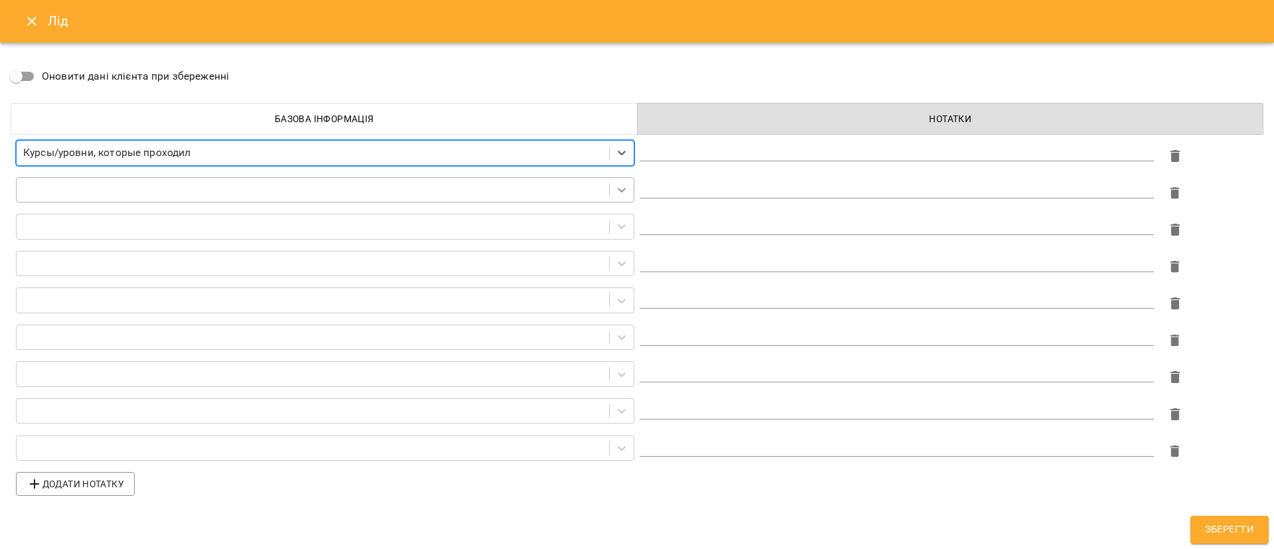
click at [618, 194] on icon at bounding box center [621, 189] width 13 height 13
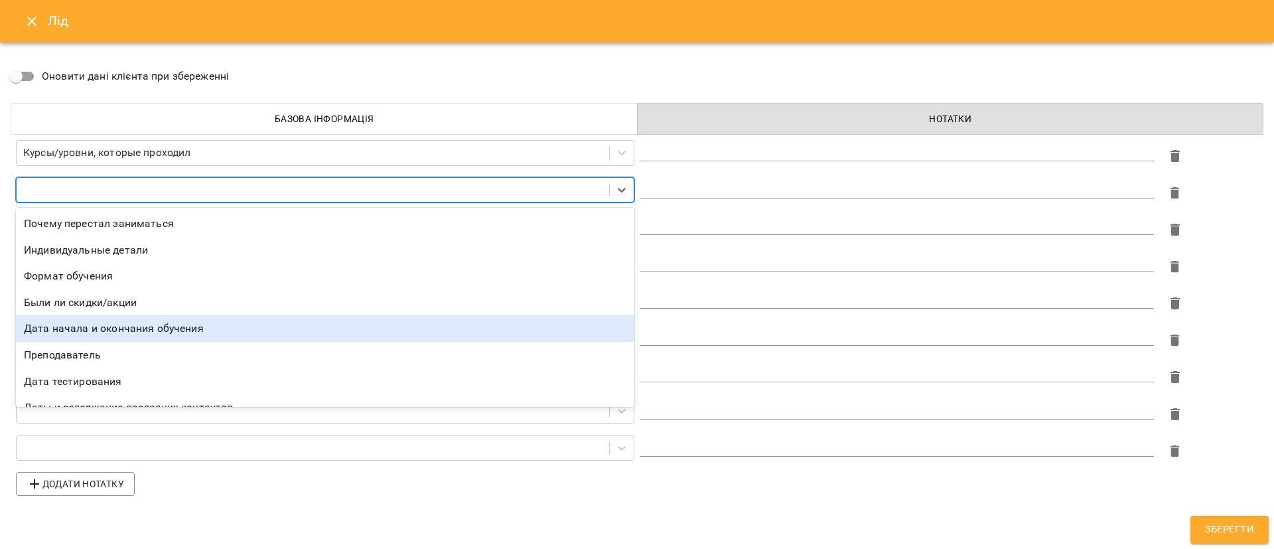
click at [416, 317] on div "Дата начала и окончания обучения" at bounding box center [325, 328] width 618 height 27
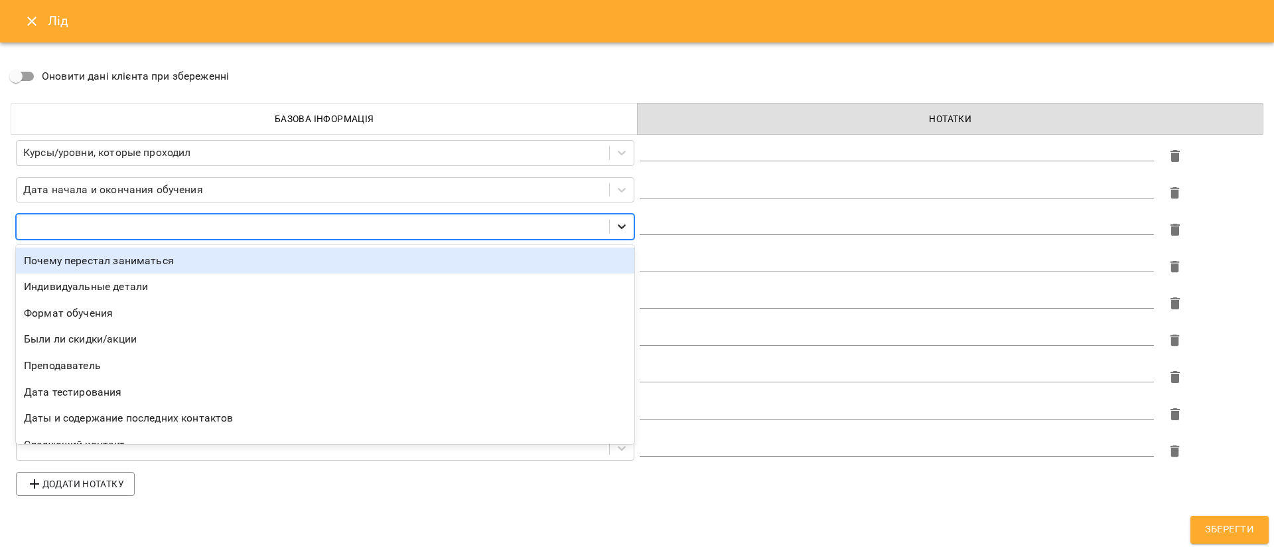
click at [625, 222] on icon at bounding box center [621, 226] width 13 height 13
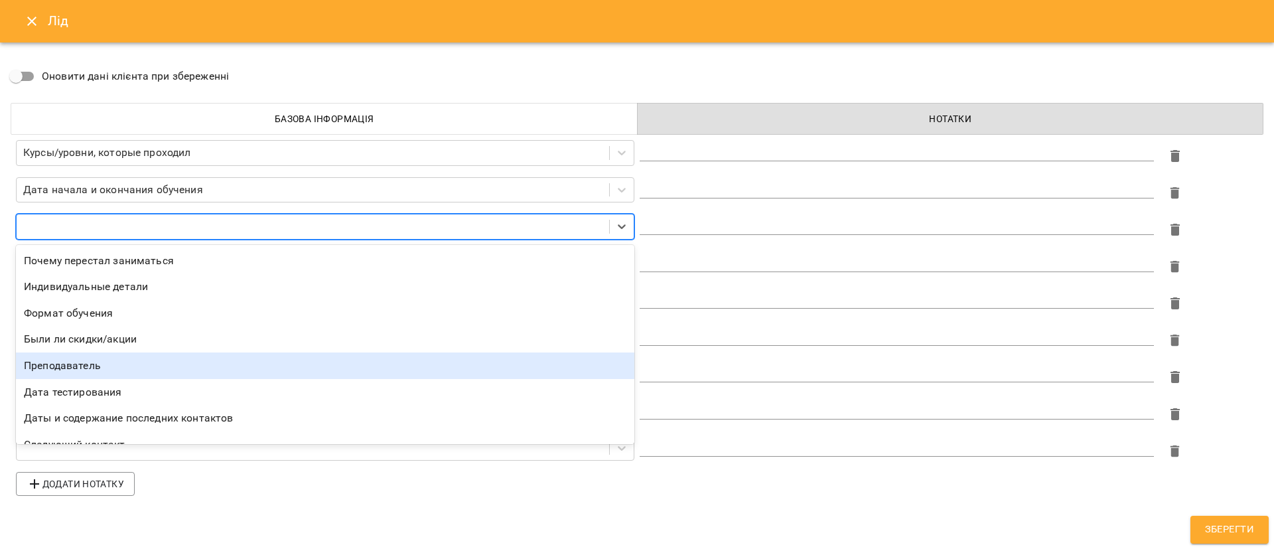
click at [313, 363] on div "Преподаватель" at bounding box center [325, 365] width 618 height 27
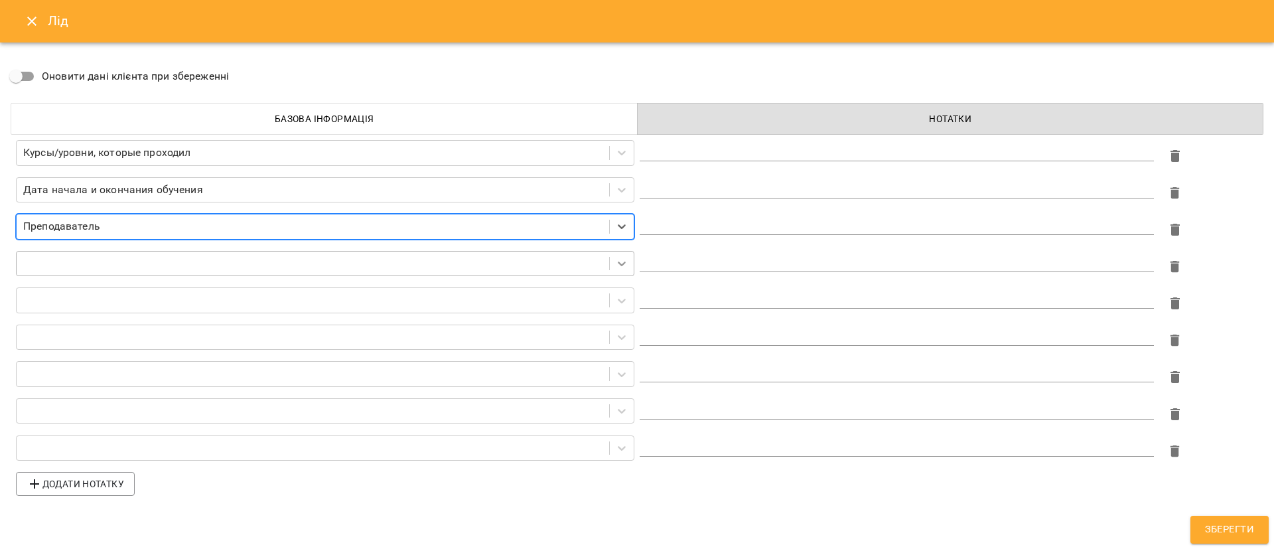
click at [626, 260] on icon at bounding box center [621, 263] width 13 height 13
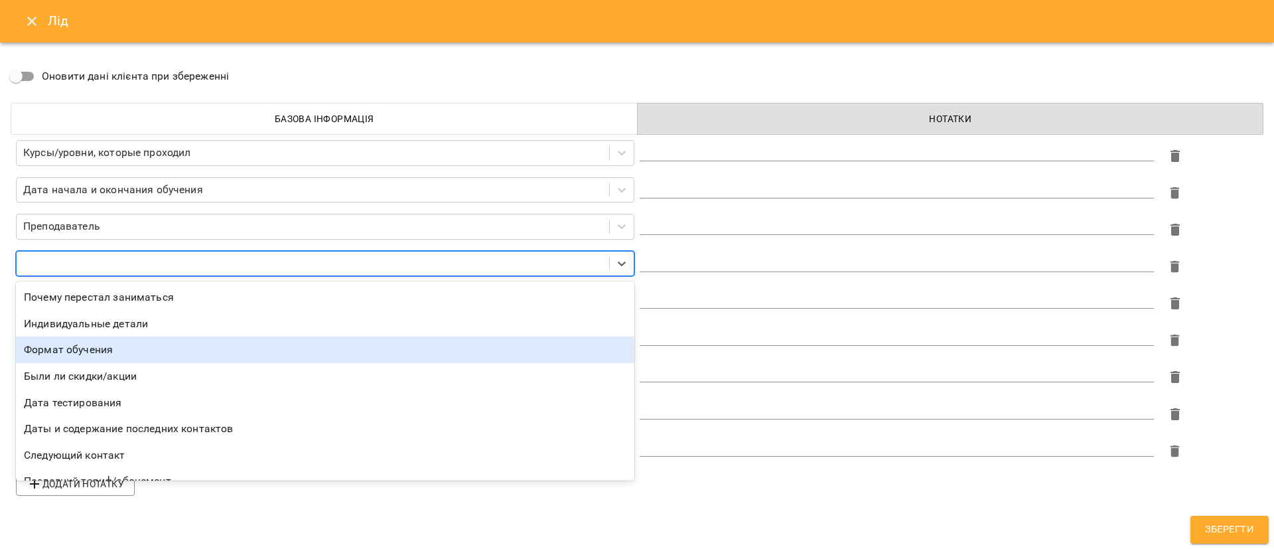
click at [267, 360] on div "Формат обучения" at bounding box center [325, 349] width 618 height 27
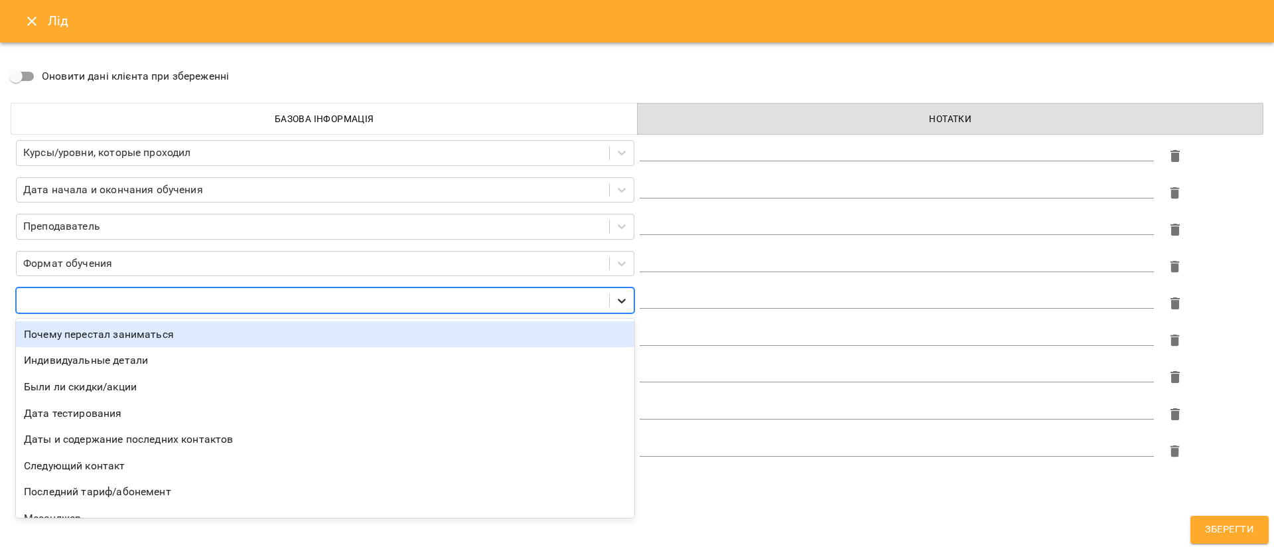
click at [625, 296] on icon at bounding box center [621, 300] width 13 height 13
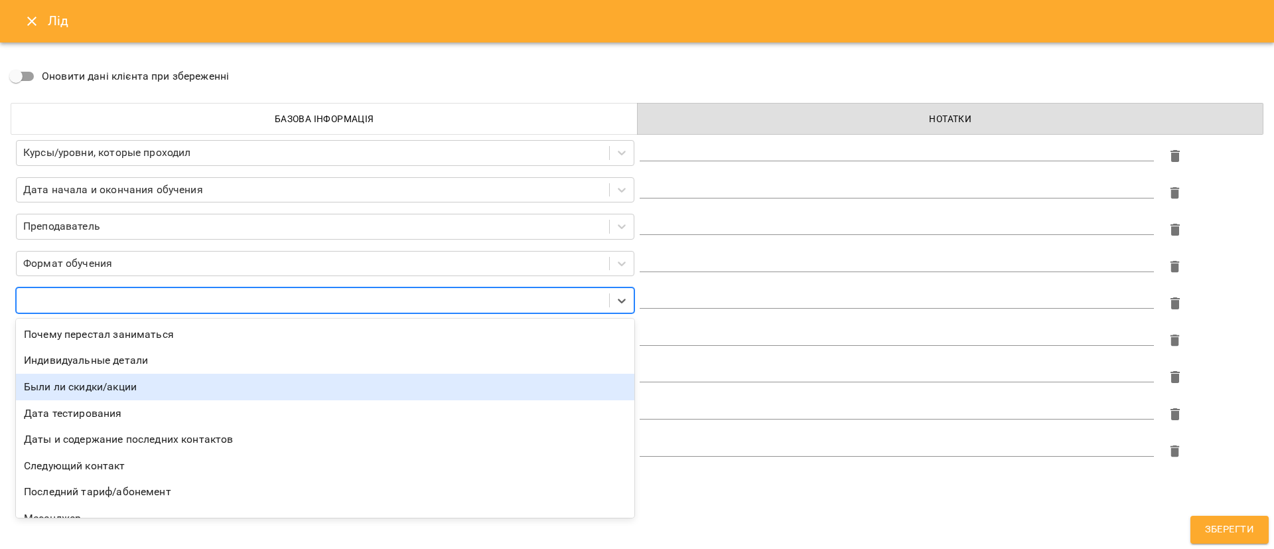
scroll to position [17, 0]
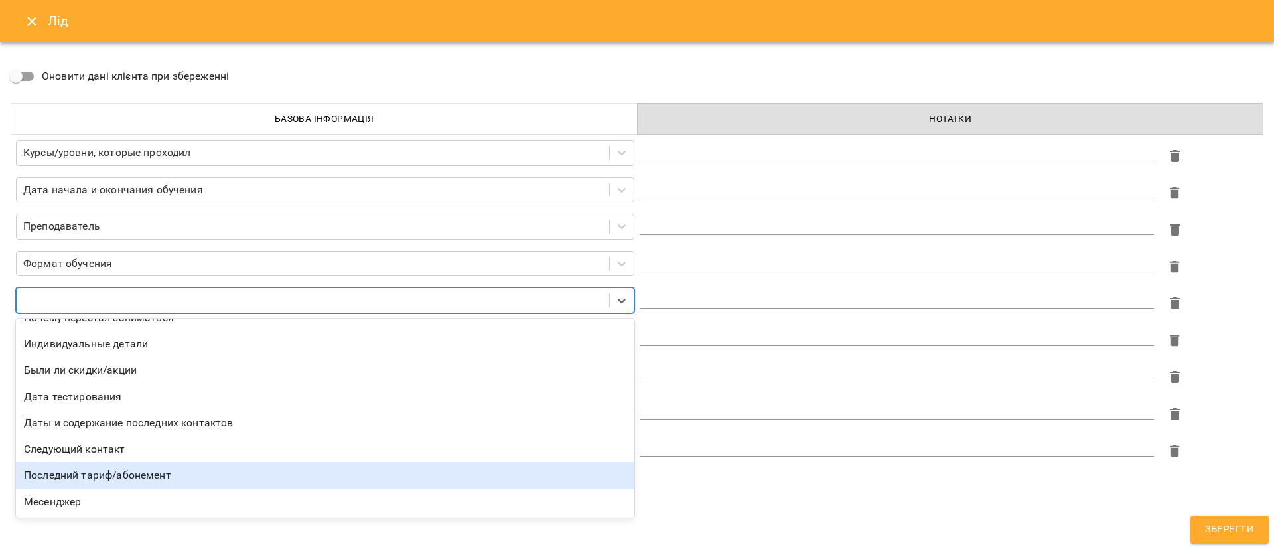
click at [265, 481] on div "Последний тариф/абонемент" at bounding box center [325, 475] width 618 height 27
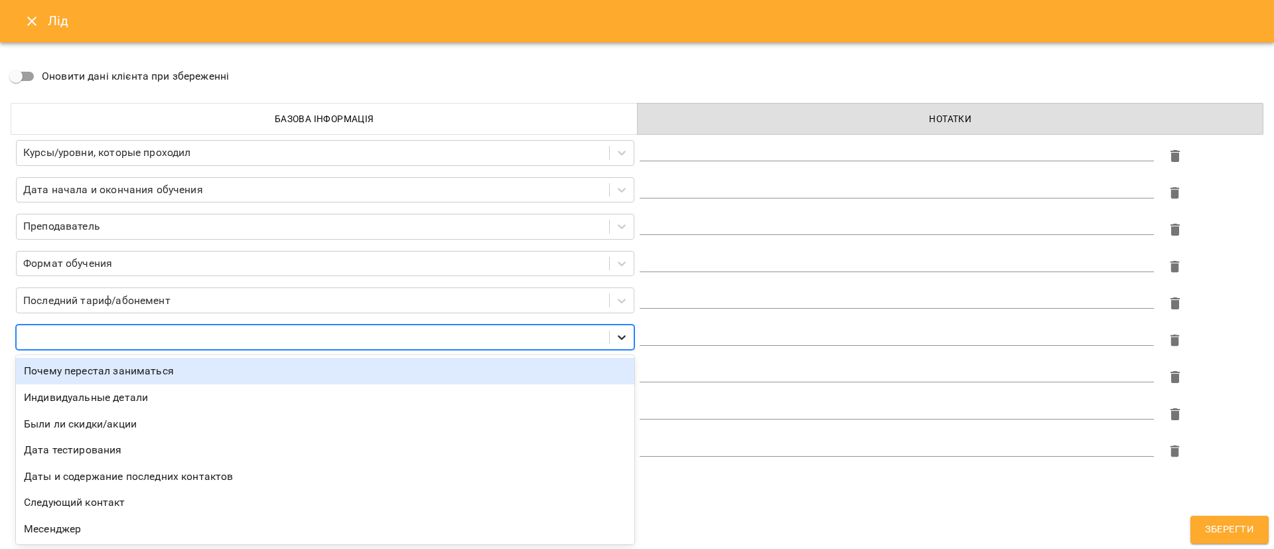
click at [625, 333] on icon at bounding box center [621, 336] width 13 height 13
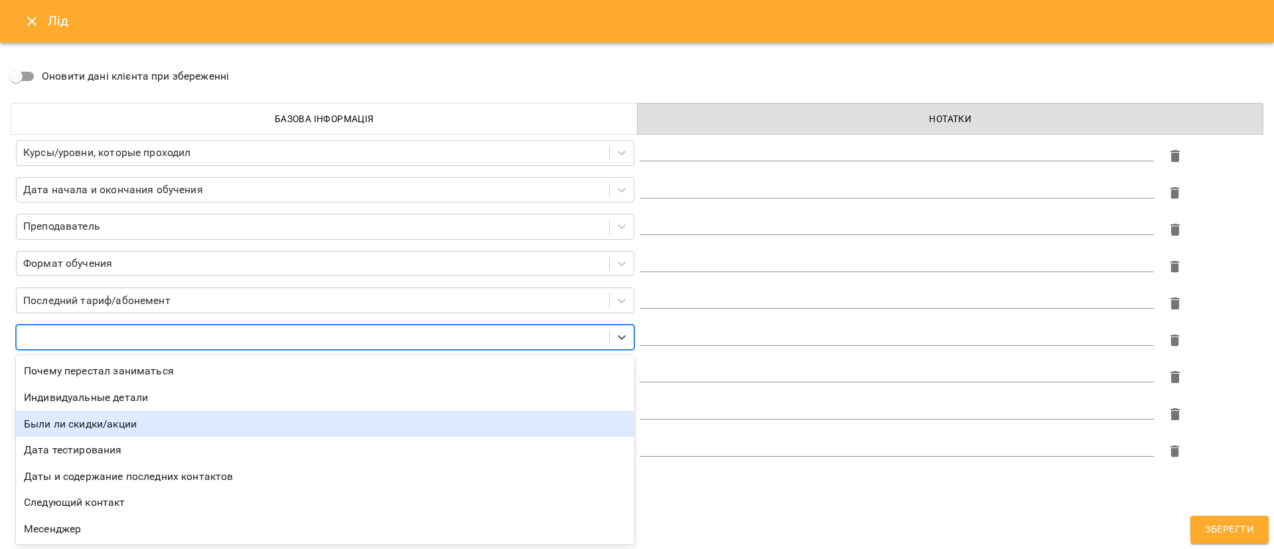
click at [273, 421] on div "Были ли скидки/акции" at bounding box center [325, 424] width 618 height 27
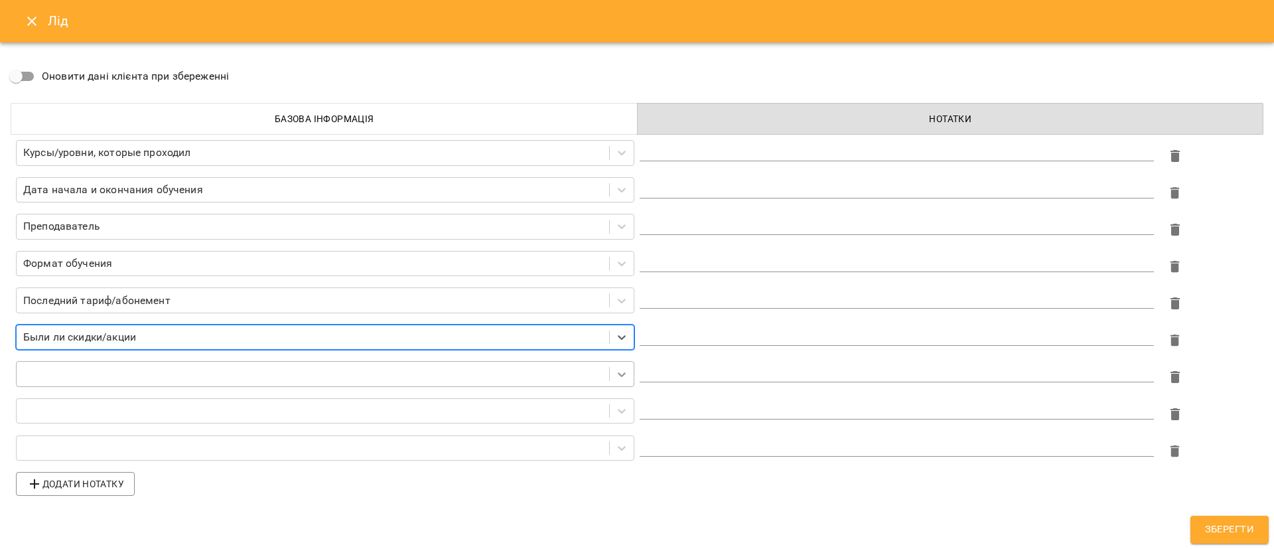
click at [622, 371] on icon at bounding box center [621, 373] width 13 height 13
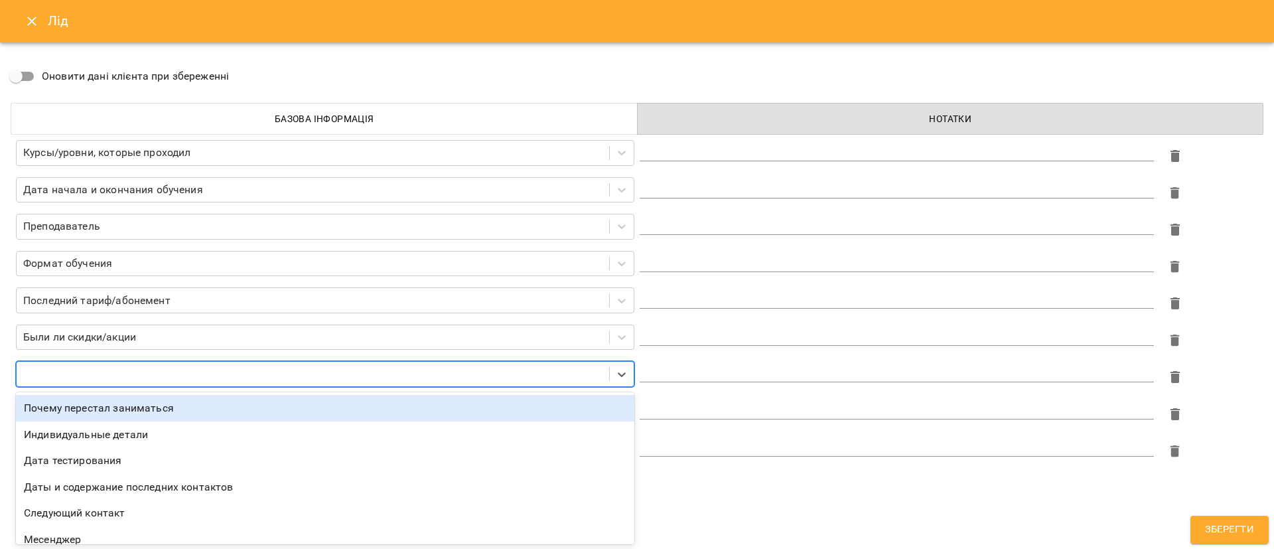
click at [338, 411] on div "Почему перестал заниматься" at bounding box center [325, 408] width 618 height 27
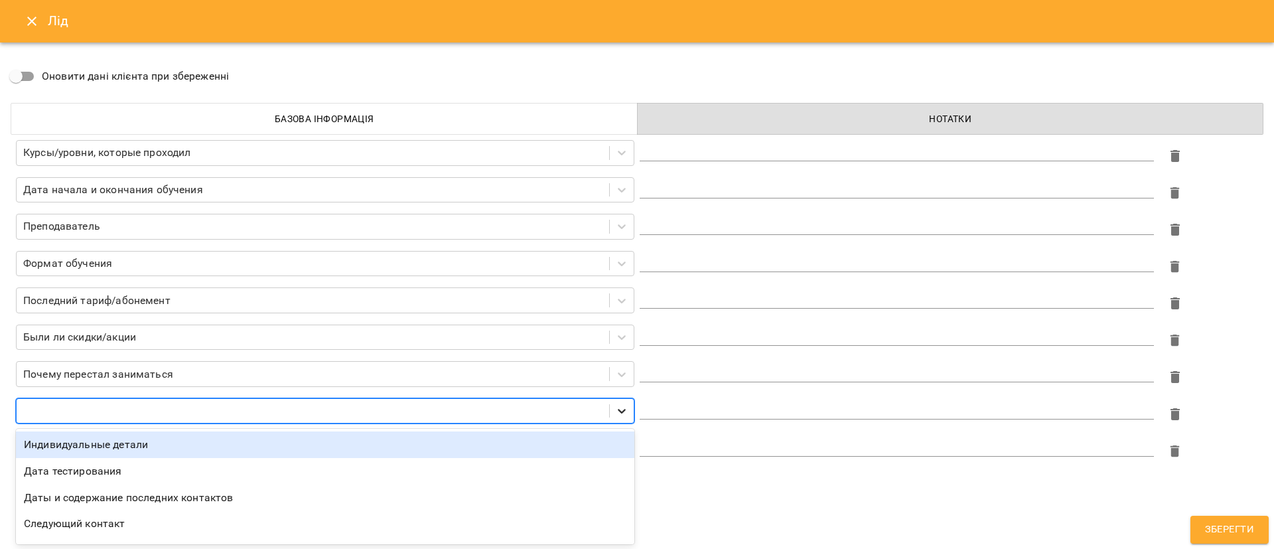
click at [618, 402] on div at bounding box center [622, 411] width 24 height 24
click at [594, 438] on div "Индивидуальные детали" at bounding box center [325, 444] width 618 height 27
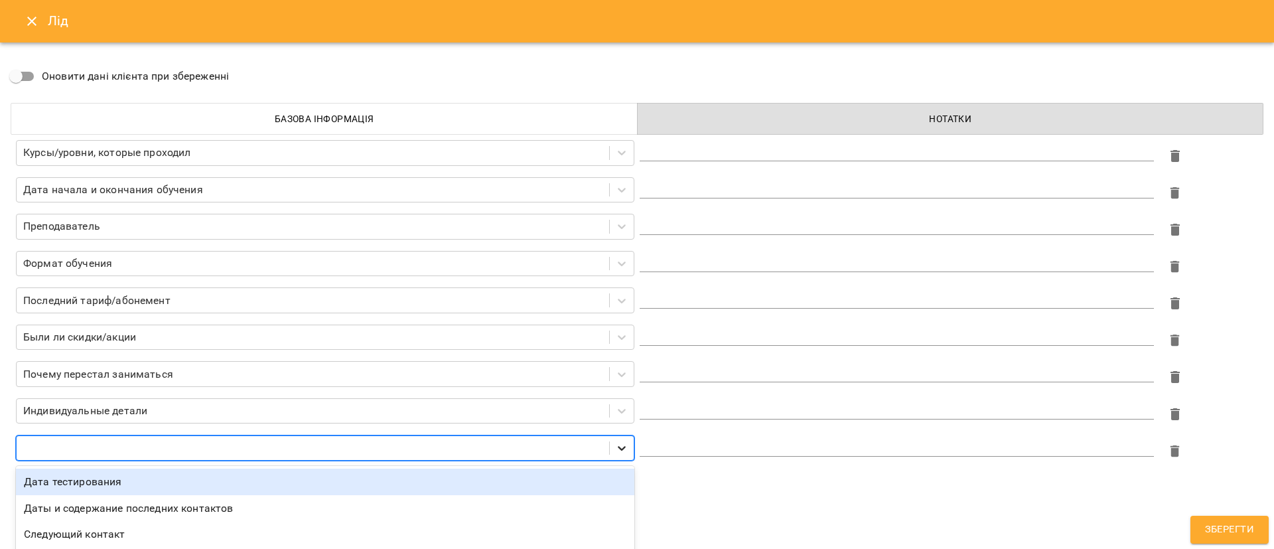
click at [620, 444] on div "option Дата тестирования focused, 1 of 4. 4 results available. Use Up and Down …" at bounding box center [325, 448] width 618 height 26
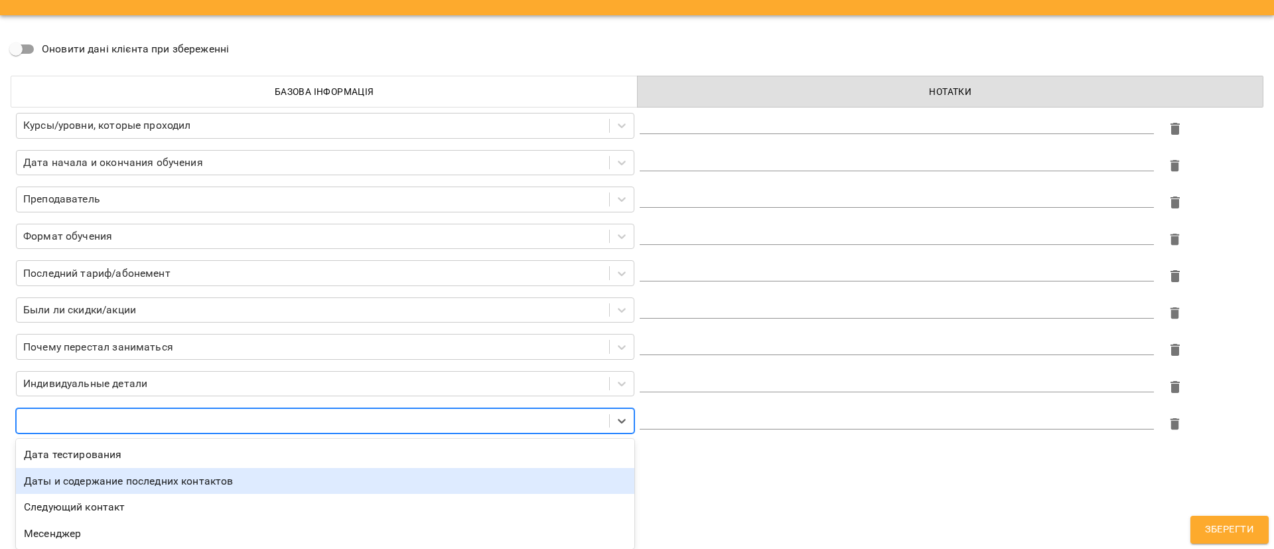
click at [344, 485] on div "Даты и содержание последних контактов" at bounding box center [325, 481] width 618 height 27
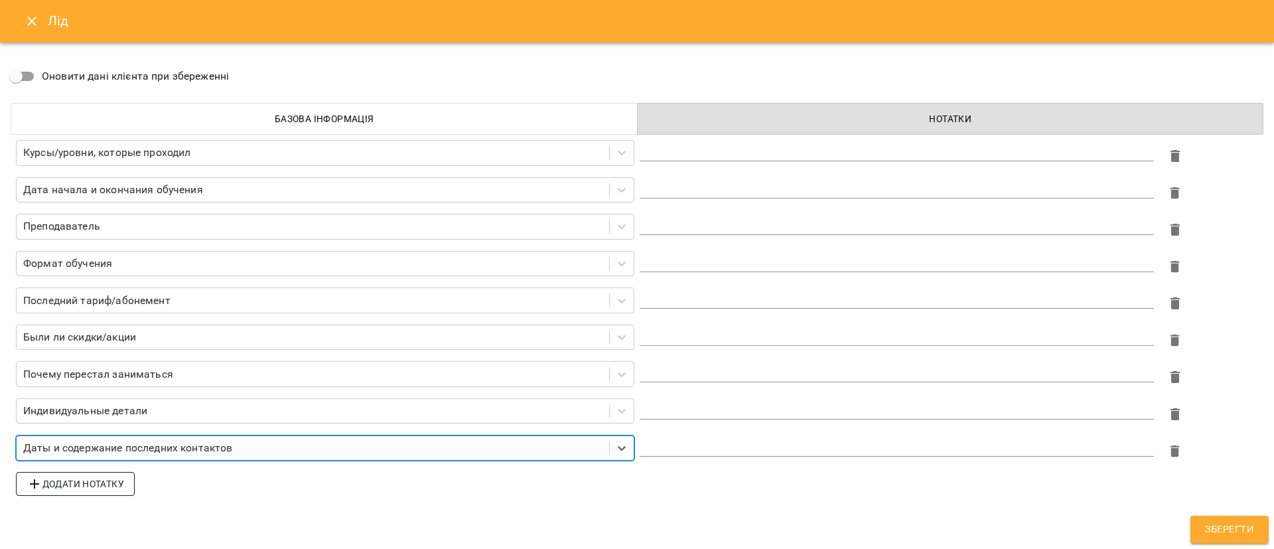
click at [70, 484] on span "Додати нотатку" at bounding box center [76, 484] width 98 height 16
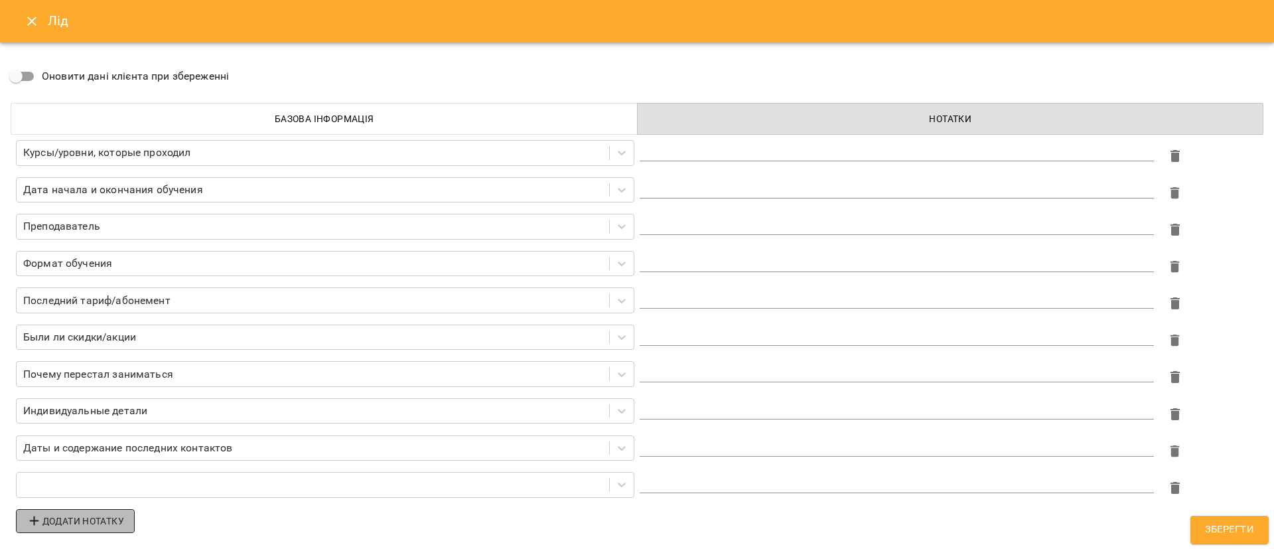
click at [81, 509] on button "Додати нотатку" at bounding box center [75, 521] width 119 height 24
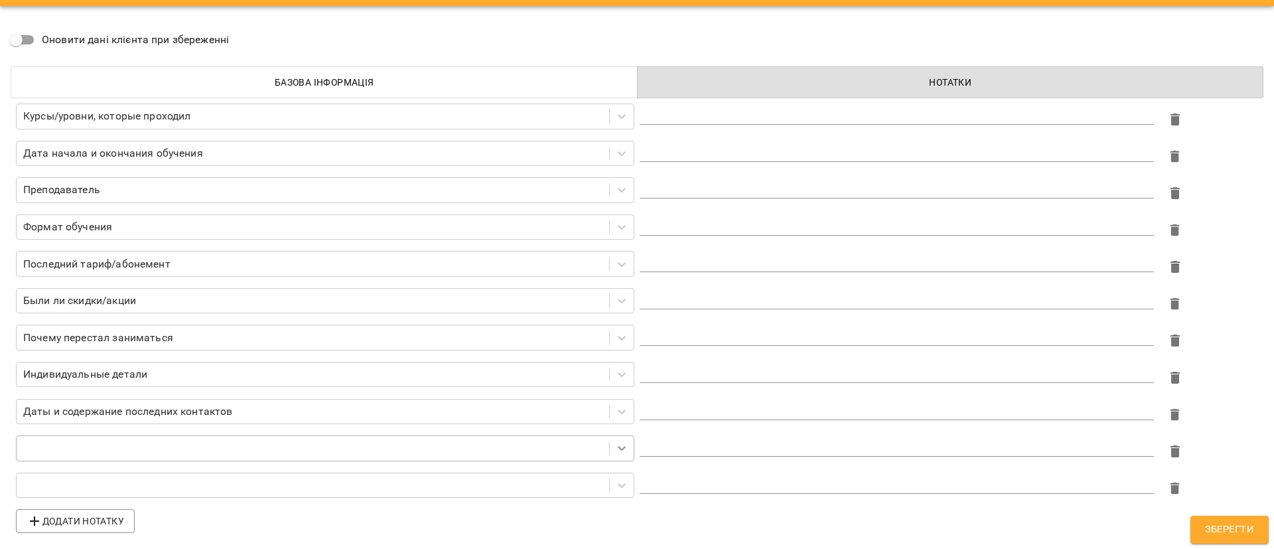
click at [615, 443] on icon at bounding box center [621, 447] width 13 height 13
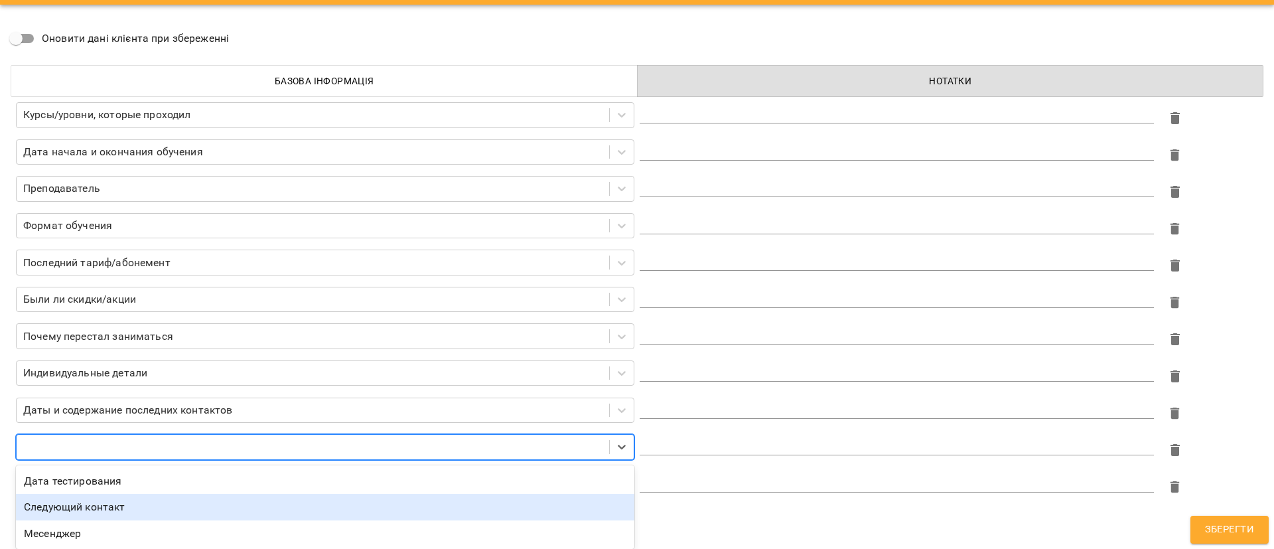
click at [179, 503] on div "Следующий контакт" at bounding box center [325, 506] width 618 height 27
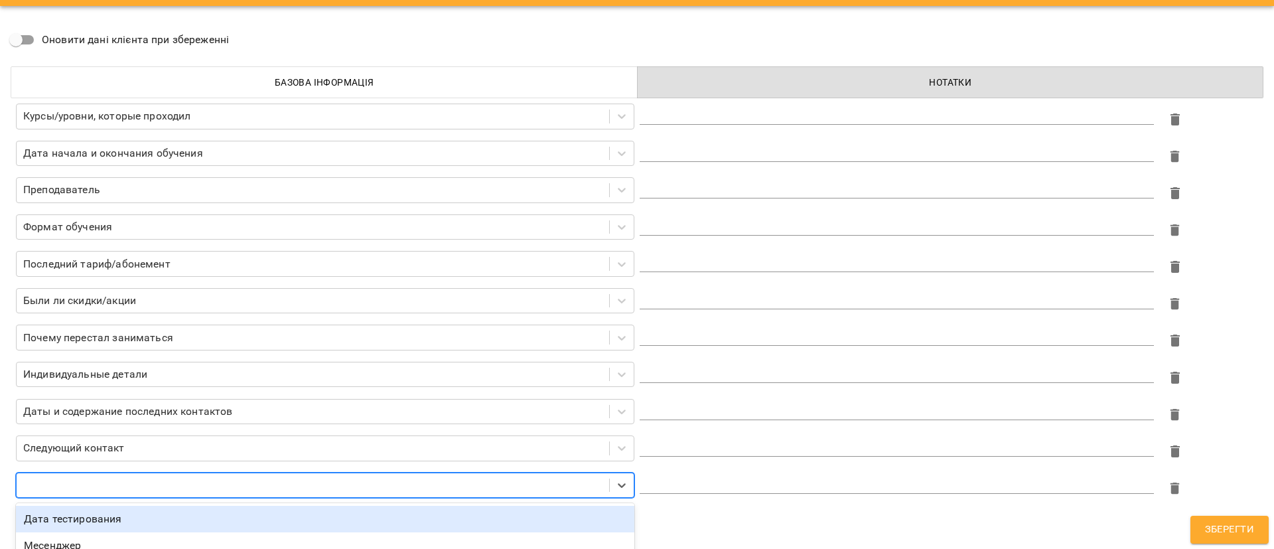
click at [618, 488] on div "option Дата тестирования focused, 1 of 2. 2 results available. Use Up and Down …" at bounding box center [324, 488] width 623 height 37
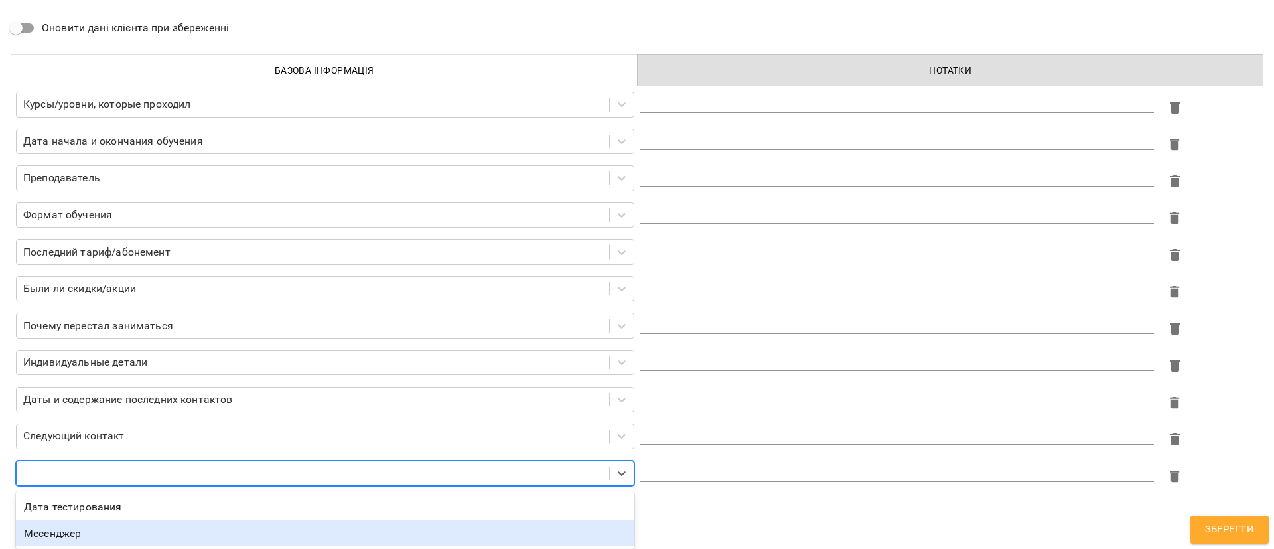
click at [289, 531] on div "Месенджер" at bounding box center [325, 533] width 618 height 27
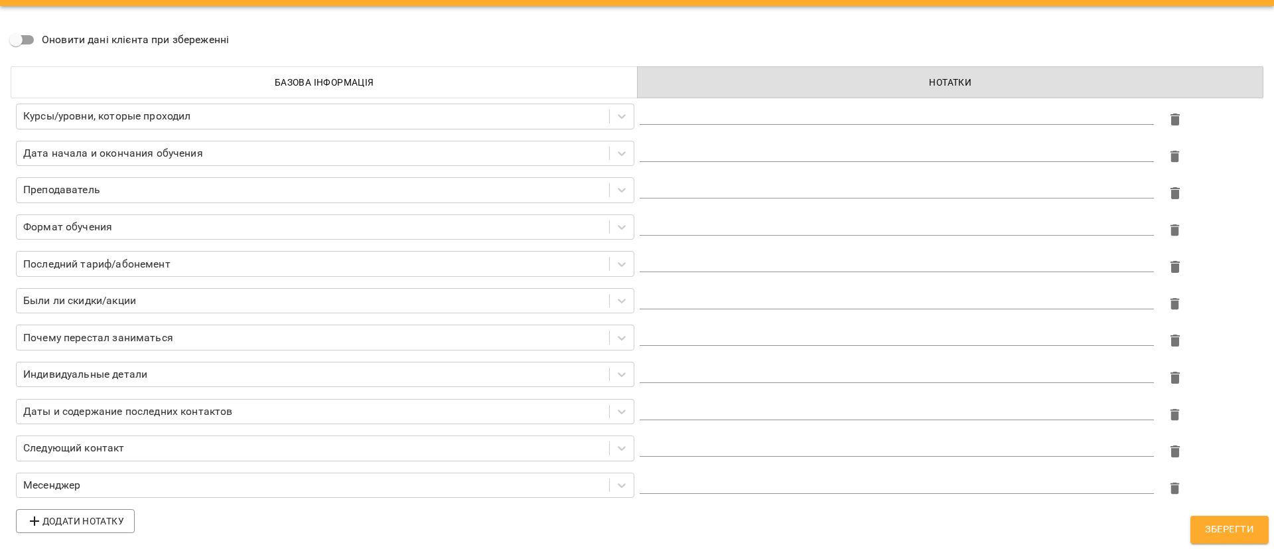
click at [279, 523] on div "Курсы/уровни, которые проходил * Дата начала и окончания обучения * Преподавате…" at bounding box center [637, 318] width 1258 height 445
click at [690, 109] on textarea at bounding box center [896, 113] width 514 height 13
type textarea "**"
click at [700, 153] on textarea at bounding box center [896, 151] width 514 height 13
type textarea "**********"
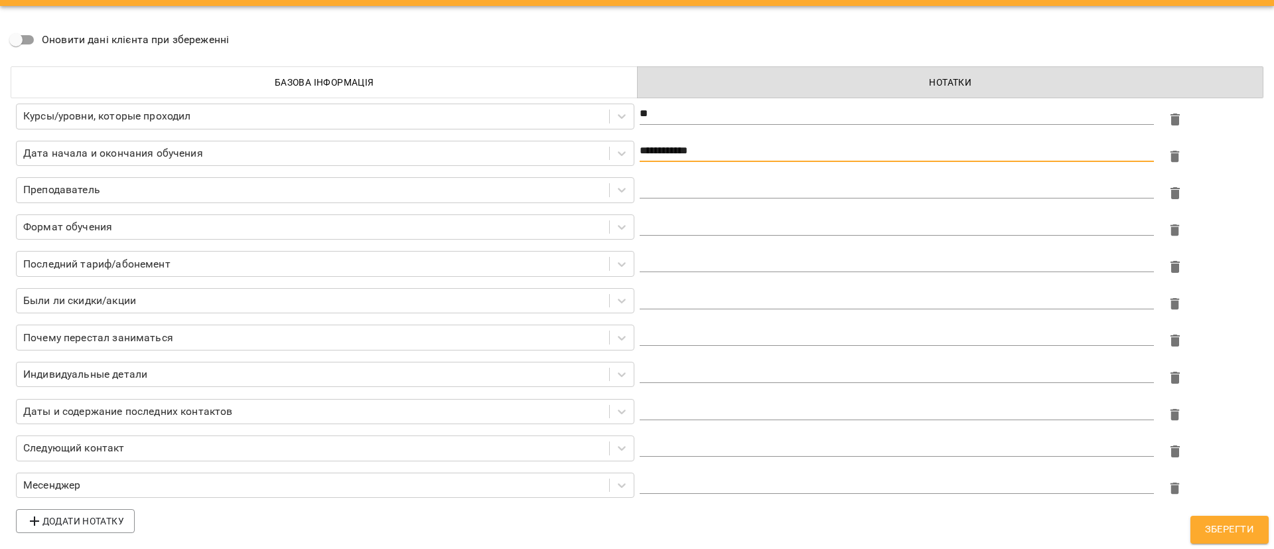
click at [718, 178] on div "*" at bounding box center [896, 187] width 514 height 21
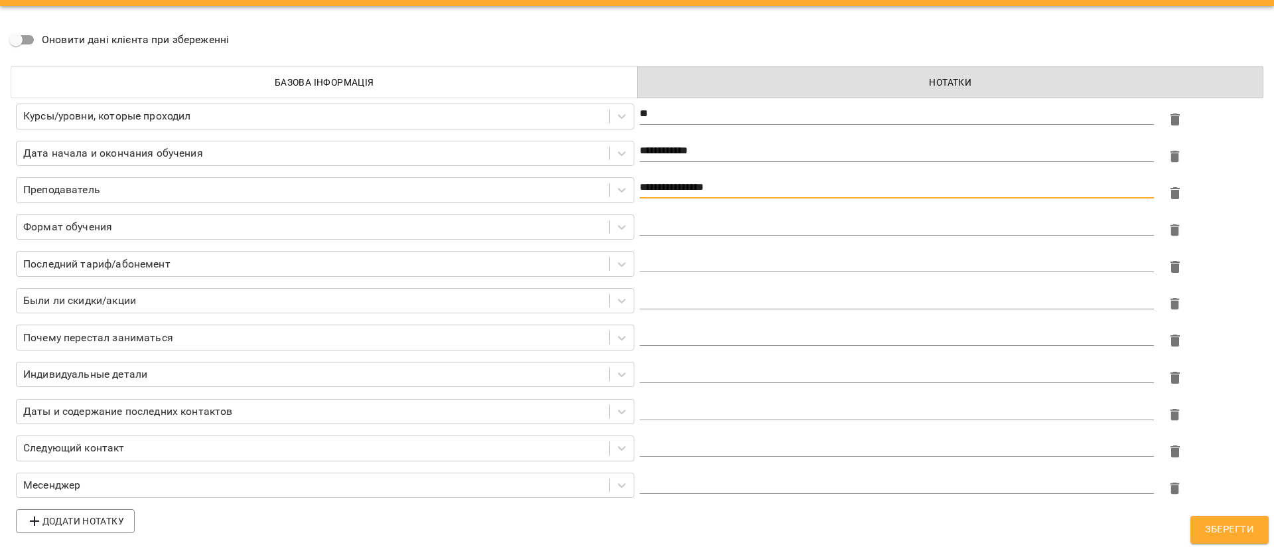
type textarea "**********"
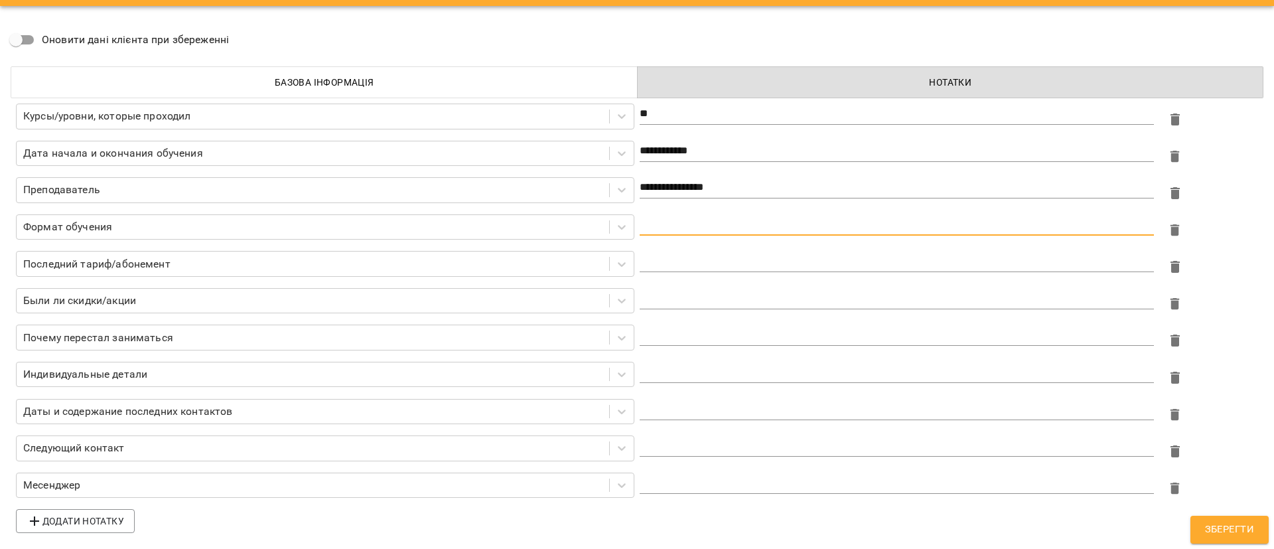
click at [733, 222] on textarea at bounding box center [896, 224] width 514 height 13
type textarea "**********"
click at [720, 260] on textarea at bounding box center [896, 261] width 514 height 13
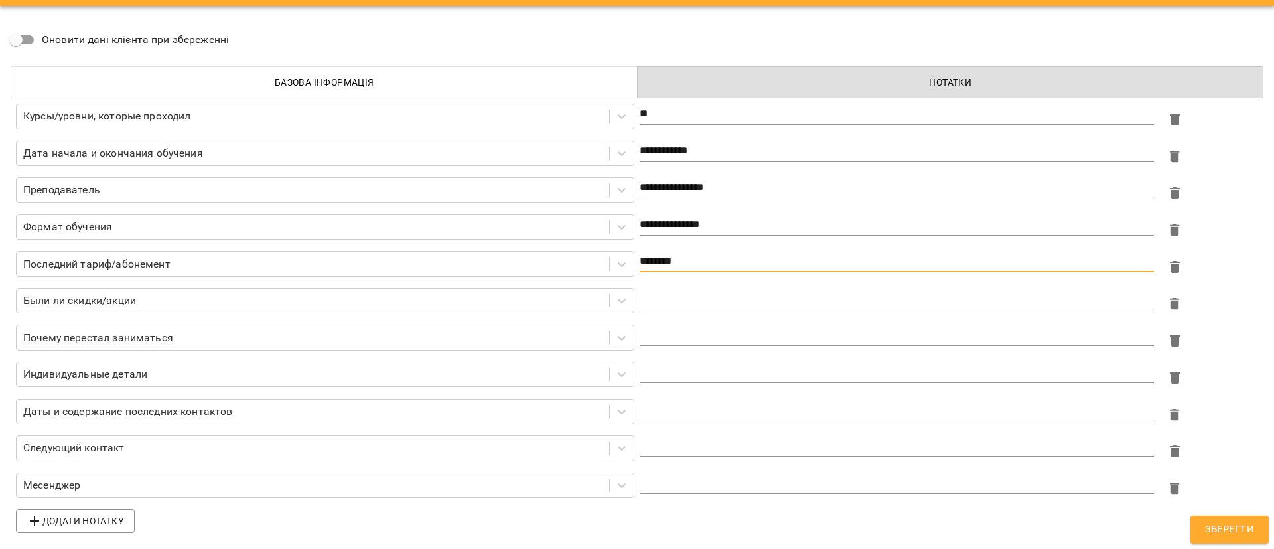
type textarea "********"
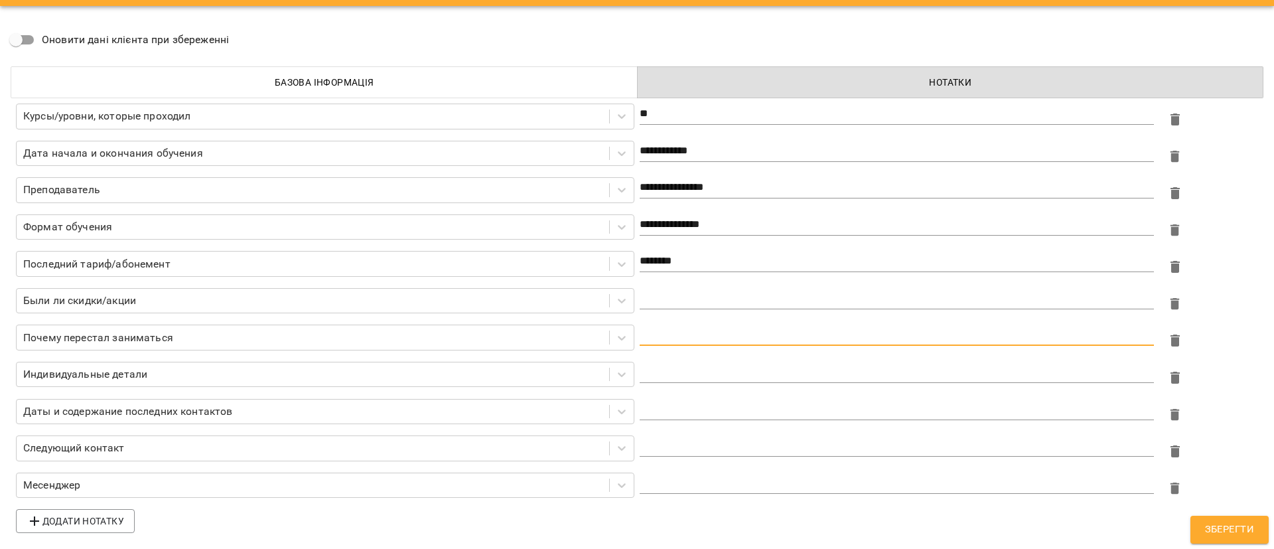
click at [665, 330] on textarea at bounding box center [896, 334] width 514 height 13
type textarea "***"
click at [676, 406] on textarea at bounding box center [896, 409] width 514 height 13
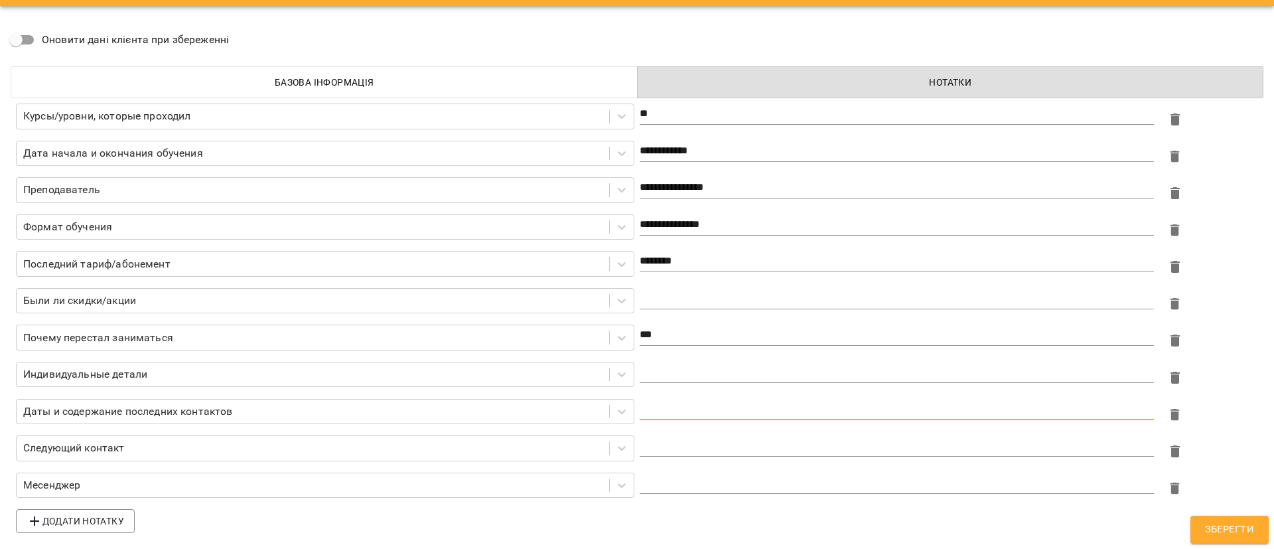
click at [704, 484] on textarea at bounding box center [896, 482] width 514 height 13
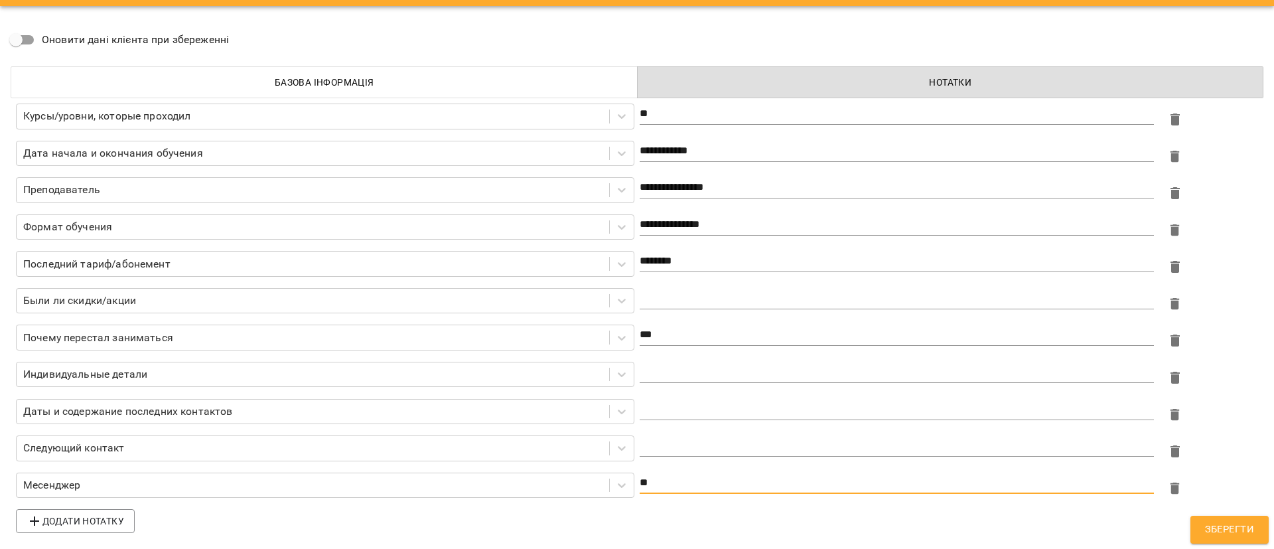
type textarea "**"
click at [649, 404] on textarea at bounding box center [896, 409] width 514 height 13
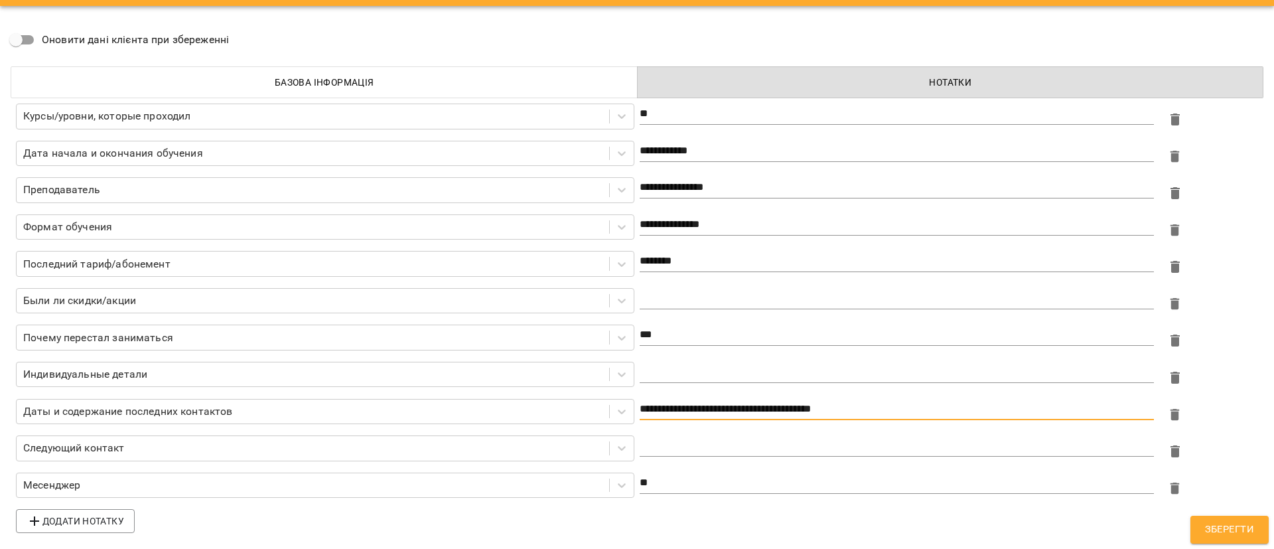
type textarea "**********"
click at [742, 447] on textarea at bounding box center [896, 445] width 514 height 13
type textarea "**********"
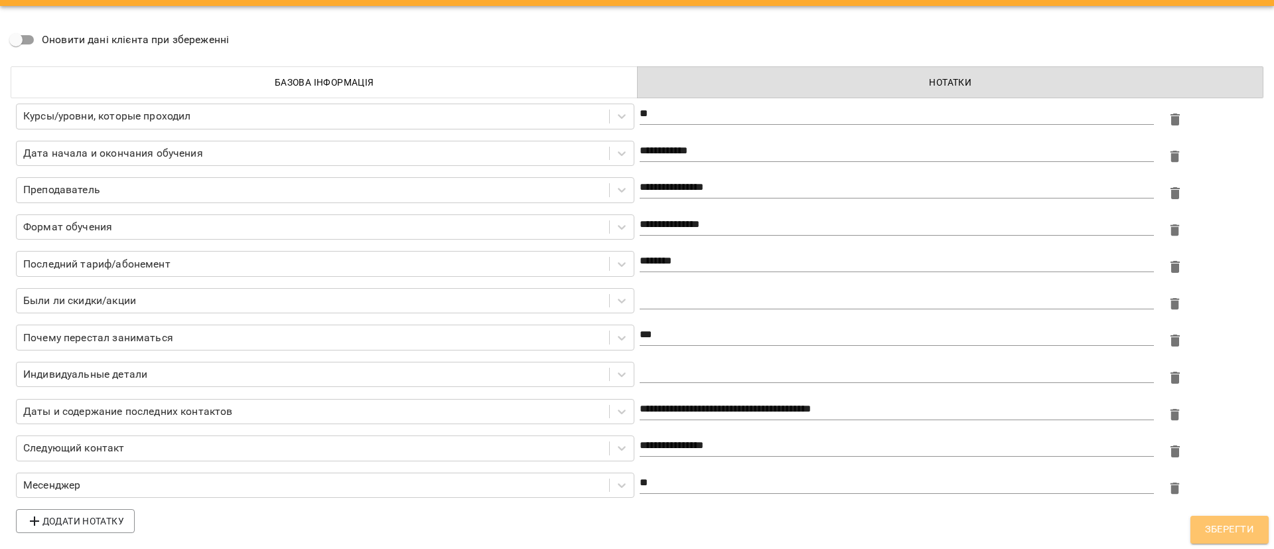
click at [1206, 522] on span "Зберегти" at bounding box center [1229, 529] width 49 height 17
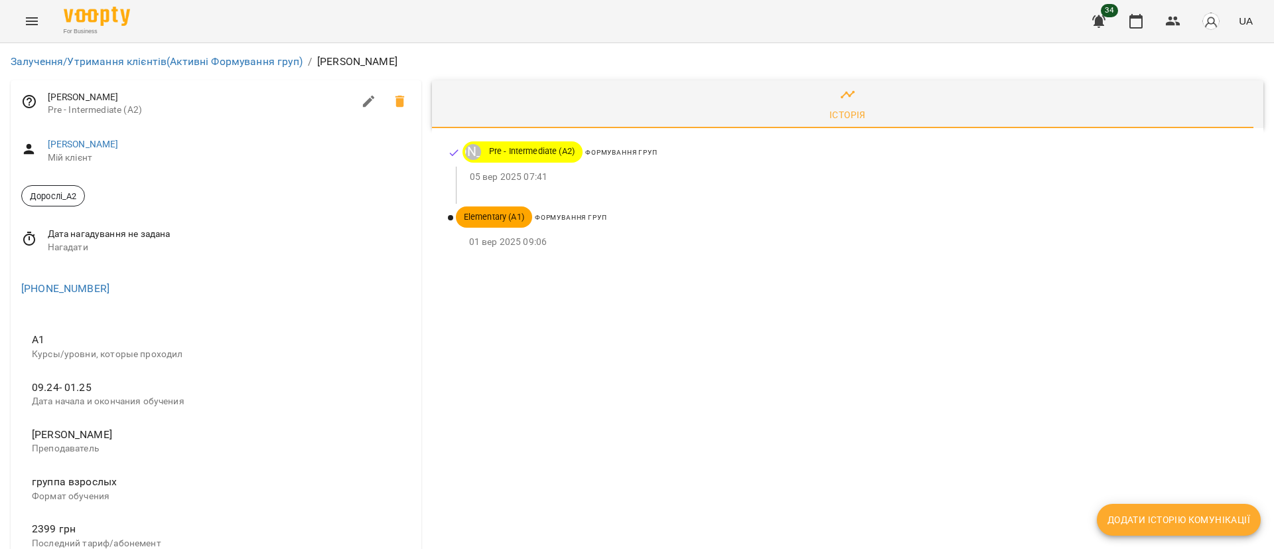
click at [35, 239] on icon at bounding box center [29, 239] width 16 height 16
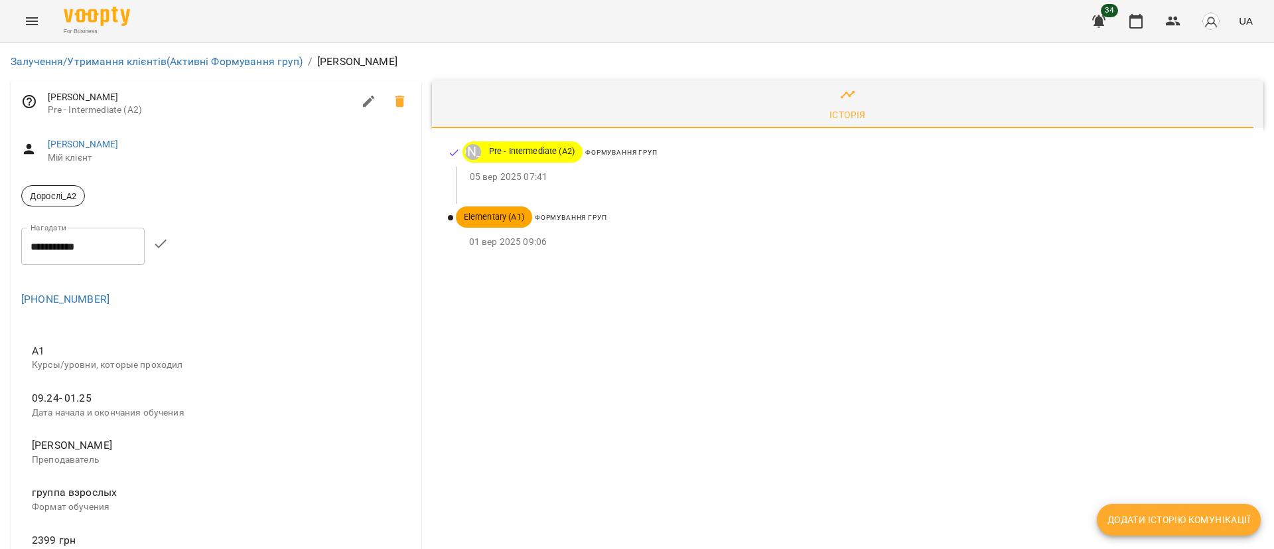
click at [45, 251] on input "**********" at bounding box center [82, 246] width 123 height 37
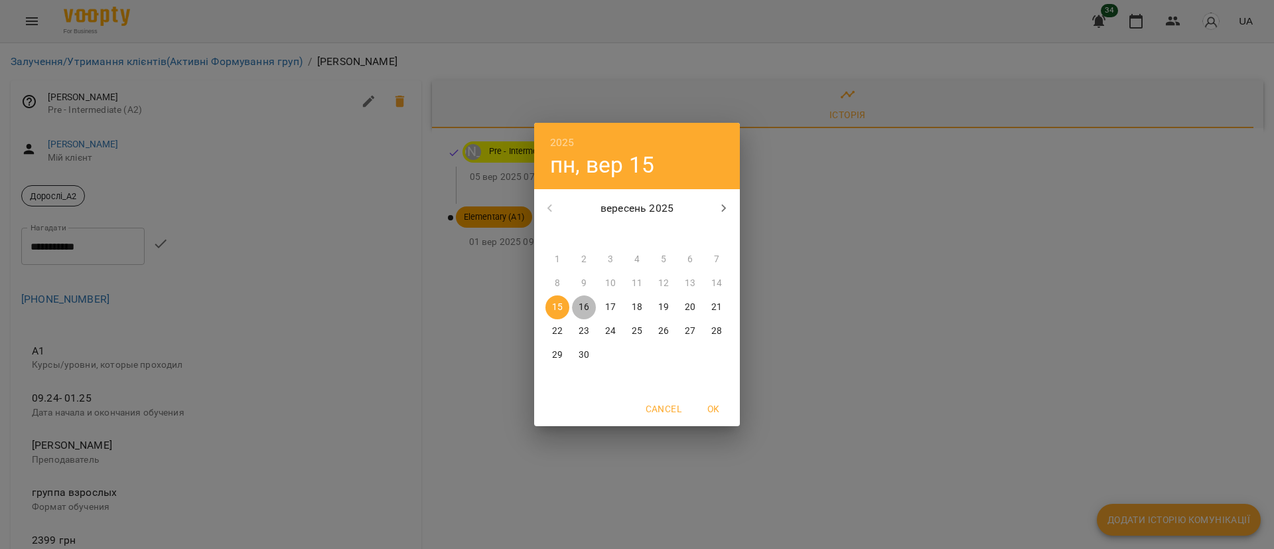
click at [590, 300] on span "16" at bounding box center [584, 306] width 24 height 13
type input "**********"
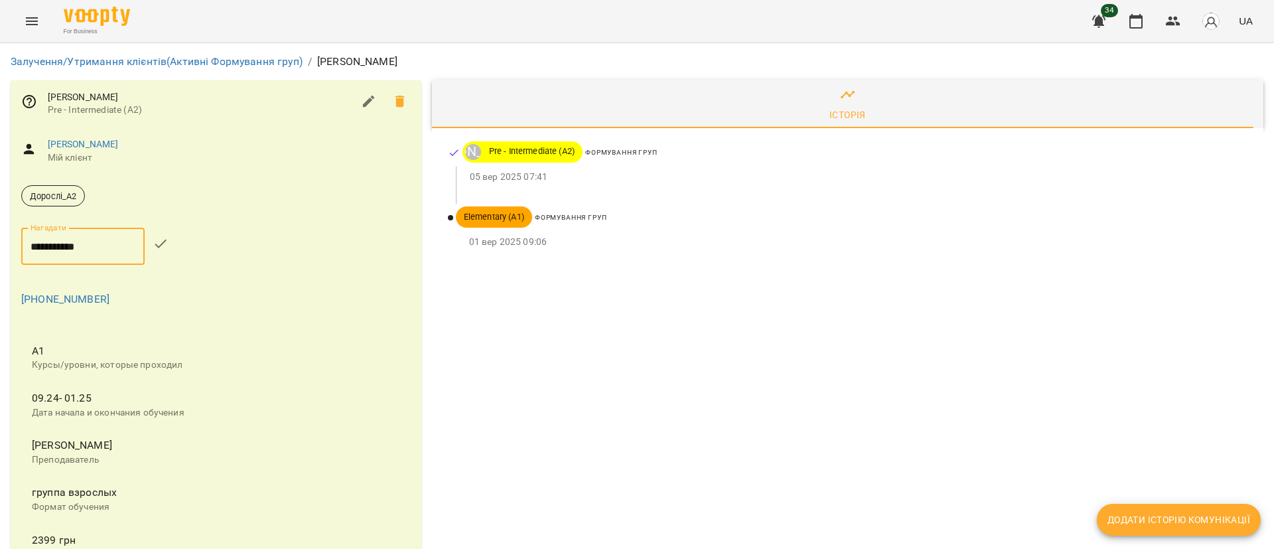
click at [168, 237] on icon "button" at bounding box center [161, 243] width 16 height 16
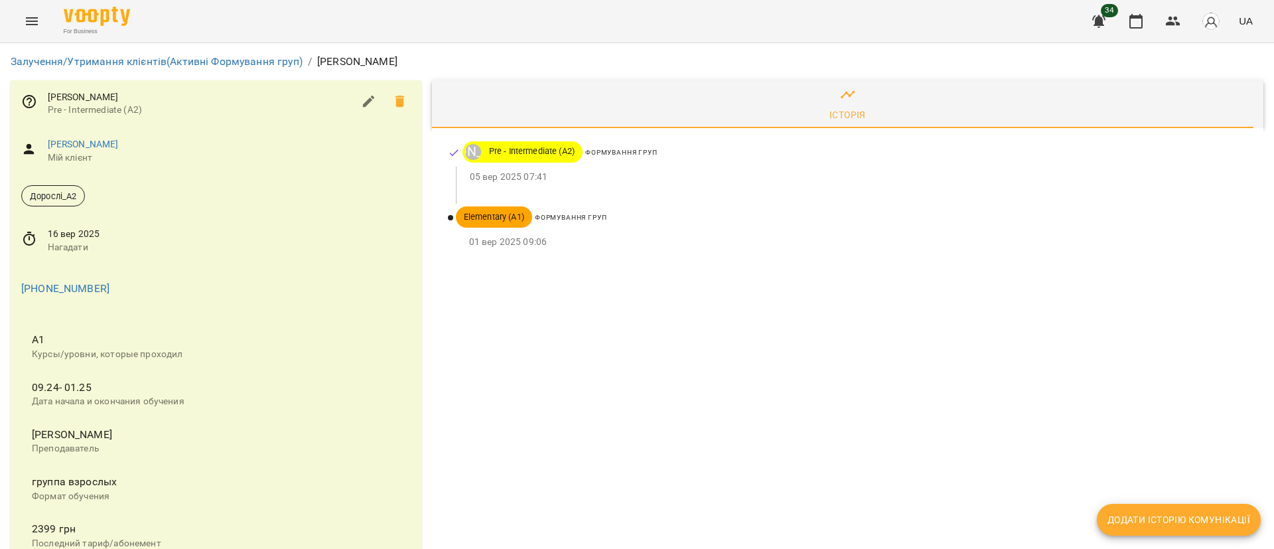
click at [601, 383] on div "Історія Наталія Іваненко Pre - Intermediate (A2) Формування груп 05 вер 2025 07…" at bounding box center [847, 480] width 842 height 811
click at [215, 62] on link "Залучення/Утримання клієнтів (Активні Формування груп)" at bounding box center [157, 61] width 292 height 13
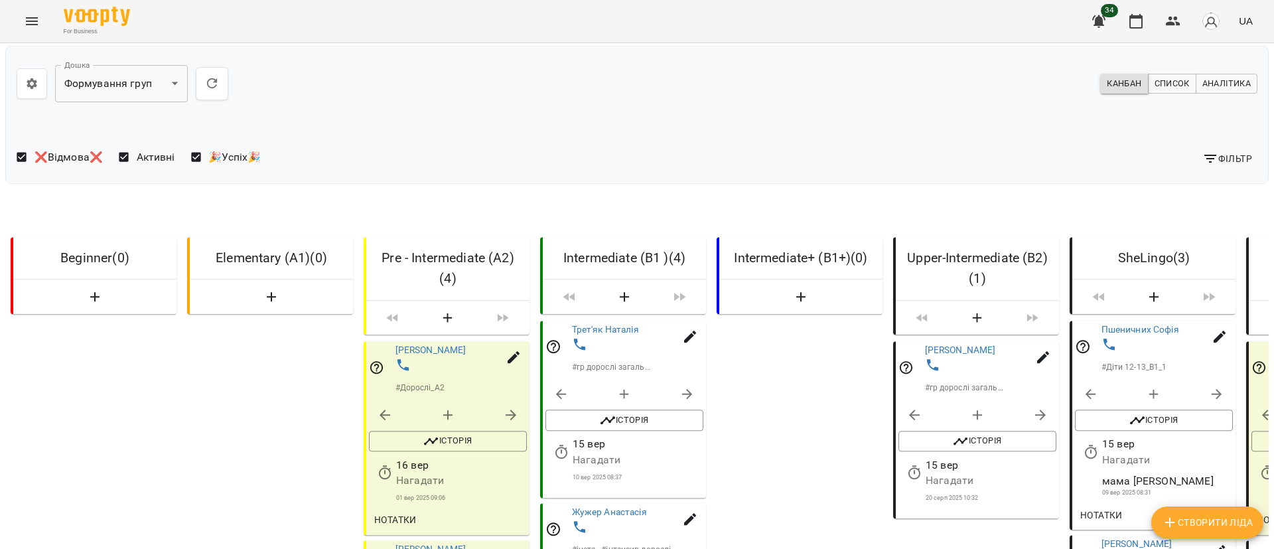
scroll to position [796, 0]
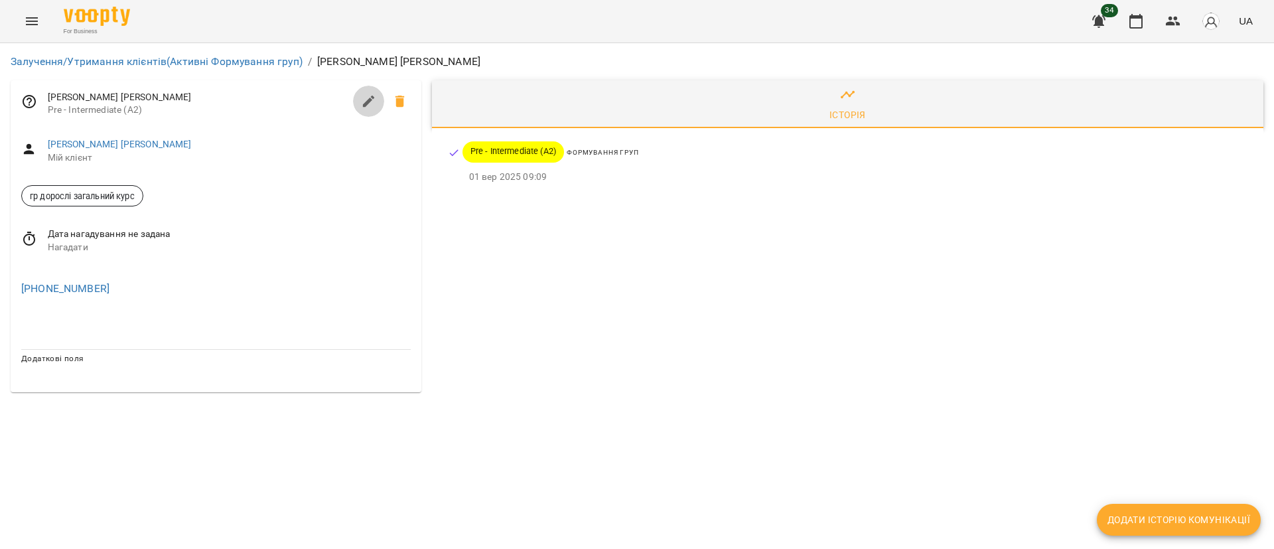
click at [366, 103] on icon "button" at bounding box center [368, 102] width 12 height 12
select select "**"
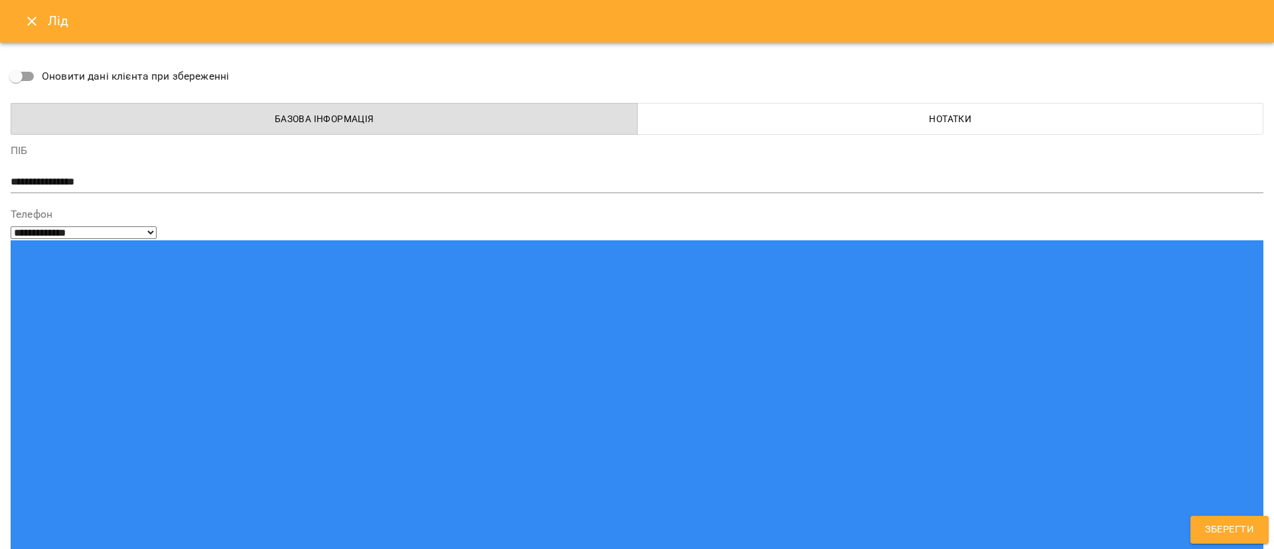
click at [832, 115] on span "Нотатки" at bounding box center [950, 119] width 610 height 16
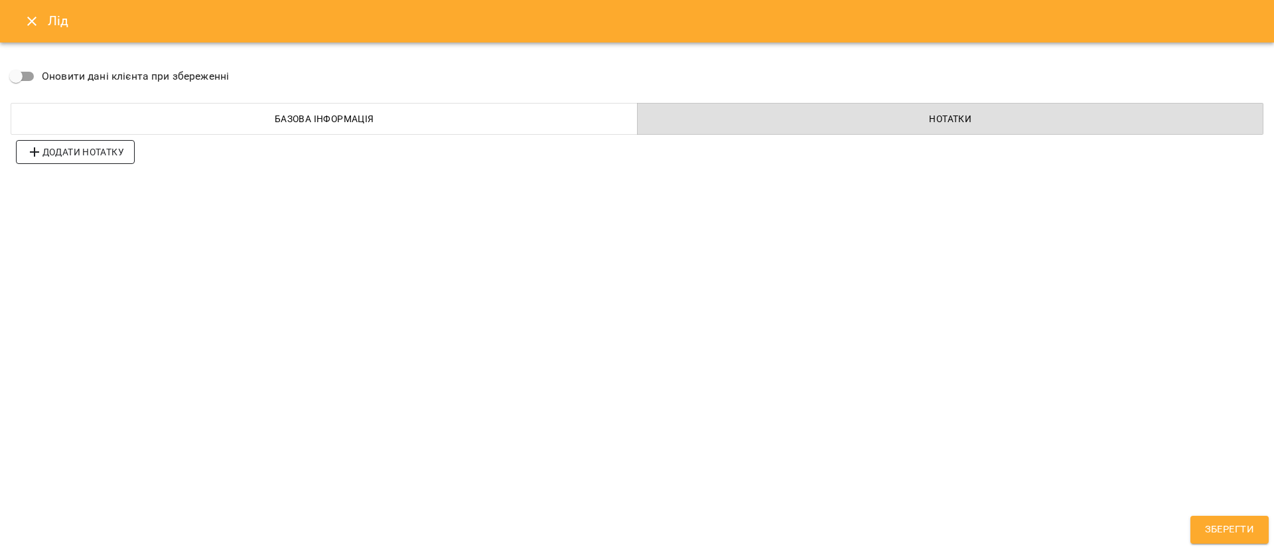
click at [107, 148] on span "Додати нотатку" at bounding box center [76, 152] width 98 height 16
click at [107, 192] on span "Додати нотатку" at bounding box center [76, 189] width 98 height 16
click at [102, 229] on span "Додати нотатку" at bounding box center [76, 226] width 98 height 16
click at [103, 265] on span "Додати нотатку" at bounding box center [76, 263] width 98 height 16
click at [100, 298] on span "Додати нотатку" at bounding box center [76, 299] width 98 height 16
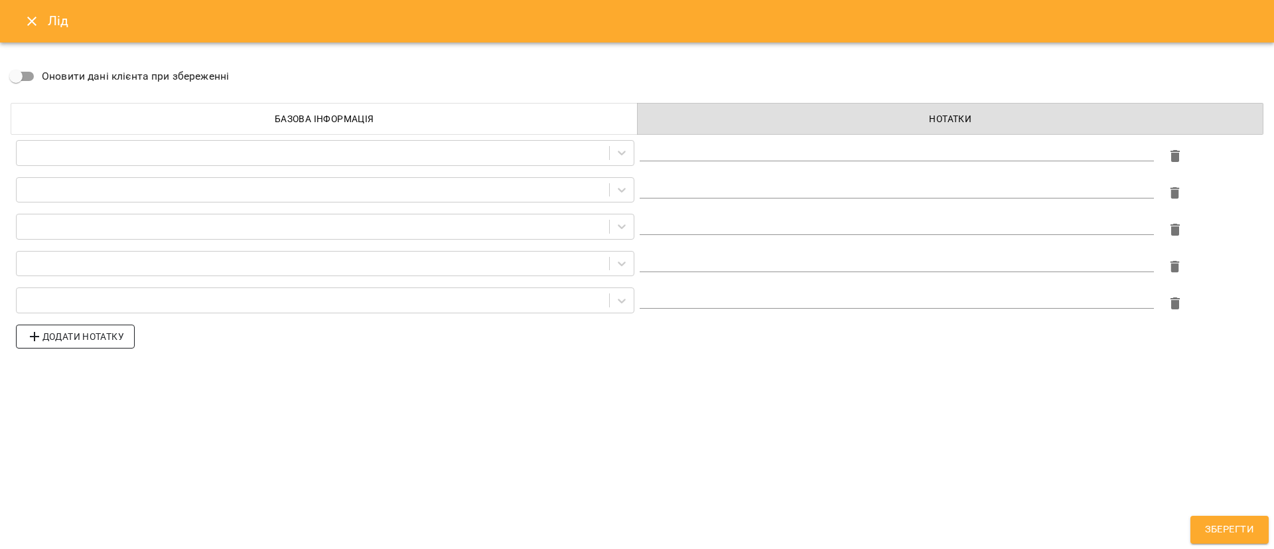
click at [107, 331] on span "Додати нотатку" at bounding box center [76, 336] width 98 height 16
click at [110, 373] on span "Додати нотатку" at bounding box center [76, 373] width 98 height 16
click at [108, 417] on span "Додати нотатку" at bounding box center [76, 410] width 98 height 16
click at [104, 444] on span "Додати нотатку" at bounding box center [76, 447] width 98 height 16
click at [106, 478] on span "Додати нотатку" at bounding box center [76, 484] width 98 height 16
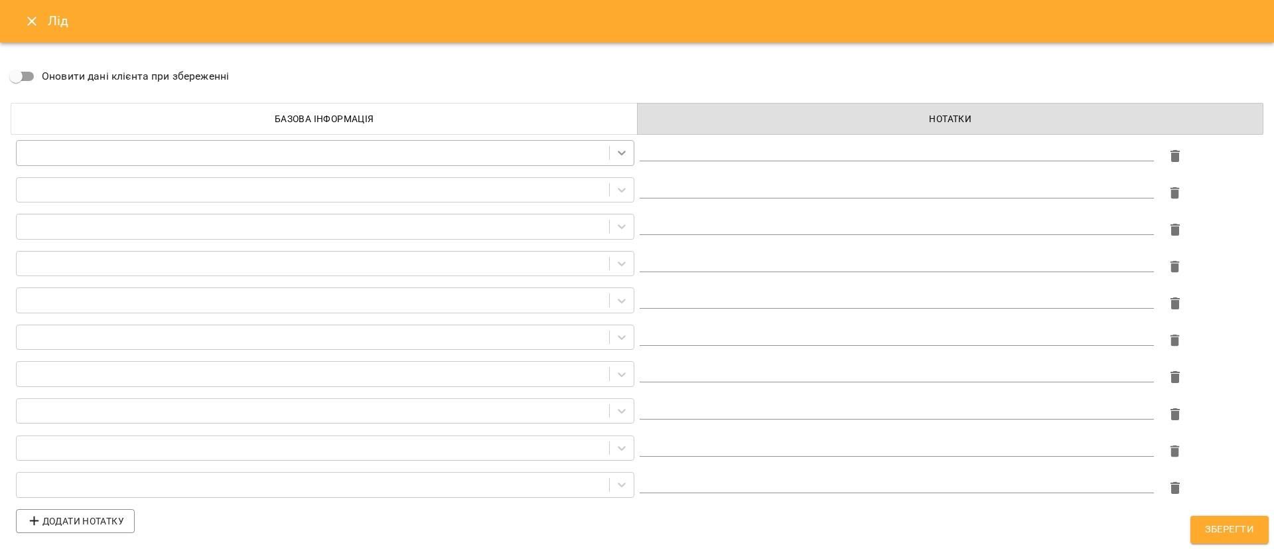
click at [620, 153] on icon at bounding box center [622, 153] width 8 height 5
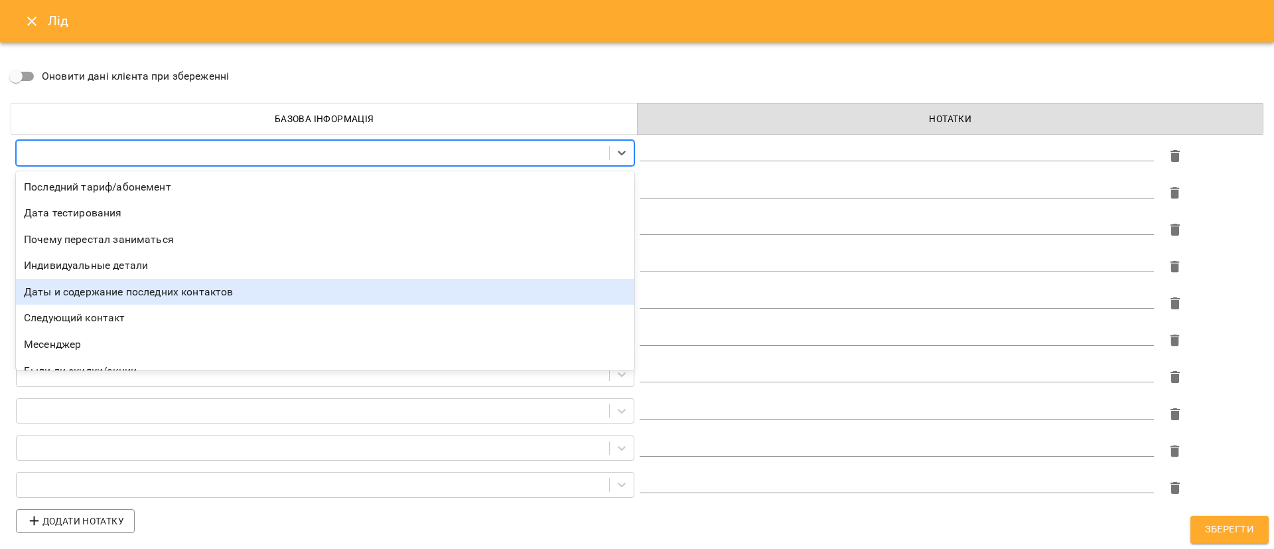
click at [314, 294] on div "Даты и содержание последних контактов" at bounding box center [325, 292] width 618 height 27
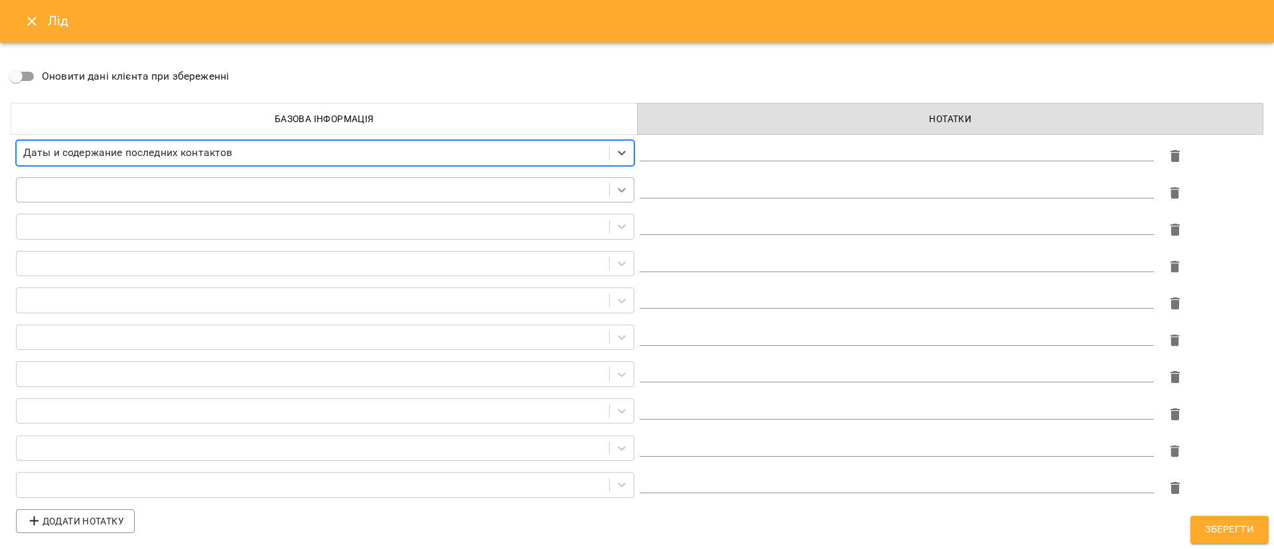
click at [627, 190] on icon at bounding box center [621, 189] width 13 height 13
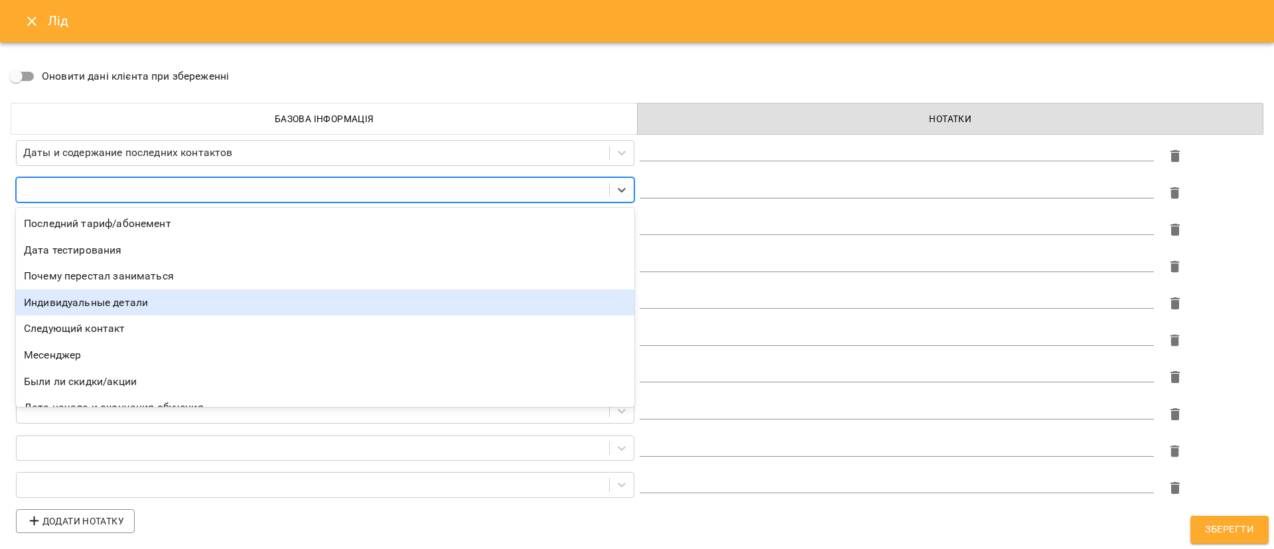
scroll to position [95, 0]
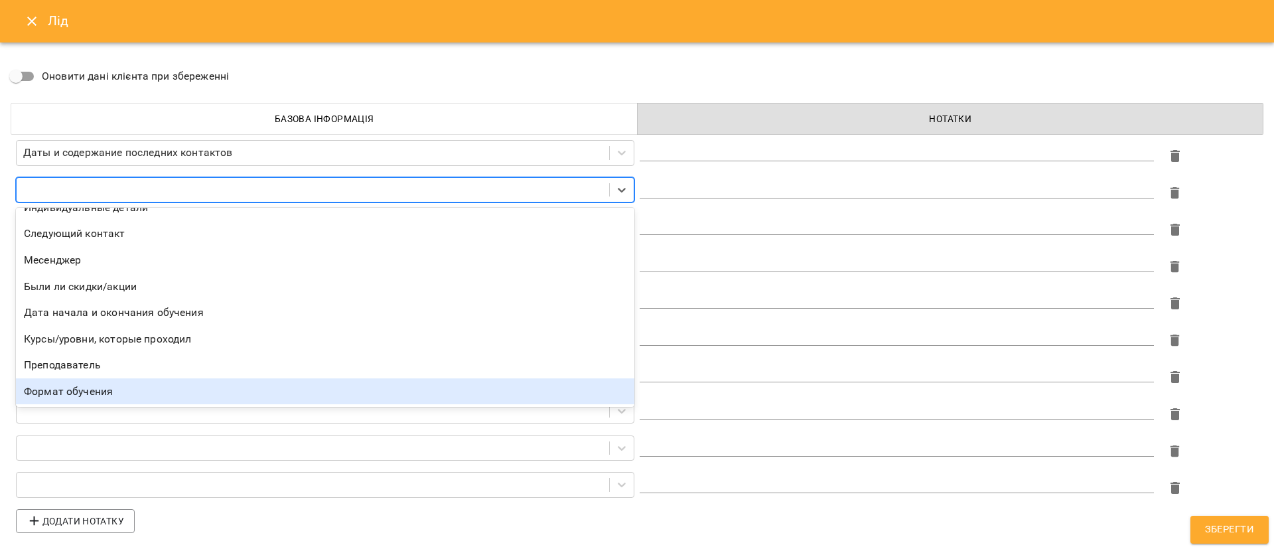
click at [262, 395] on div "Формат обучения" at bounding box center [325, 391] width 618 height 27
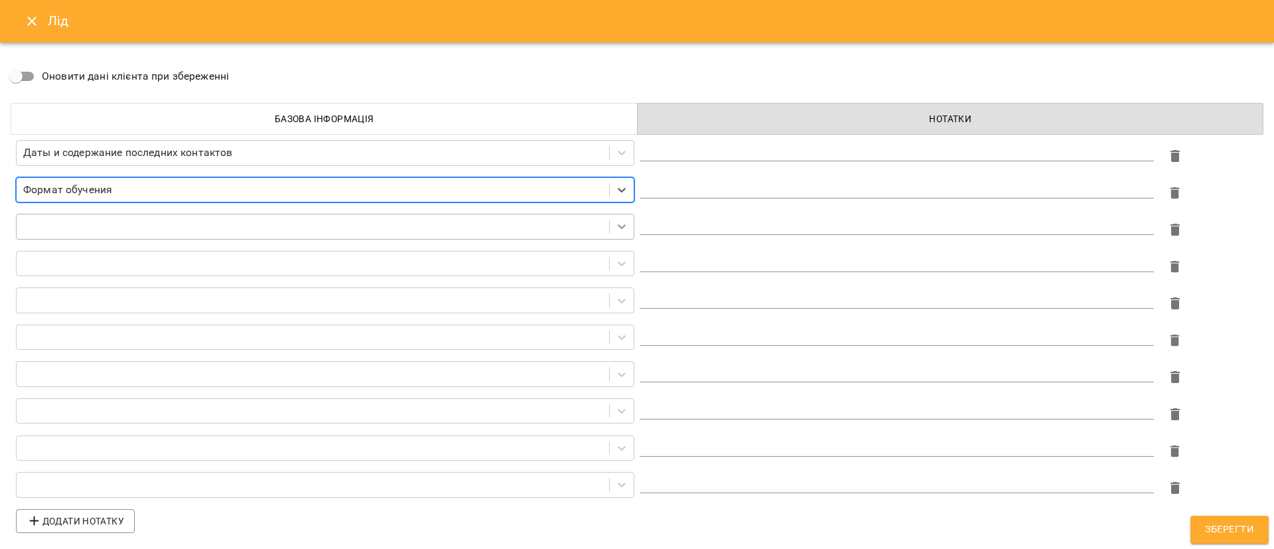
click at [622, 225] on icon at bounding box center [621, 226] width 13 height 13
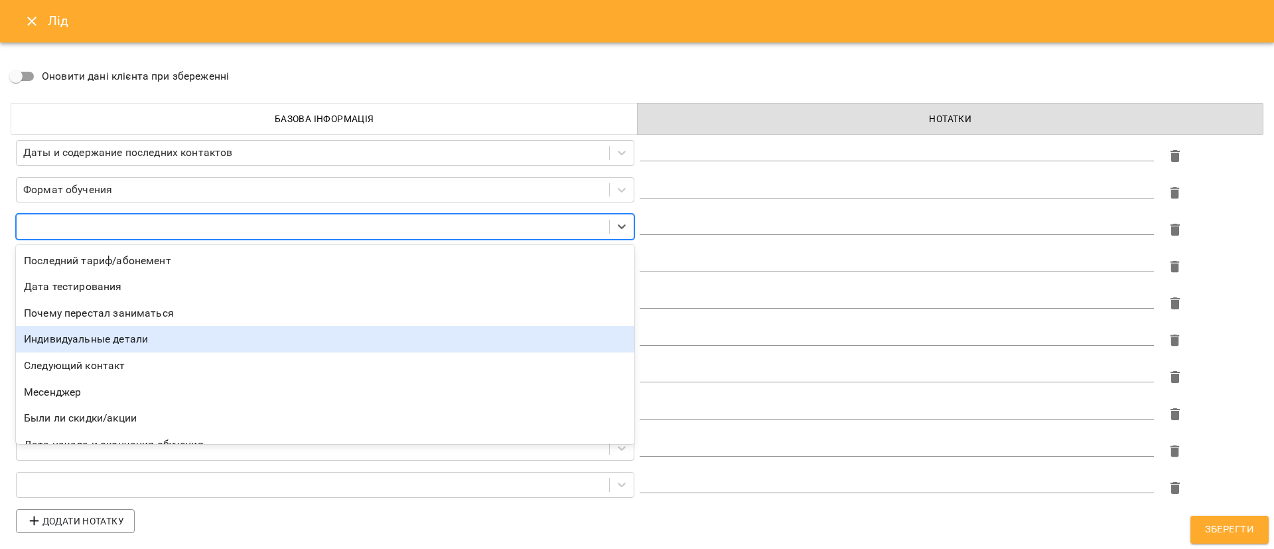
scroll to position [69, 0]
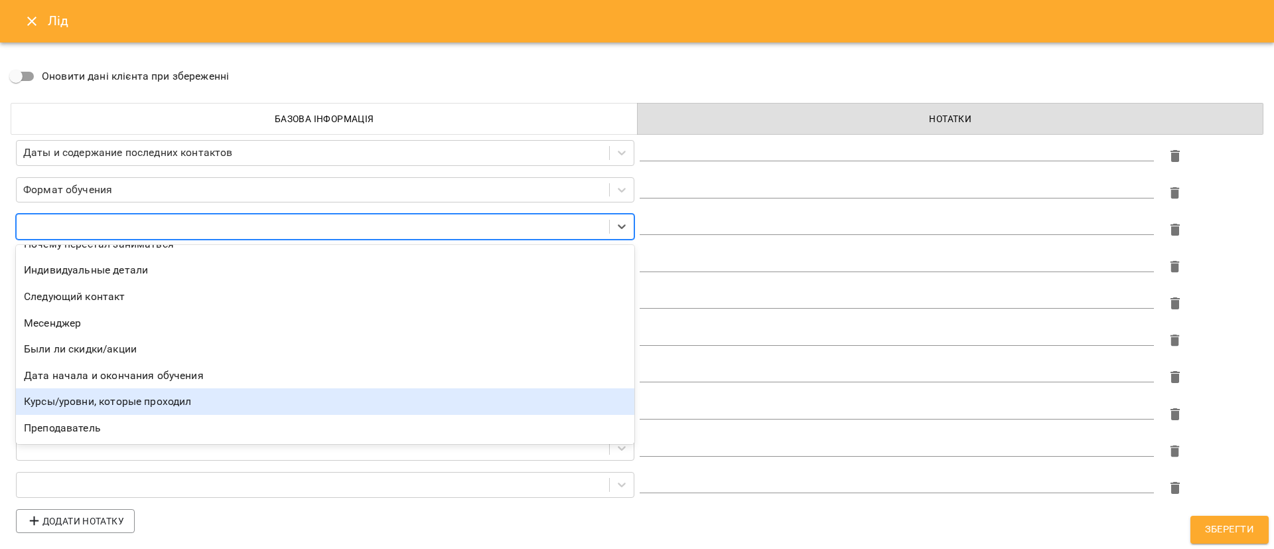
click at [214, 395] on div "Курсы/уровни, которые проходил" at bounding box center [325, 401] width 618 height 27
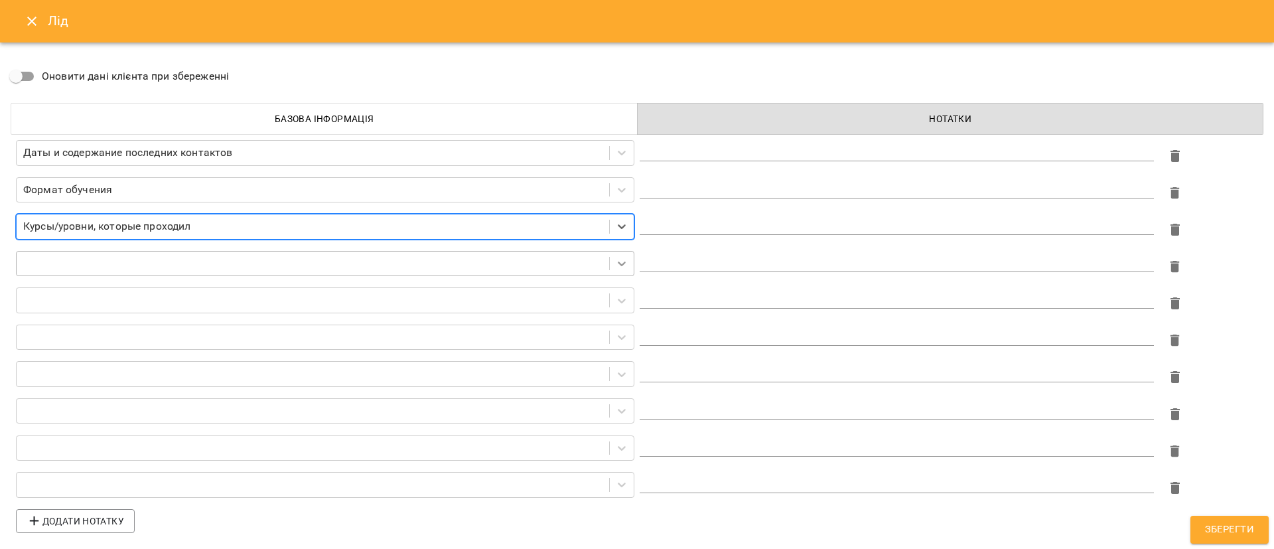
click at [622, 265] on icon at bounding box center [621, 263] width 13 height 13
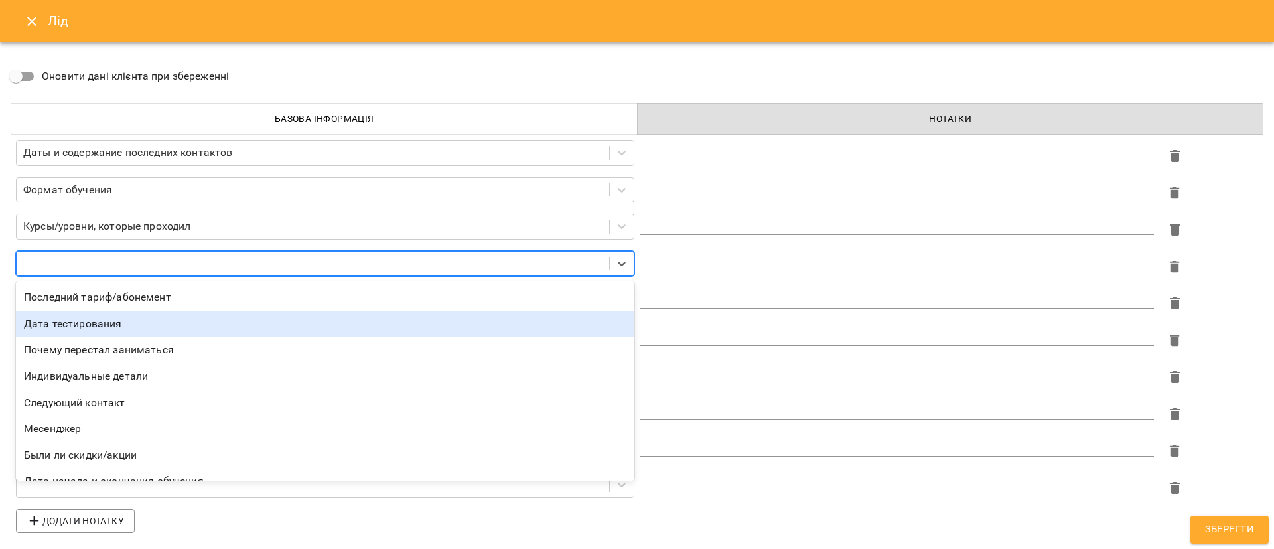
scroll to position [42, 0]
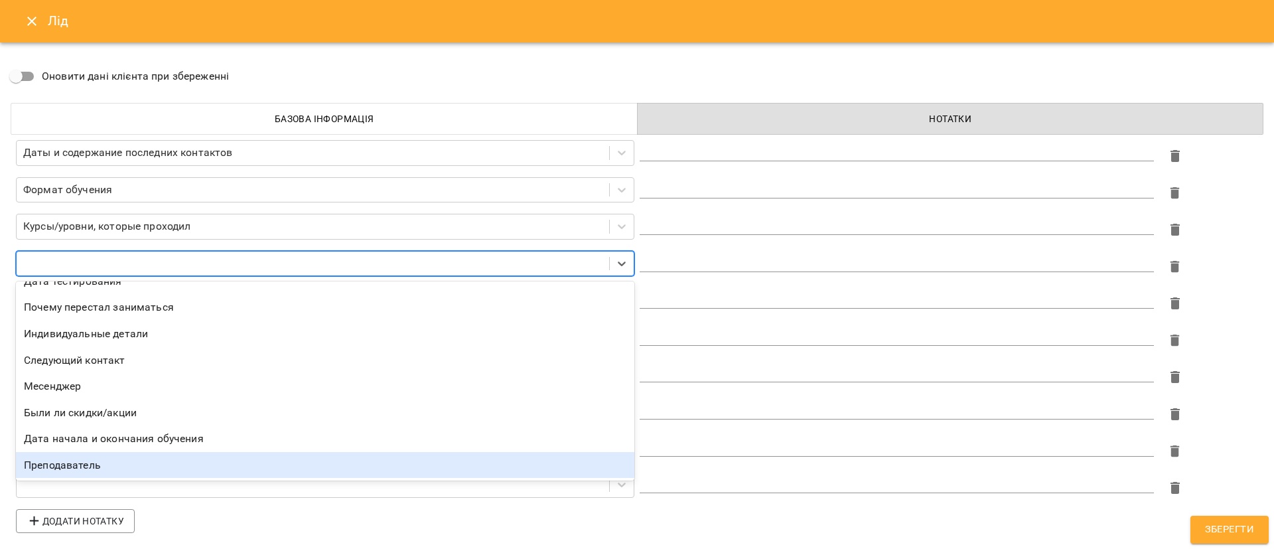
click at [160, 463] on div "Преподаватель" at bounding box center [325, 465] width 618 height 27
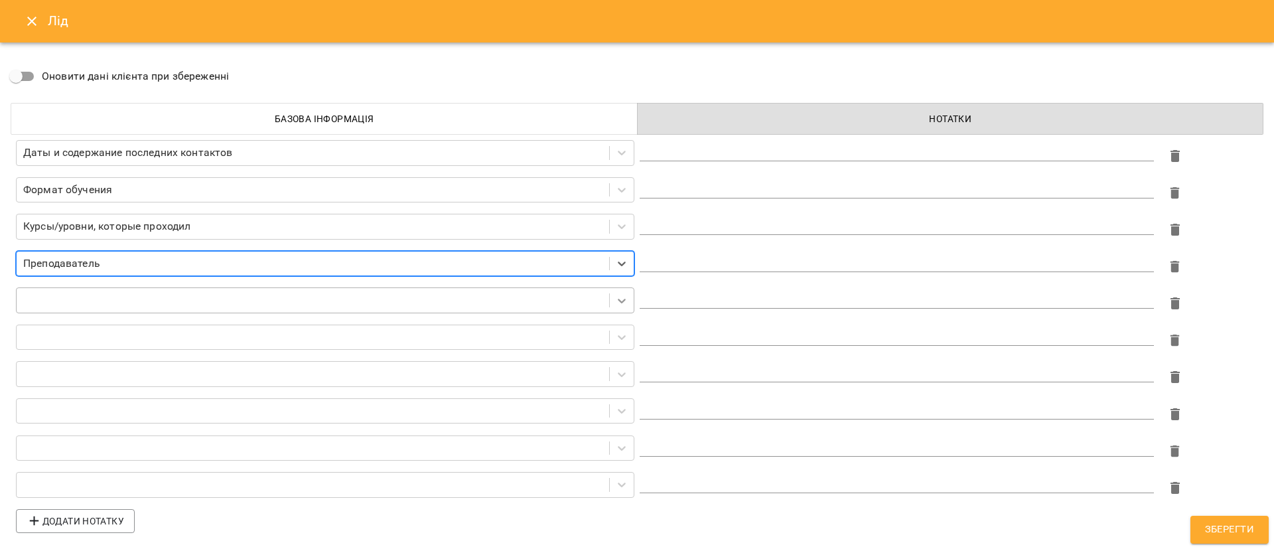
click at [628, 298] on div at bounding box center [622, 301] width 24 height 24
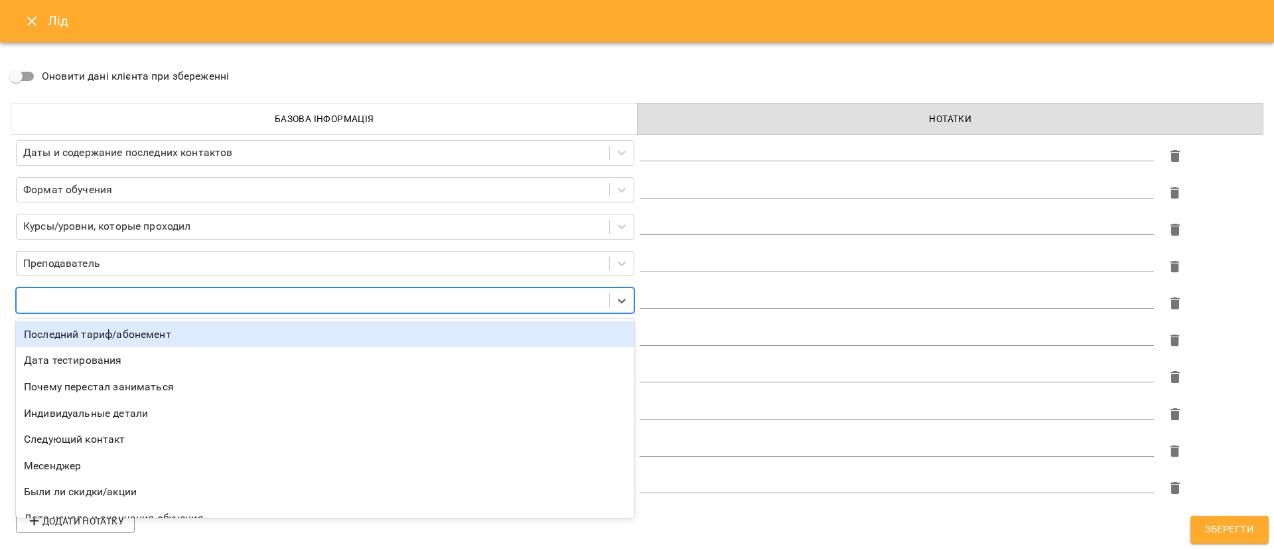
click at [563, 338] on div "Последний тариф/абонемент" at bounding box center [325, 334] width 618 height 27
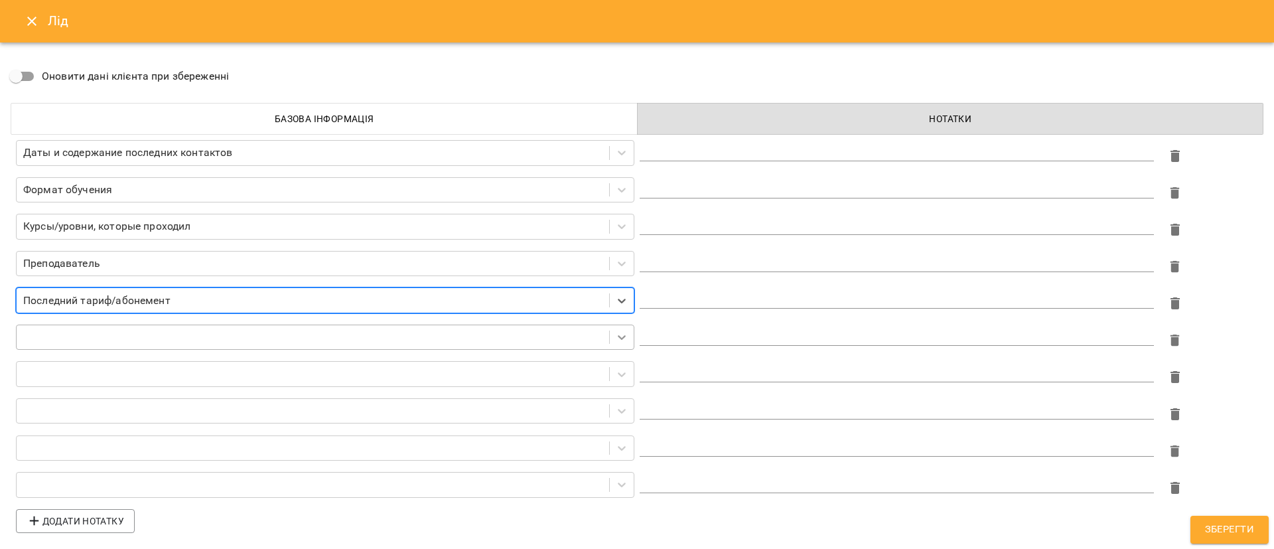
click at [622, 339] on icon at bounding box center [622, 337] width 8 height 5
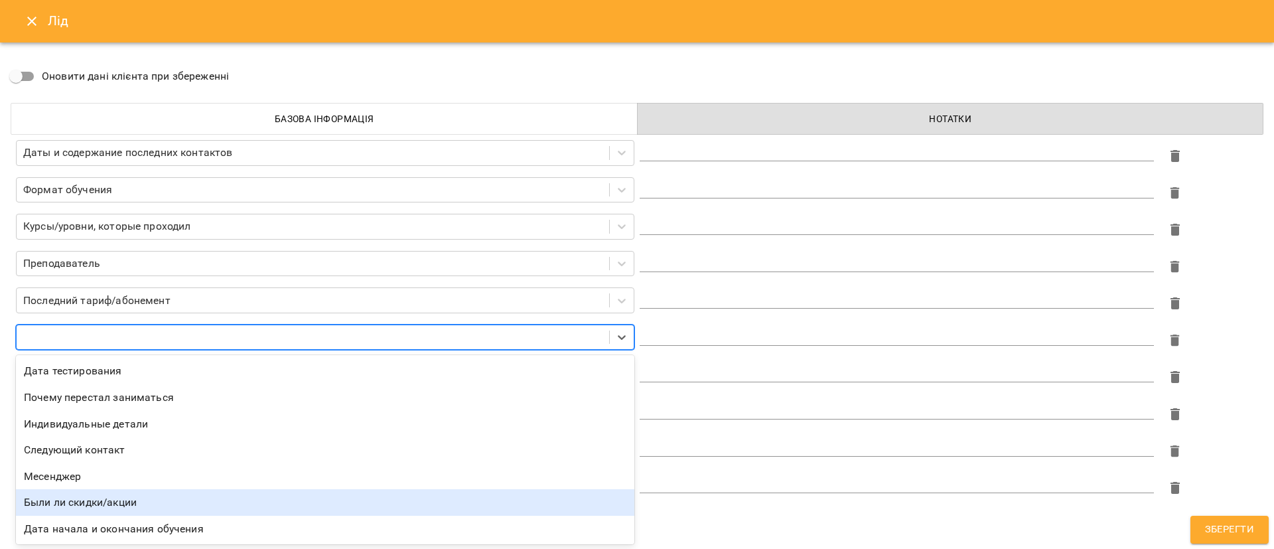
click at [151, 499] on div "Были ли скидки/акции" at bounding box center [325, 502] width 618 height 27
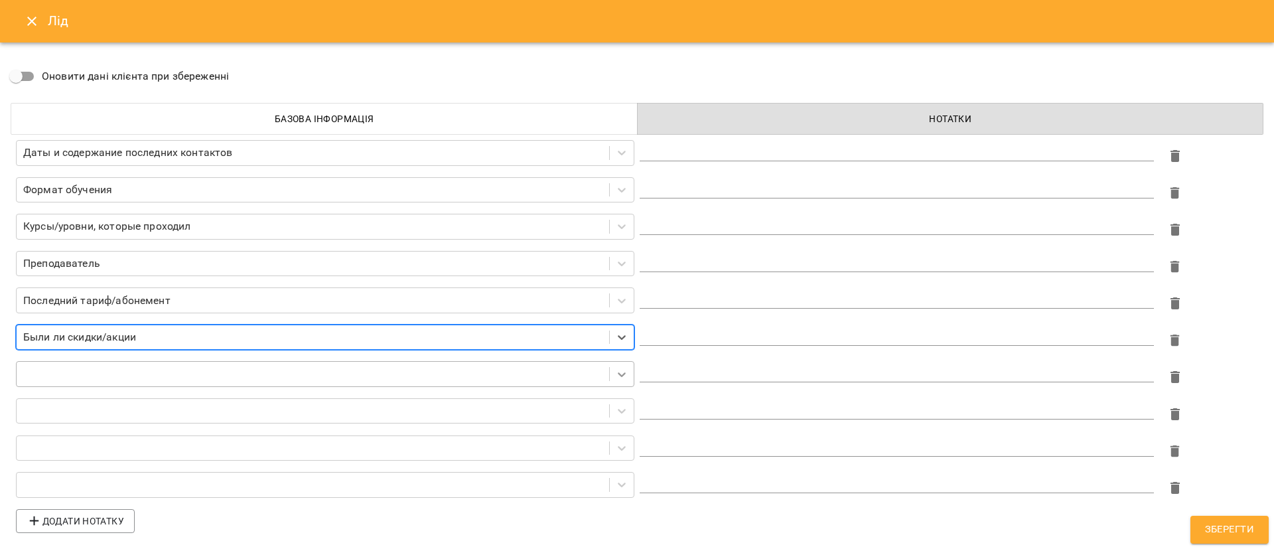
scroll to position [0, 0]
click at [619, 371] on icon at bounding box center [621, 373] width 13 height 13
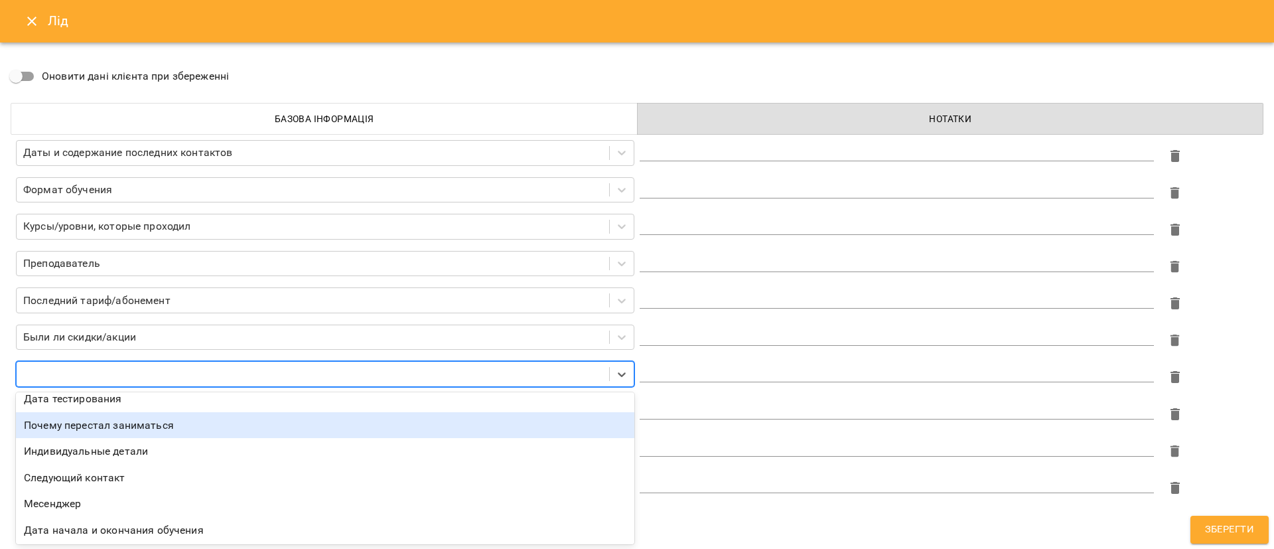
scroll to position [11, 0]
click at [175, 427] on div "Почему перестал заниматься" at bounding box center [325, 424] width 618 height 27
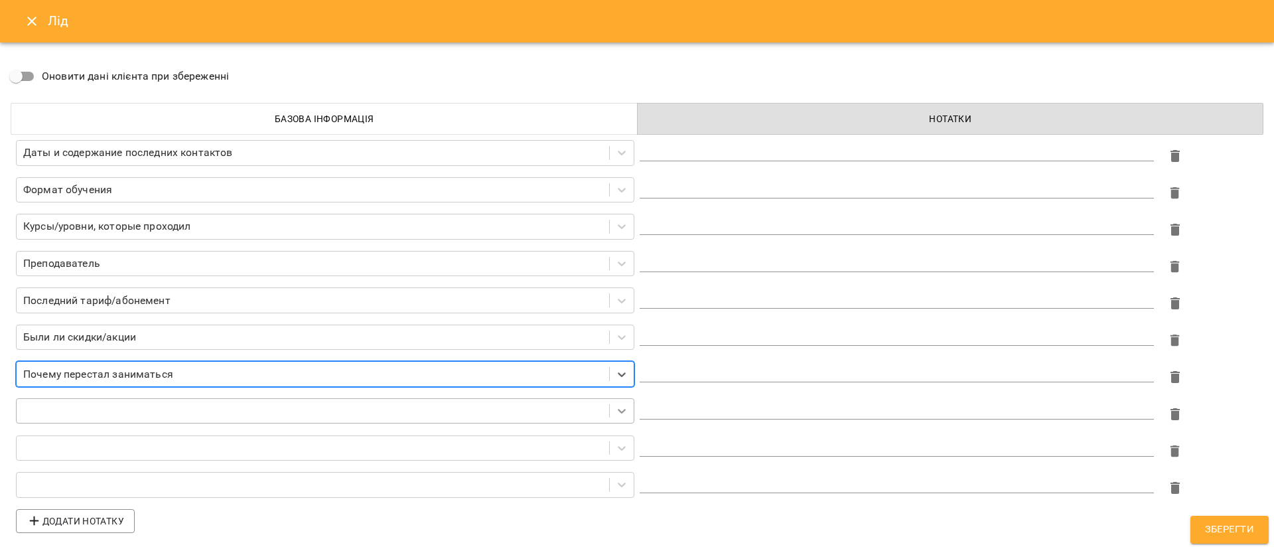
click at [623, 405] on icon at bounding box center [621, 410] width 13 height 13
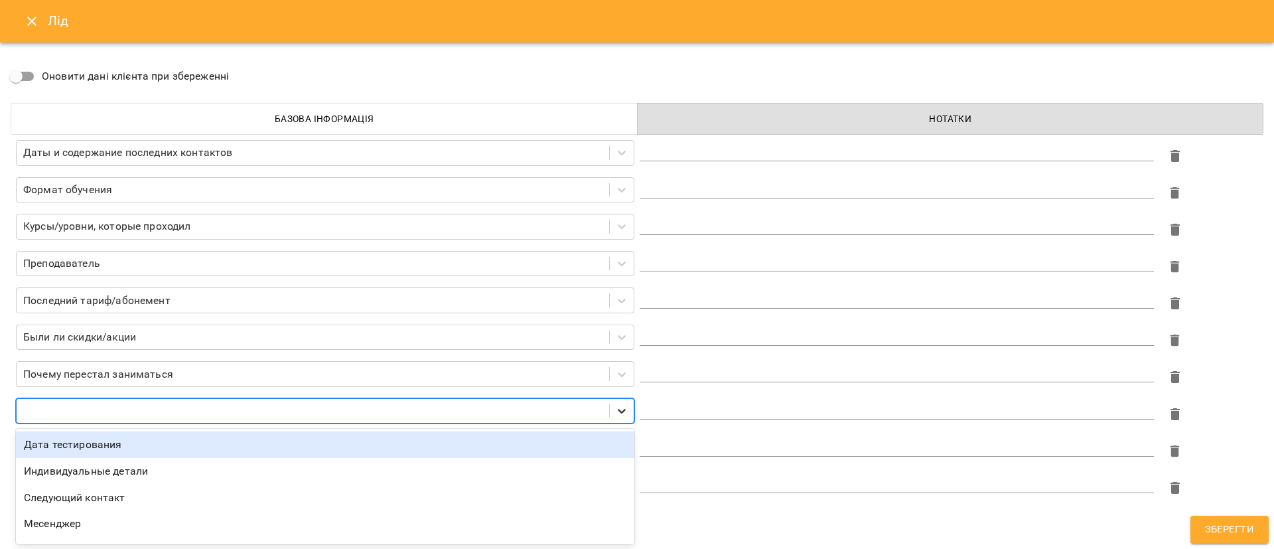
scroll to position [0, 0]
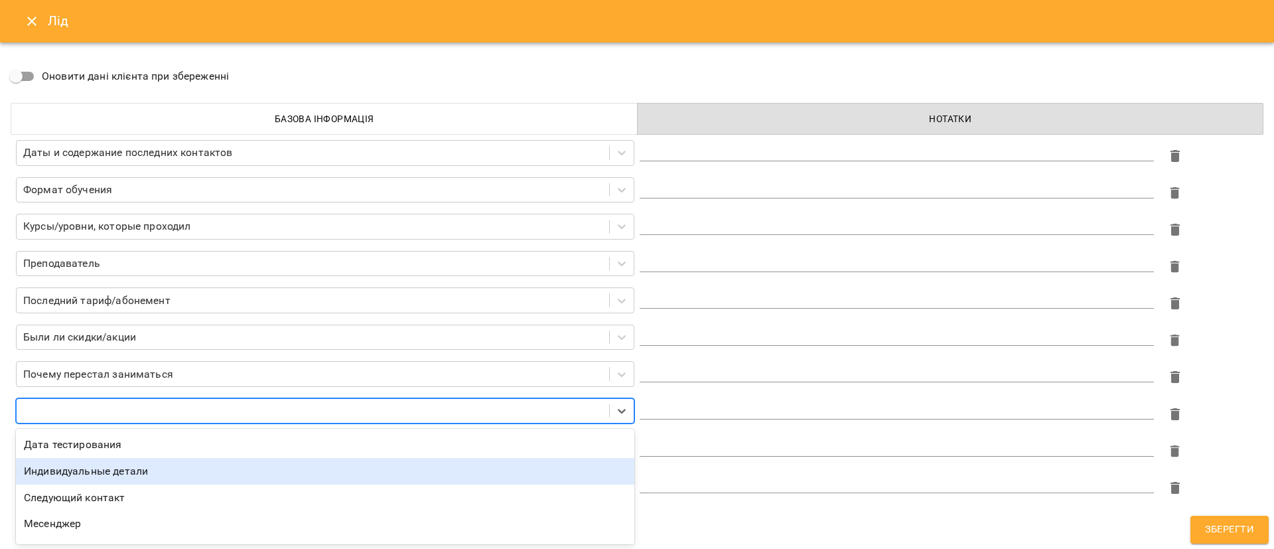
click at [36, 475] on div "Индивидуальные детали" at bounding box center [325, 471] width 618 height 27
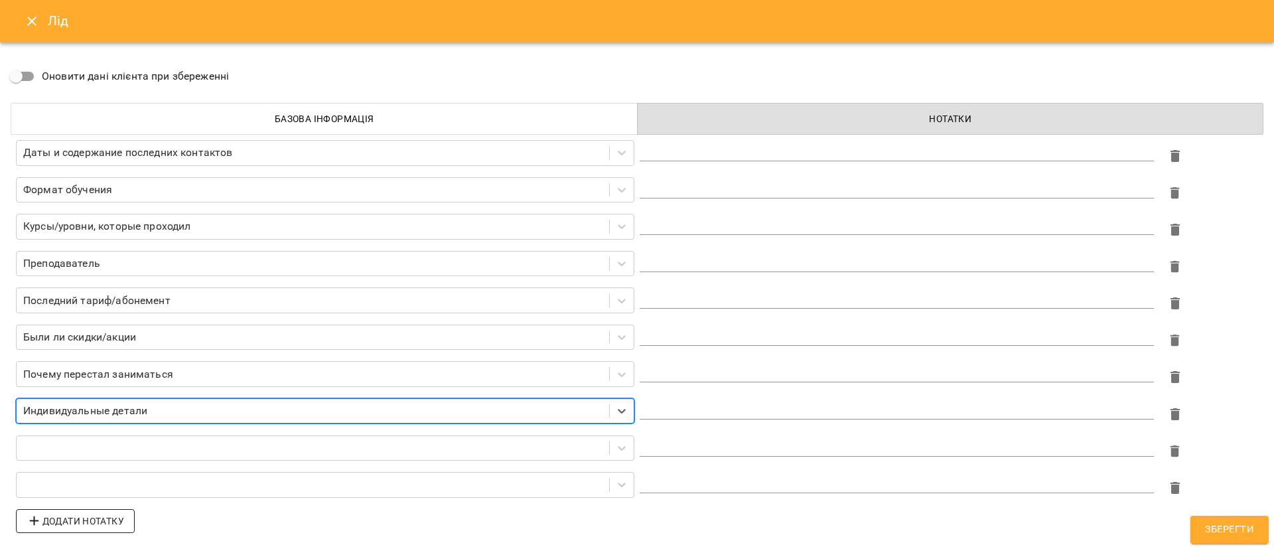
click at [90, 514] on span "Додати нотатку" at bounding box center [76, 521] width 98 height 16
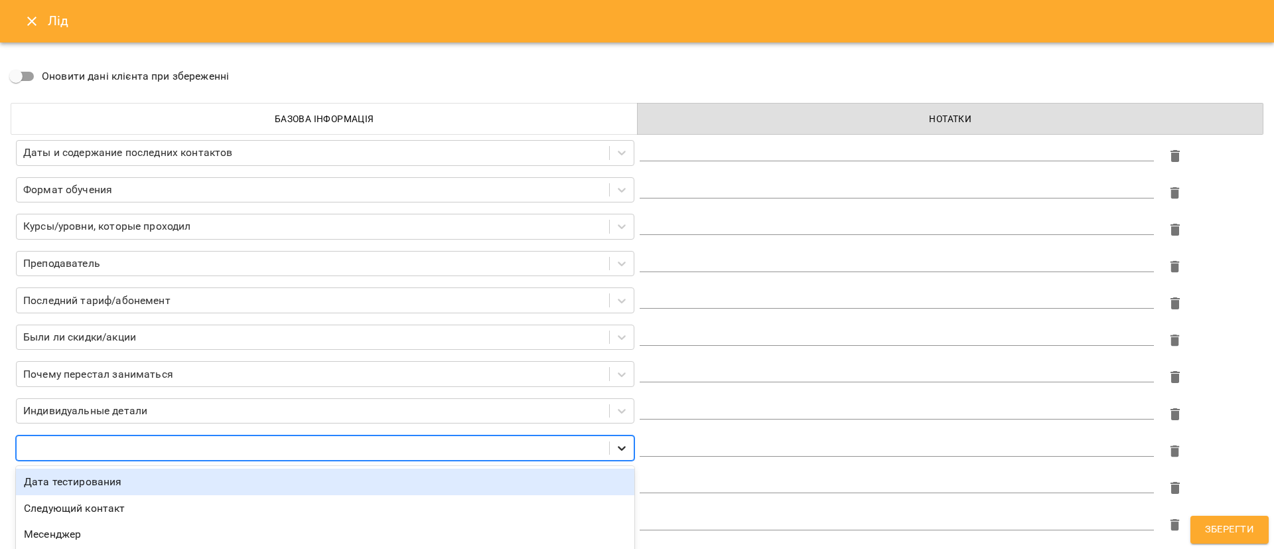
click at [619, 444] on div "option Дата тестирования focused, 1 of 4. 4 results available. Use Up and Down …" at bounding box center [325, 448] width 618 height 26
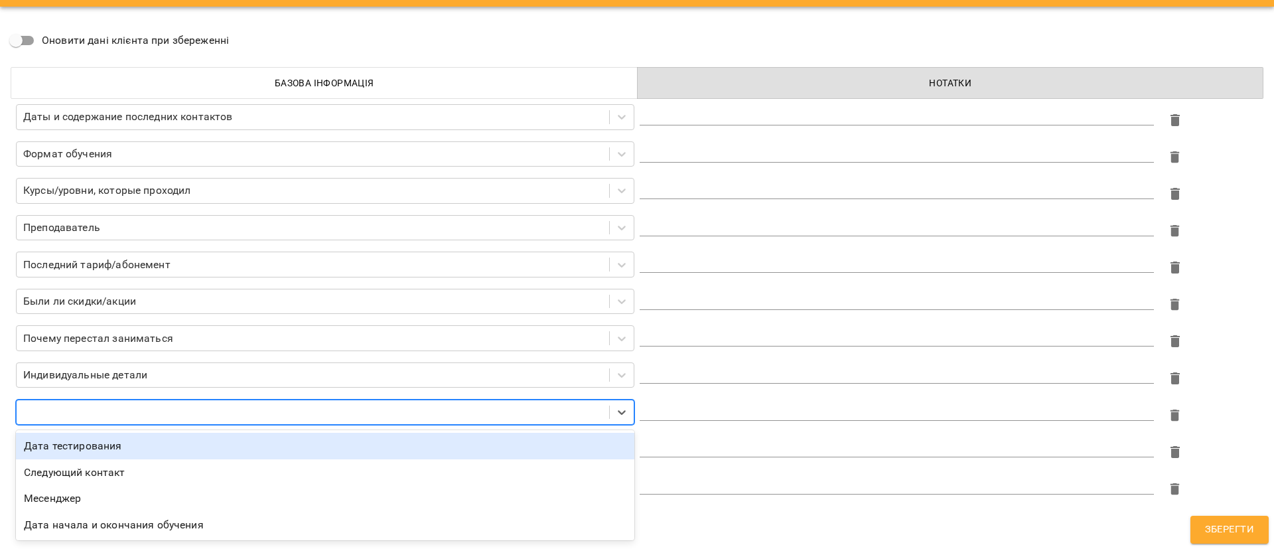
scroll to position [36, 0]
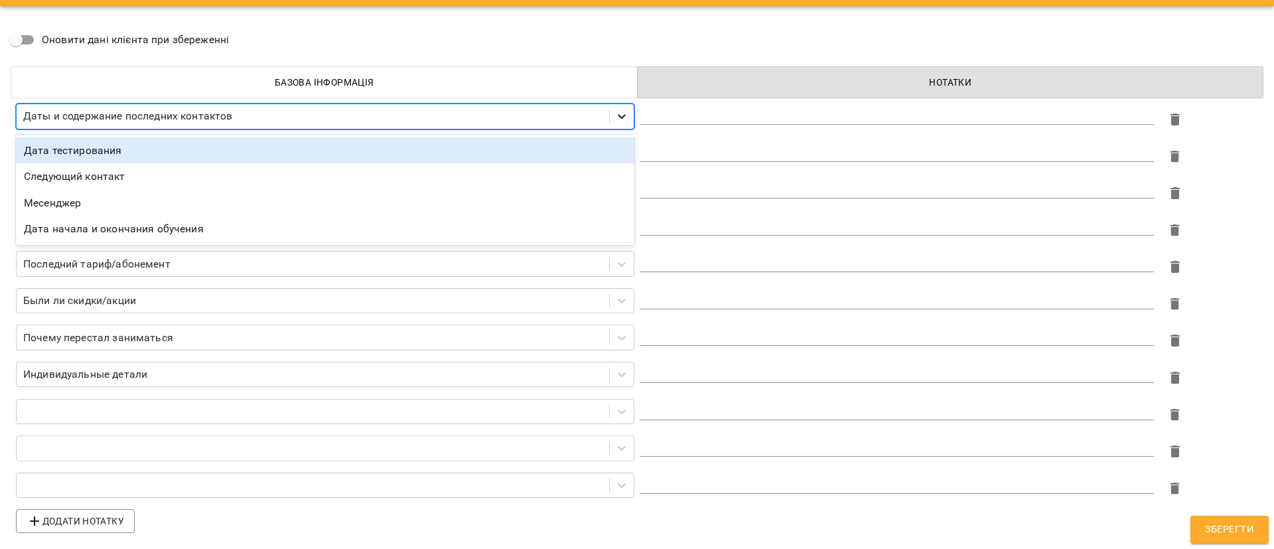
click at [615, 111] on icon at bounding box center [621, 115] width 13 height 13
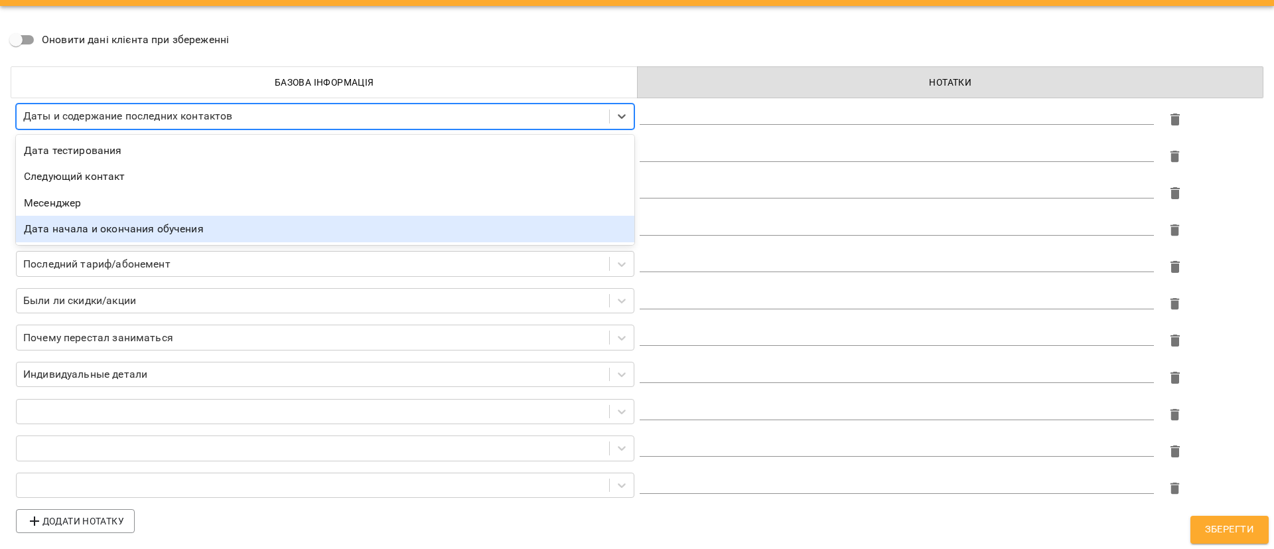
click at [215, 230] on div "Дата начала и окончания обучения" at bounding box center [325, 229] width 618 height 27
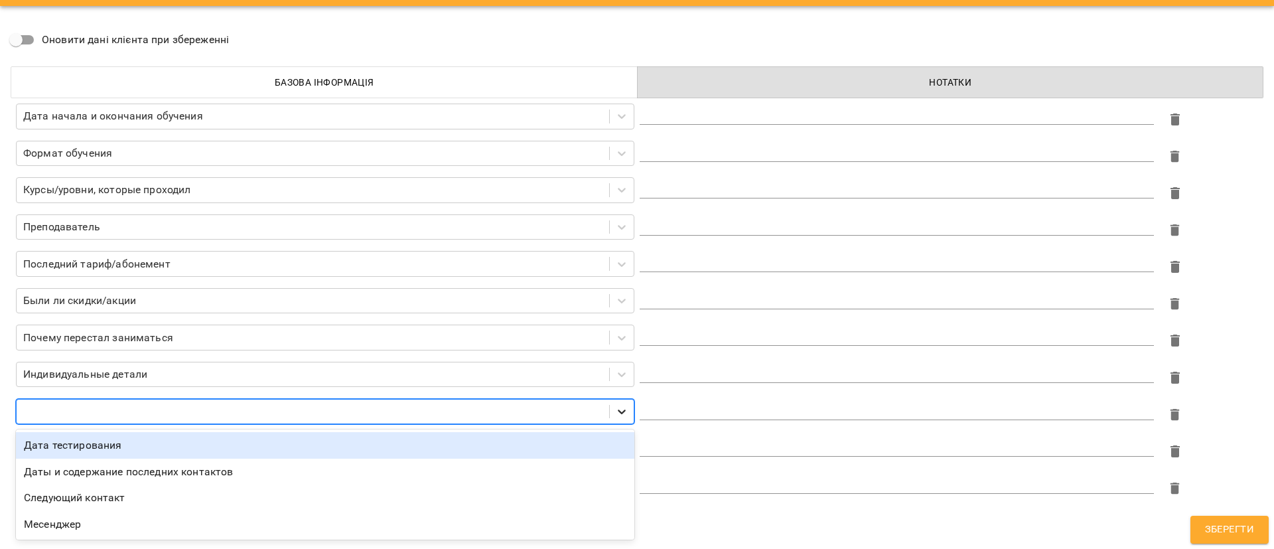
click at [613, 403] on div at bounding box center [622, 411] width 24 height 24
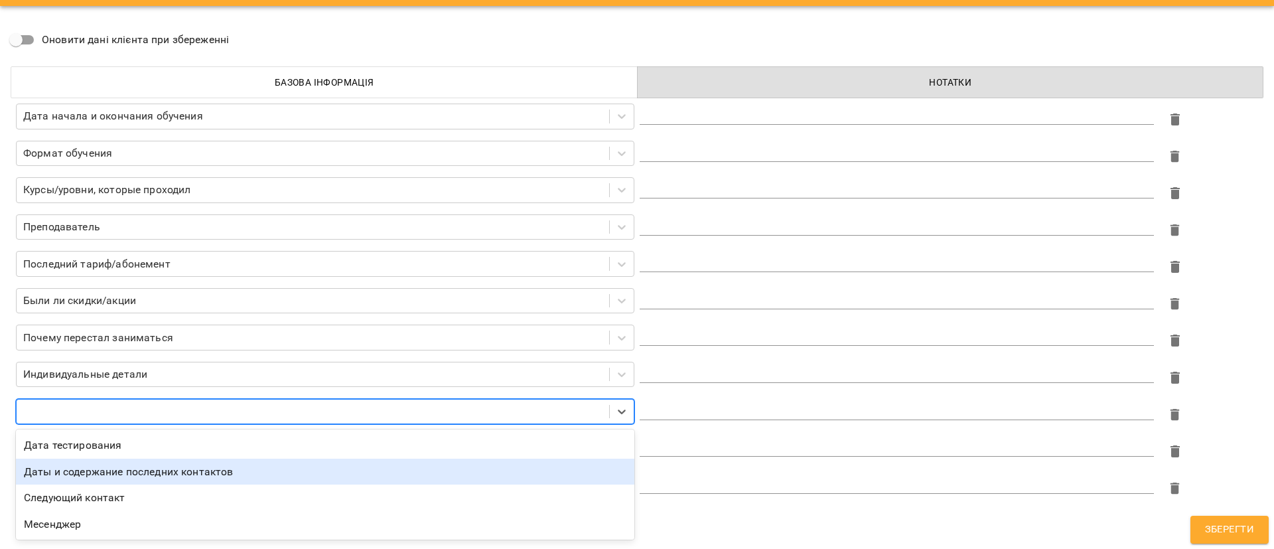
click at [284, 482] on div "Даты и содержание последних контактов" at bounding box center [325, 471] width 618 height 27
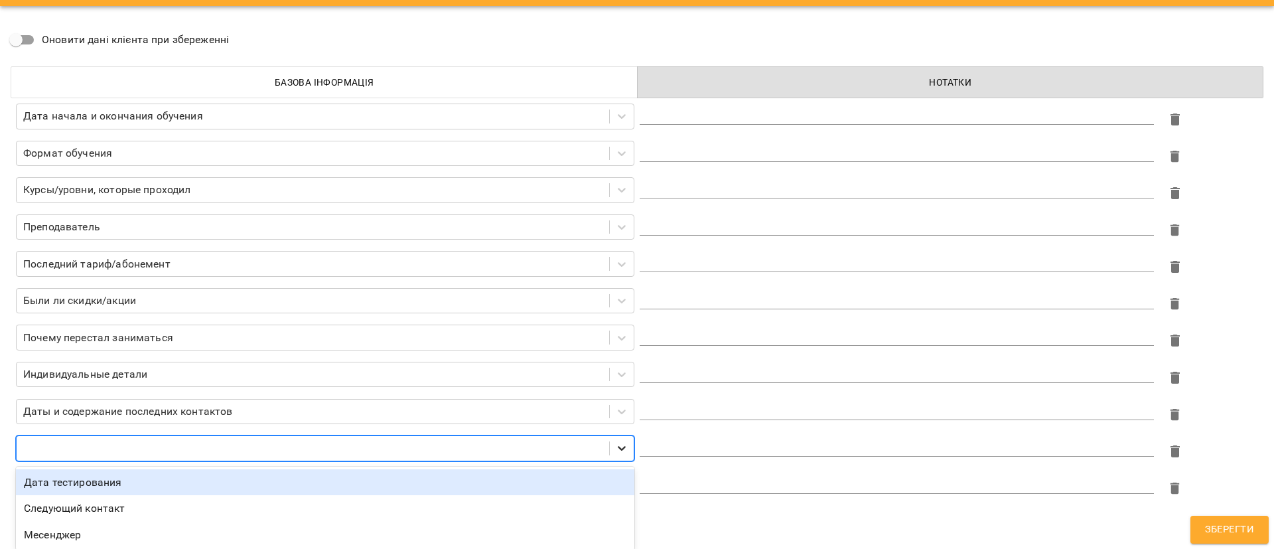
click at [615, 445] on icon at bounding box center [621, 447] width 13 height 13
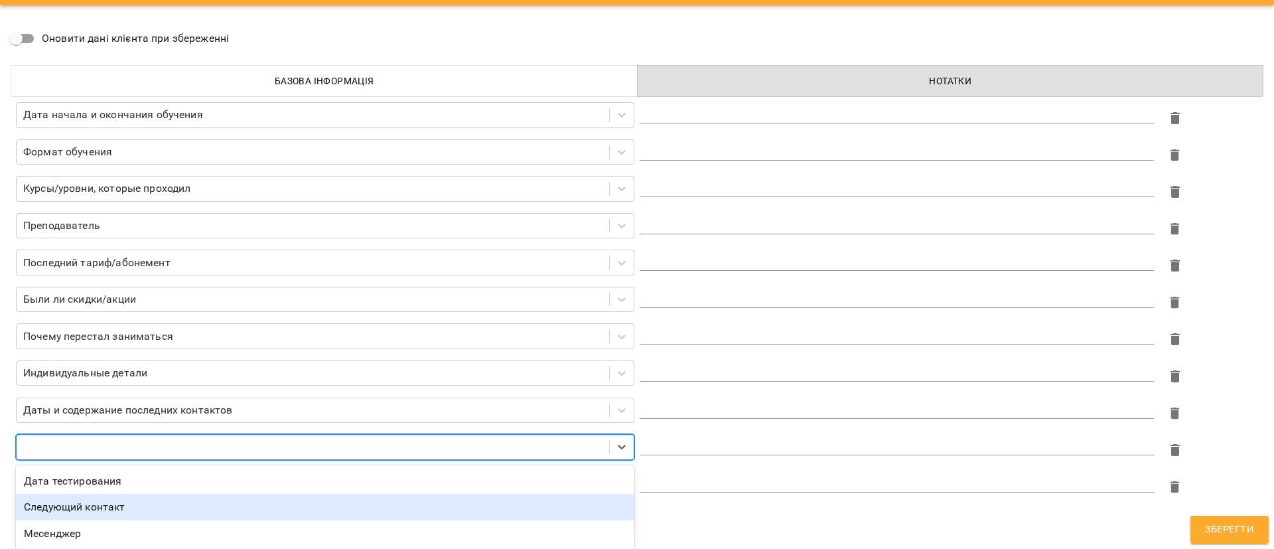
click at [230, 507] on div "Следующий контакт" at bounding box center [325, 506] width 618 height 27
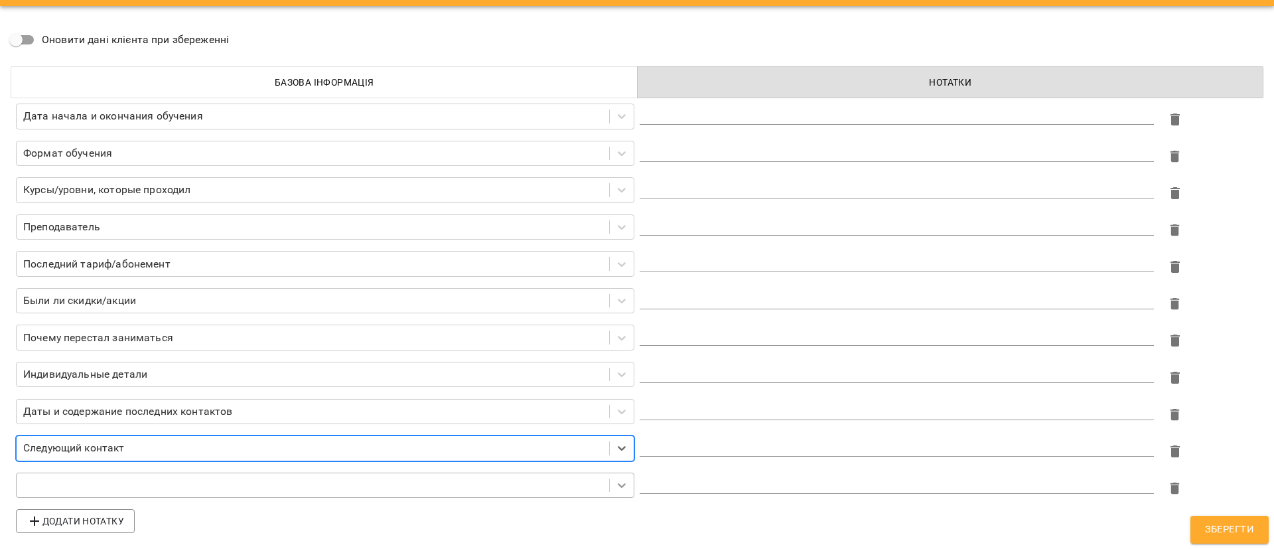
click at [616, 483] on div at bounding box center [622, 485] width 24 height 24
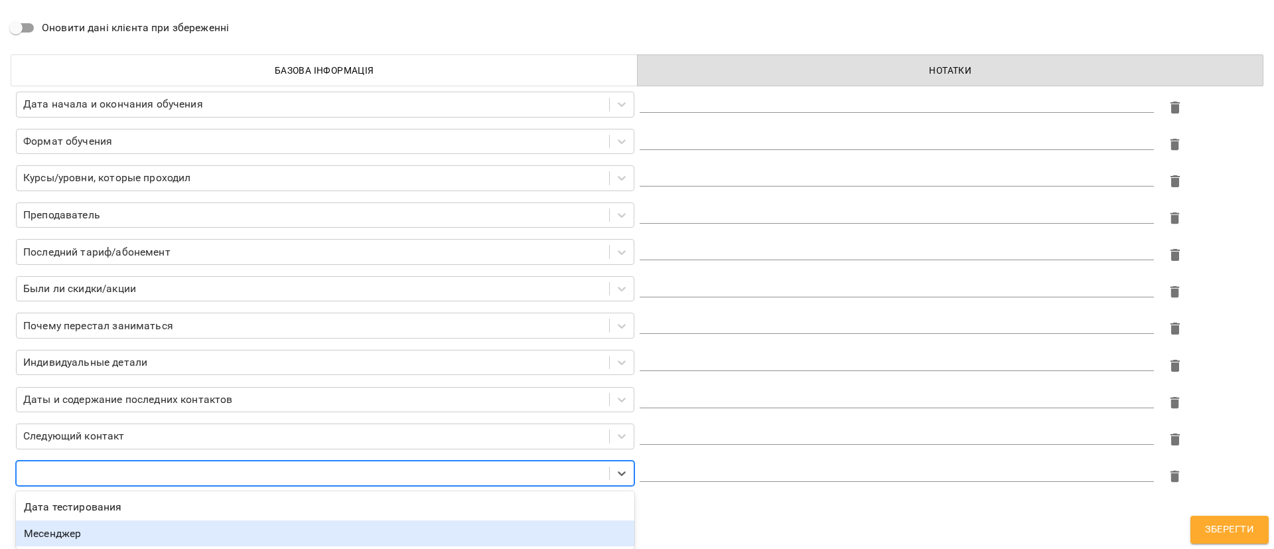
click at [251, 528] on div "Месенджер" at bounding box center [325, 533] width 618 height 27
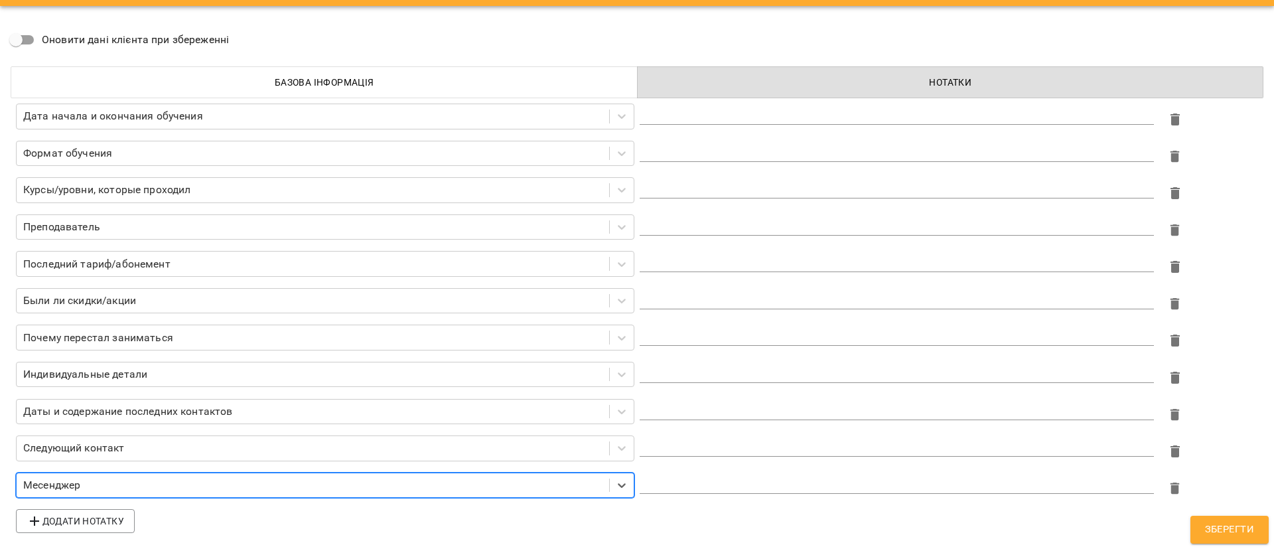
click at [719, 117] on textarea at bounding box center [896, 113] width 514 height 13
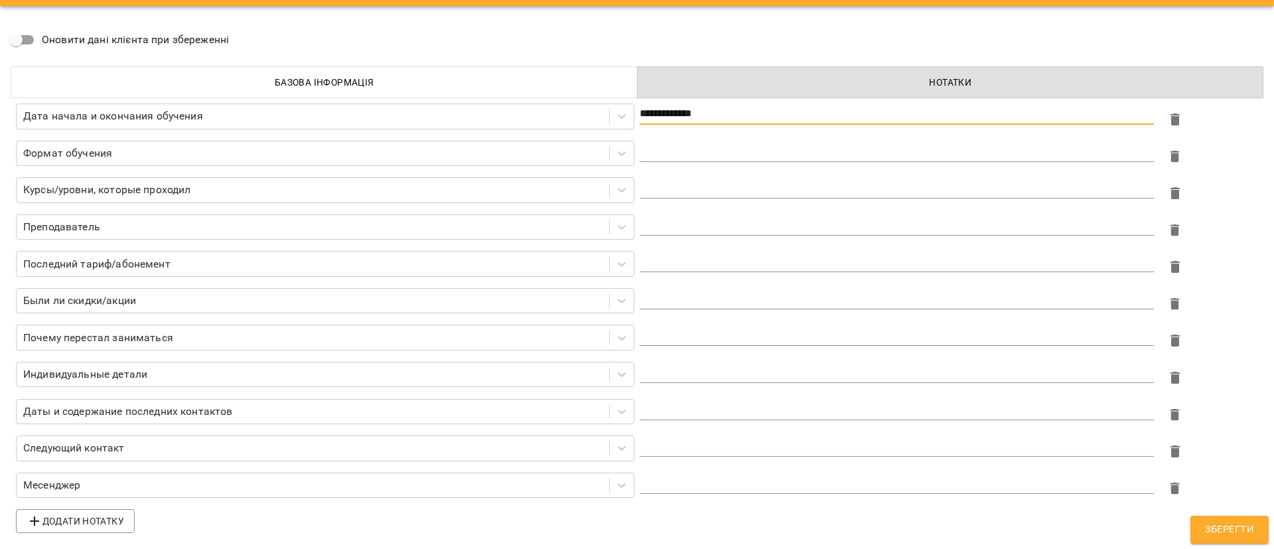
type textarea "**********"
click at [709, 141] on div "*" at bounding box center [896, 151] width 514 height 21
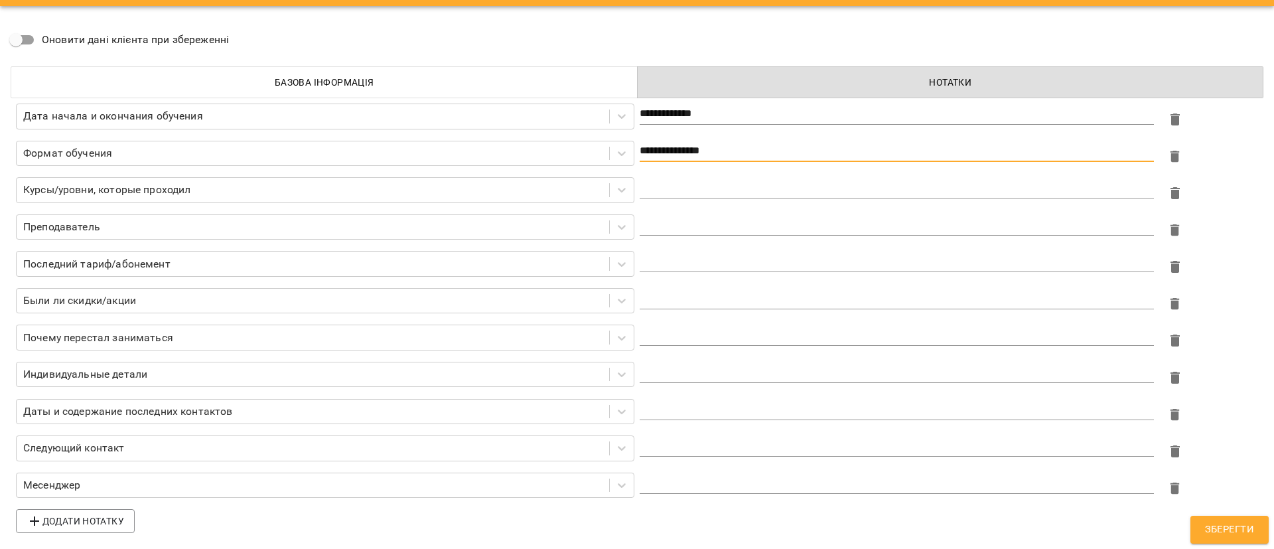
type textarea "**********"
click at [687, 181] on textarea at bounding box center [896, 187] width 514 height 13
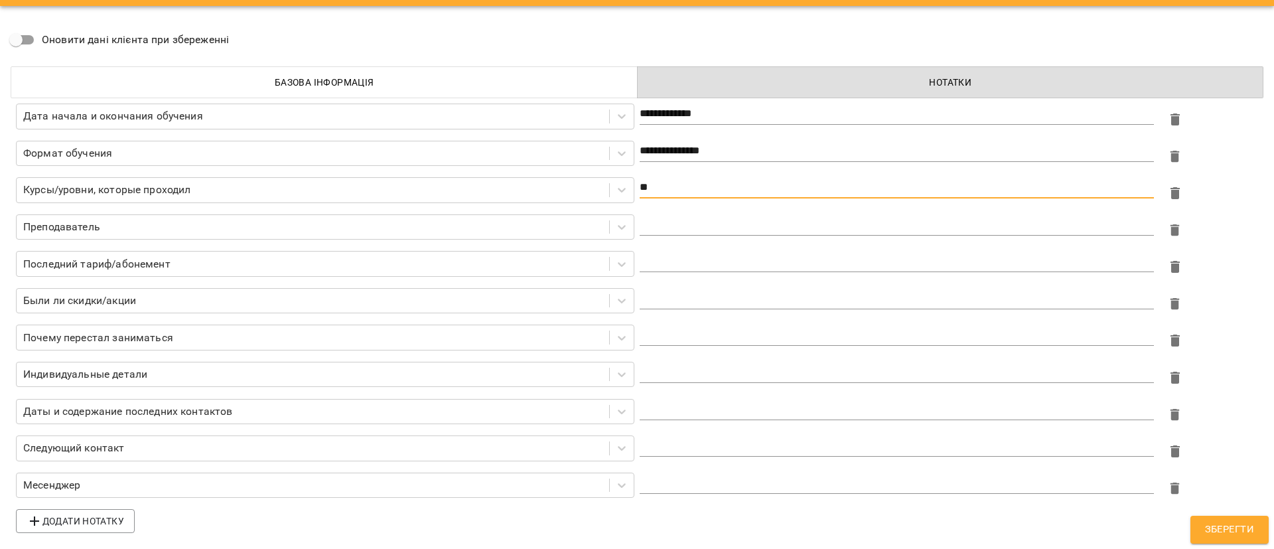
type textarea "**"
click at [692, 221] on textarea at bounding box center [896, 224] width 514 height 13
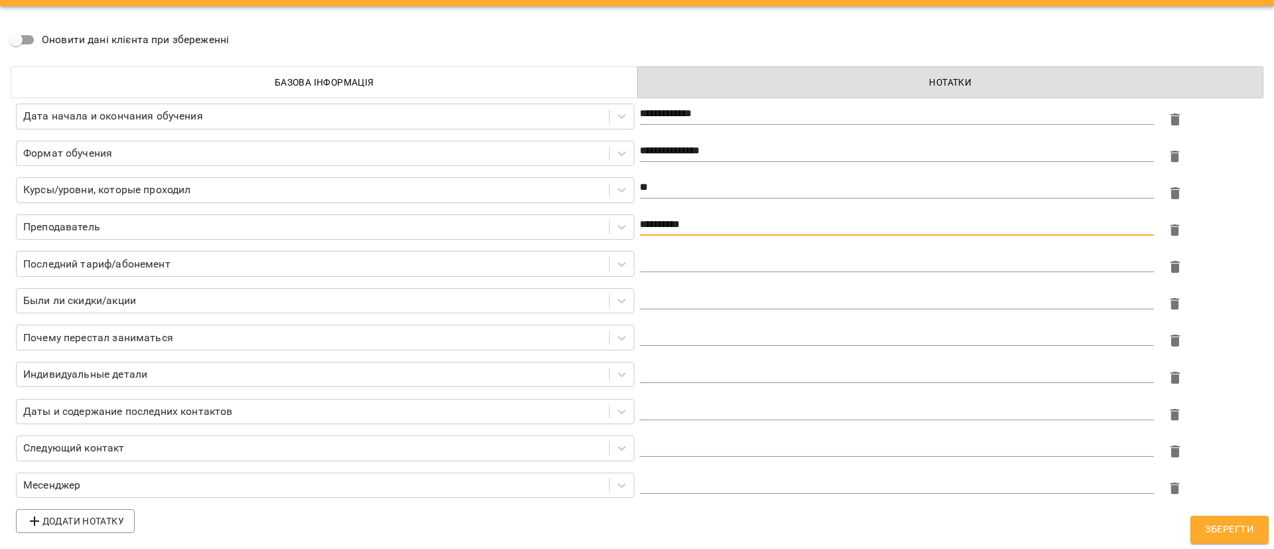
type textarea "**********"
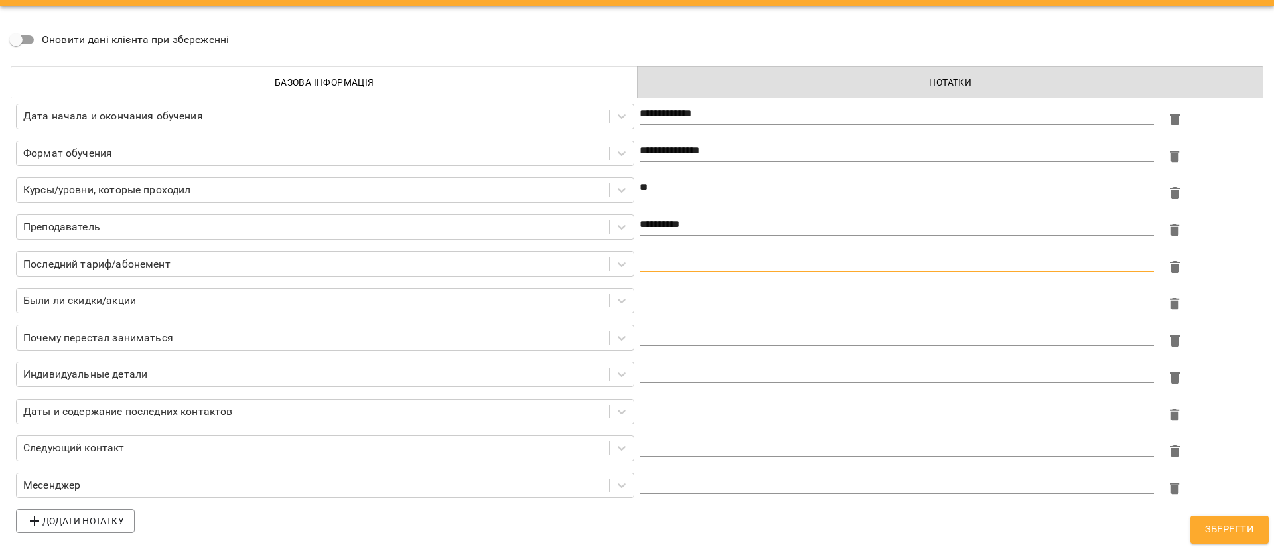
click at [664, 261] on textarea at bounding box center [896, 261] width 514 height 13
type textarea "****"
click at [738, 290] on div "*" at bounding box center [896, 298] width 514 height 21
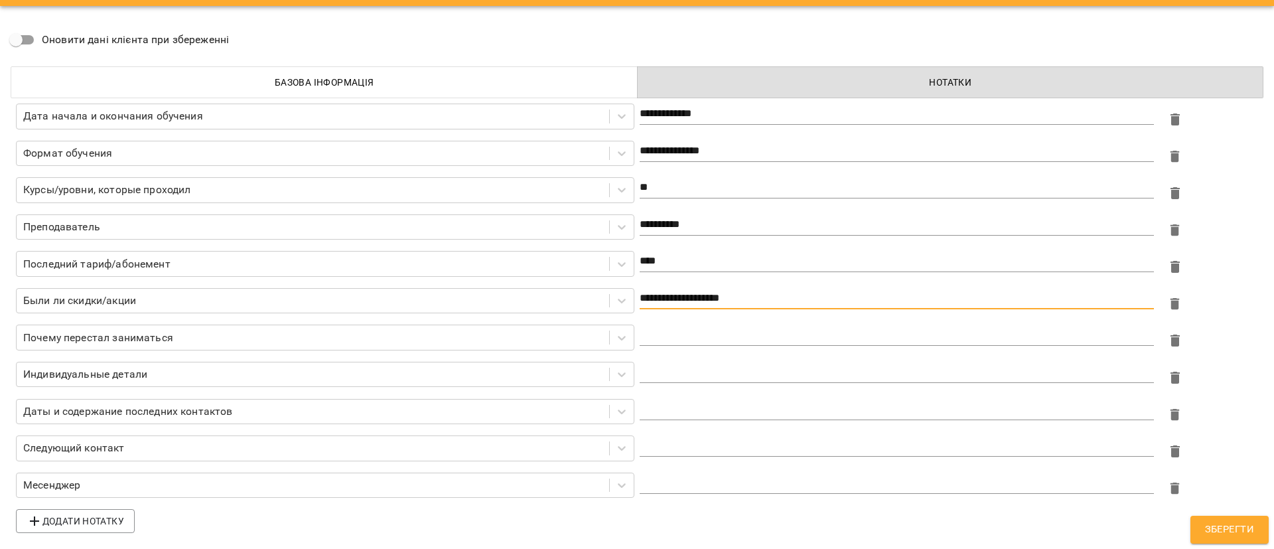
type textarea "**********"
click at [732, 333] on textarea at bounding box center [896, 334] width 514 height 13
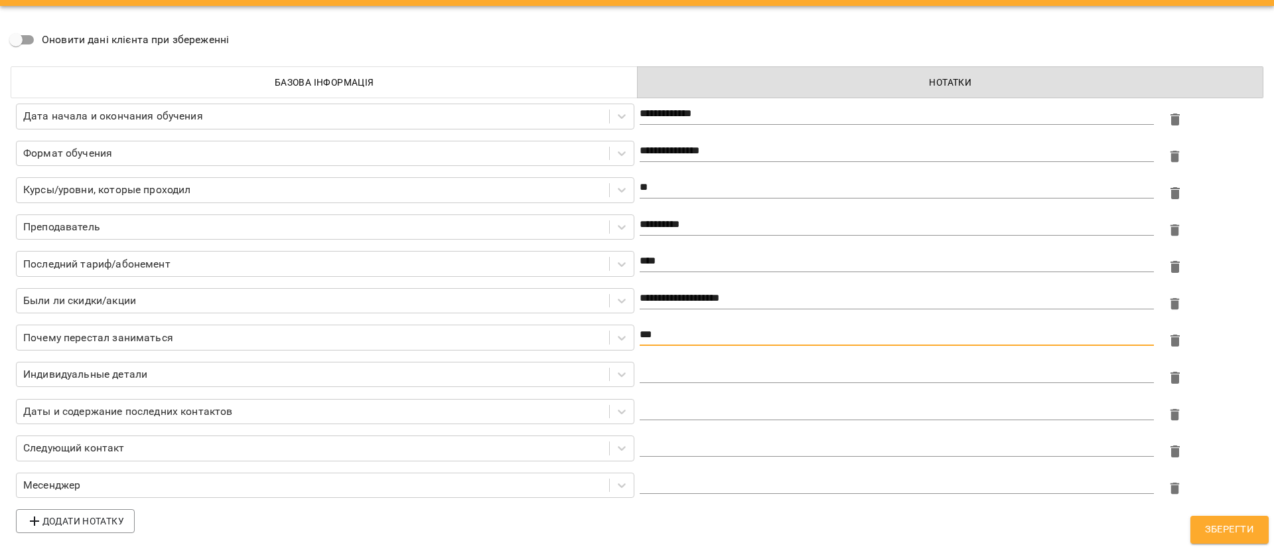
type textarea "***"
click at [738, 405] on textarea at bounding box center [896, 409] width 514 height 13
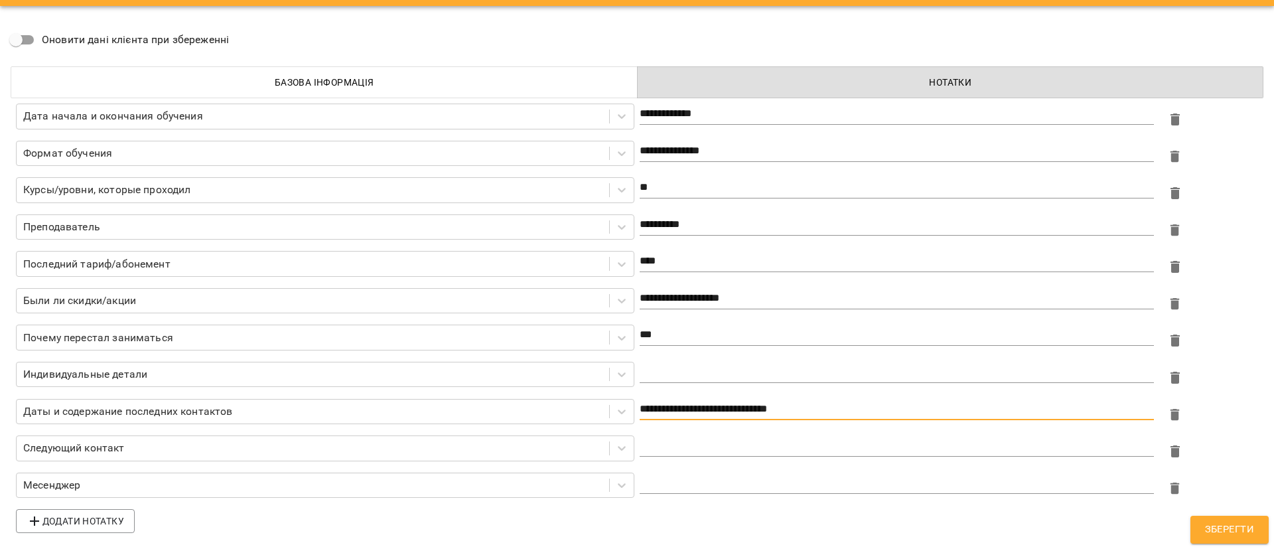
type textarea "**********"
click at [727, 442] on textarea at bounding box center [896, 445] width 514 height 13
type textarea "**********"
click at [711, 480] on textarea at bounding box center [896, 482] width 514 height 13
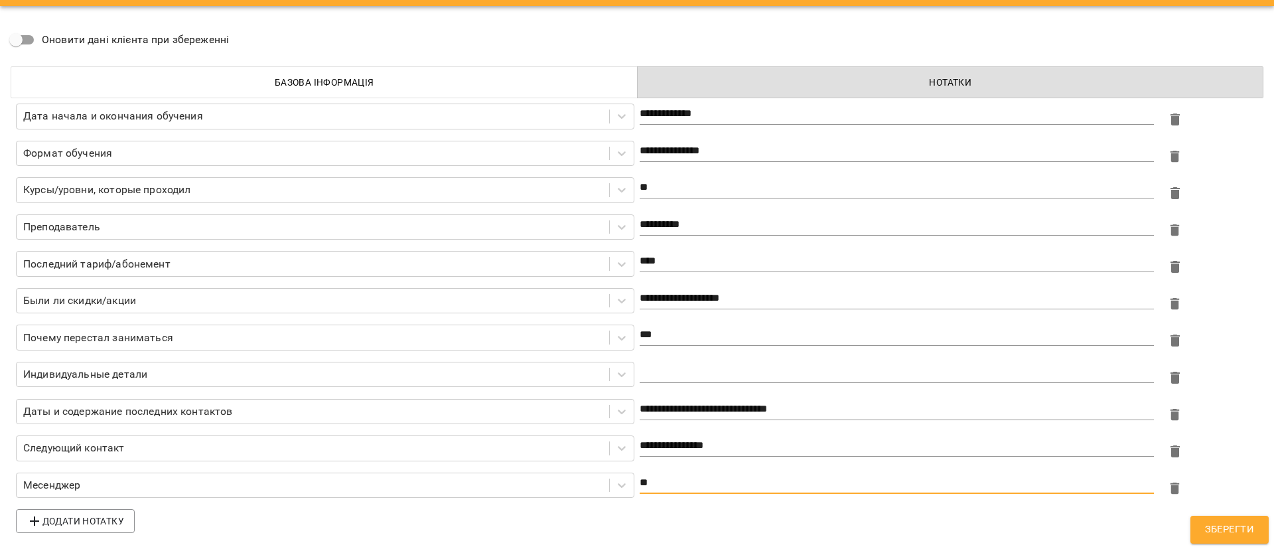
type textarea "**"
click at [1224, 524] on span "Зберегти" at bounding box center [1229, 529] width 49 height 17
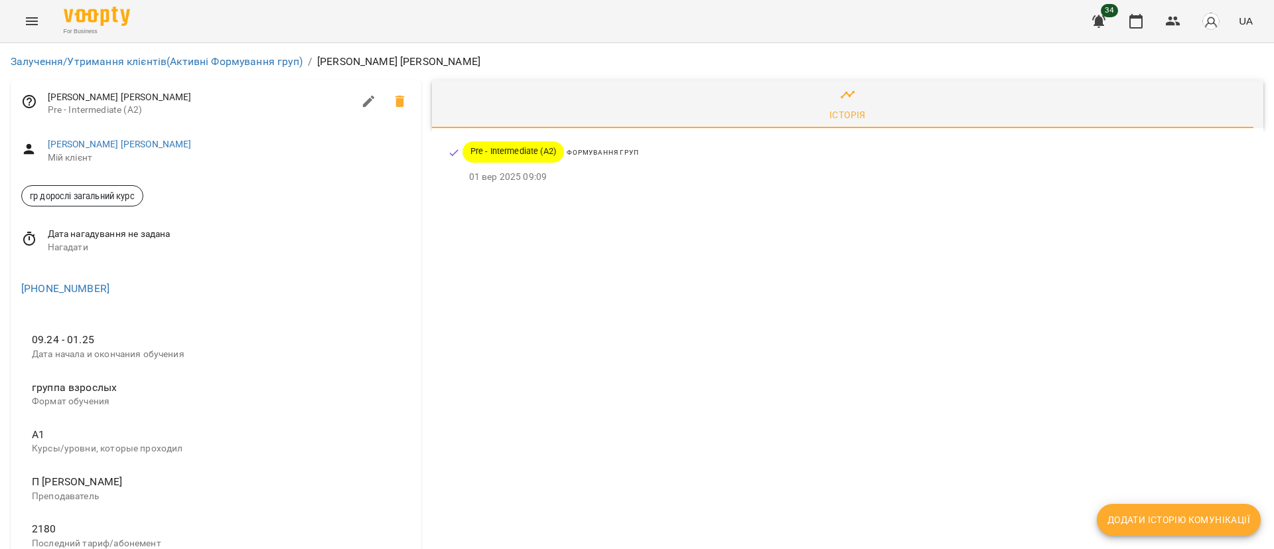
click at [29, 241] on icon at bounding box center [29, 239] width 16 height 16
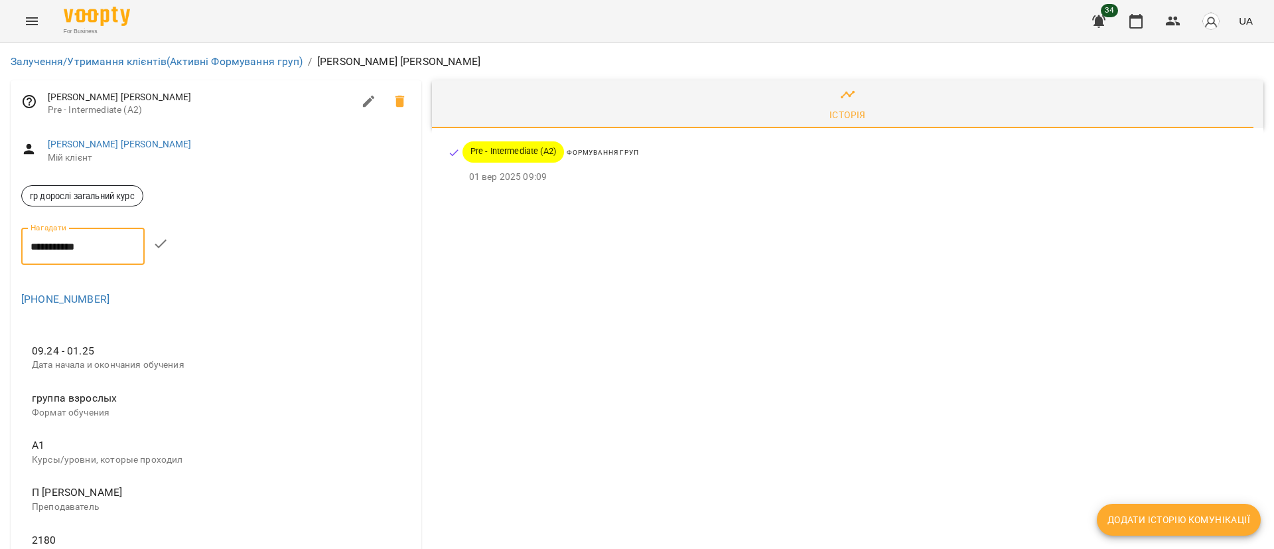
click at [48, 247] on input "**********" at bounding box center [82, 246] width 123 height 37
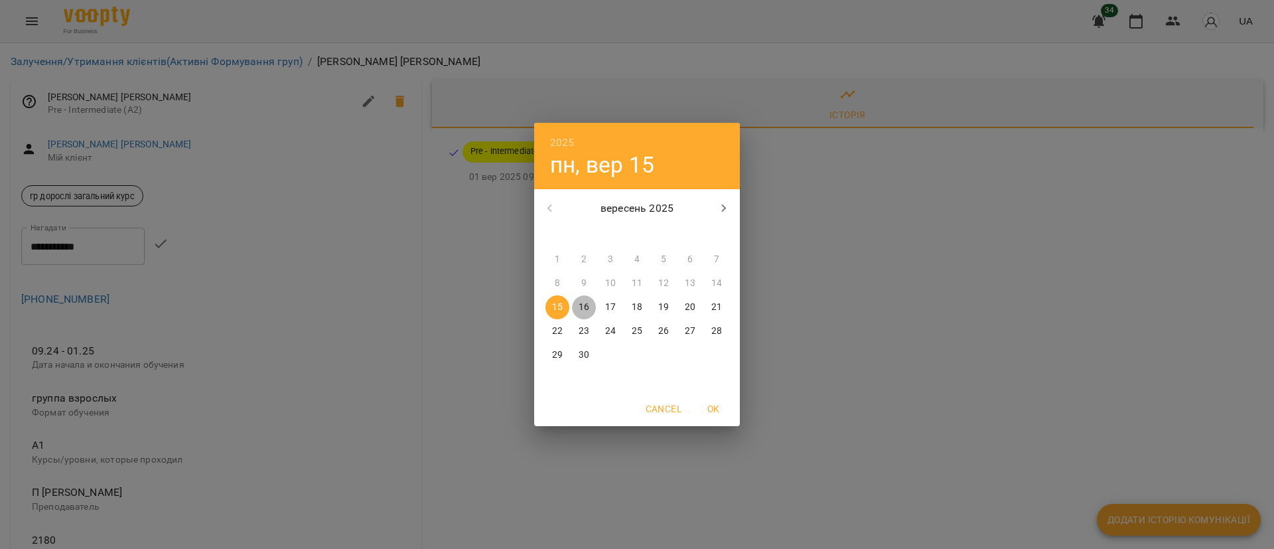
click at [589, 301] on span "16" at bounding box center [584, 306] width 24 height 13
type input "**********"
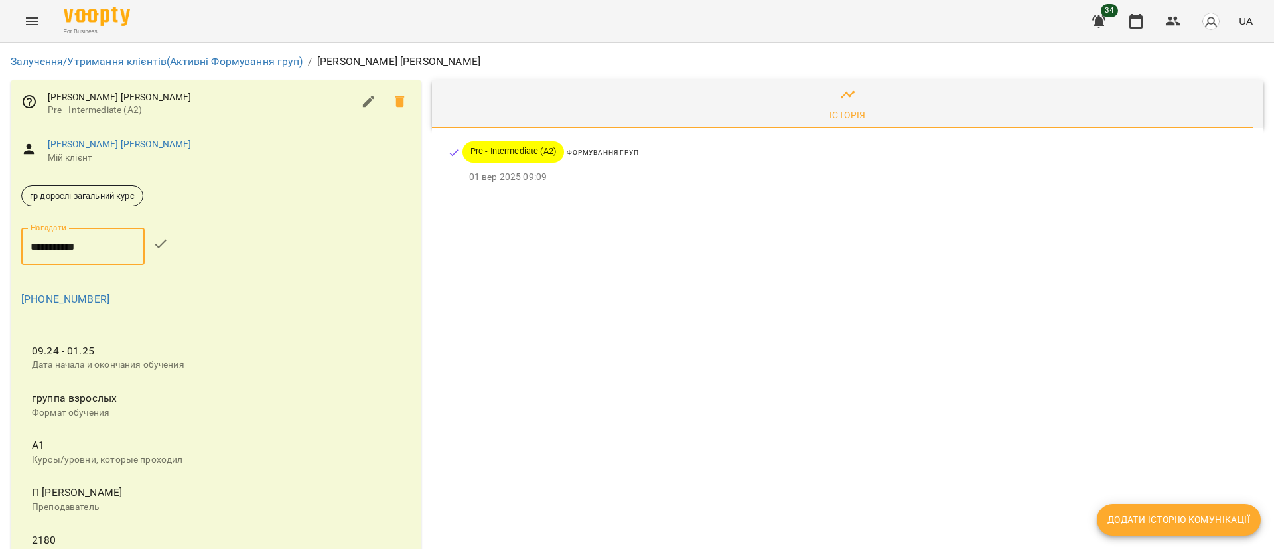
click at [168, 237] on icon "button" at bounding box center [161, 243] width 16 height 16
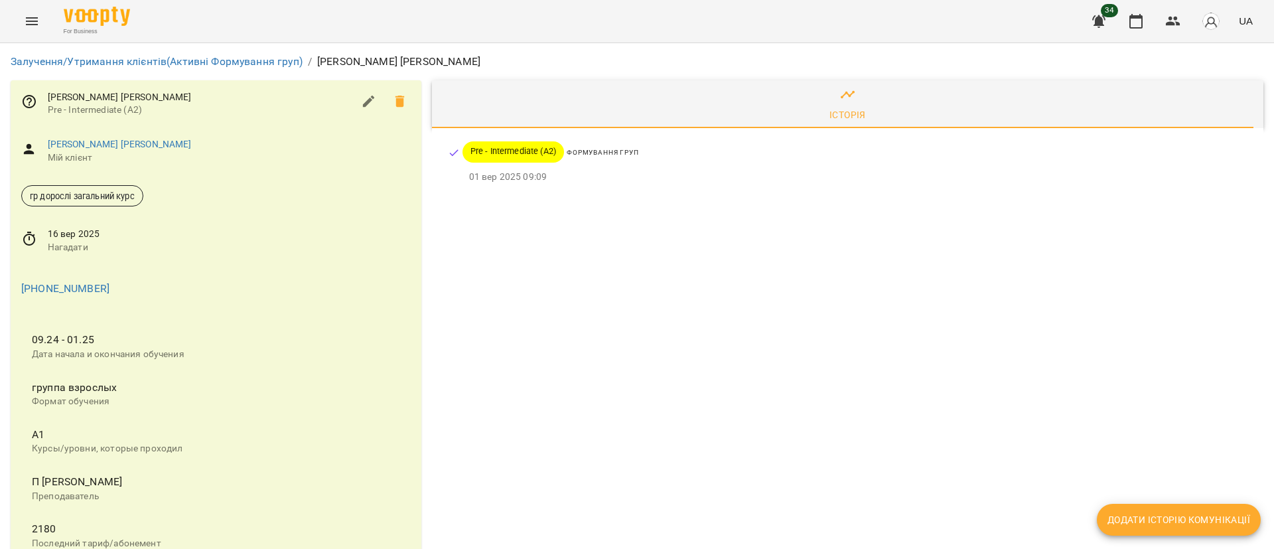
click at [650, 327] on div "Історія Pre - Intermediate (A2) Формування груп 01 вер 2025 09:09" at bounding box center [847, 488] width 842 height 826
click at [218, 61] on link "Залучення/Утримання клієнтів (Активні Формування груп)" at bounding box center [157, 61] width 292 height 13
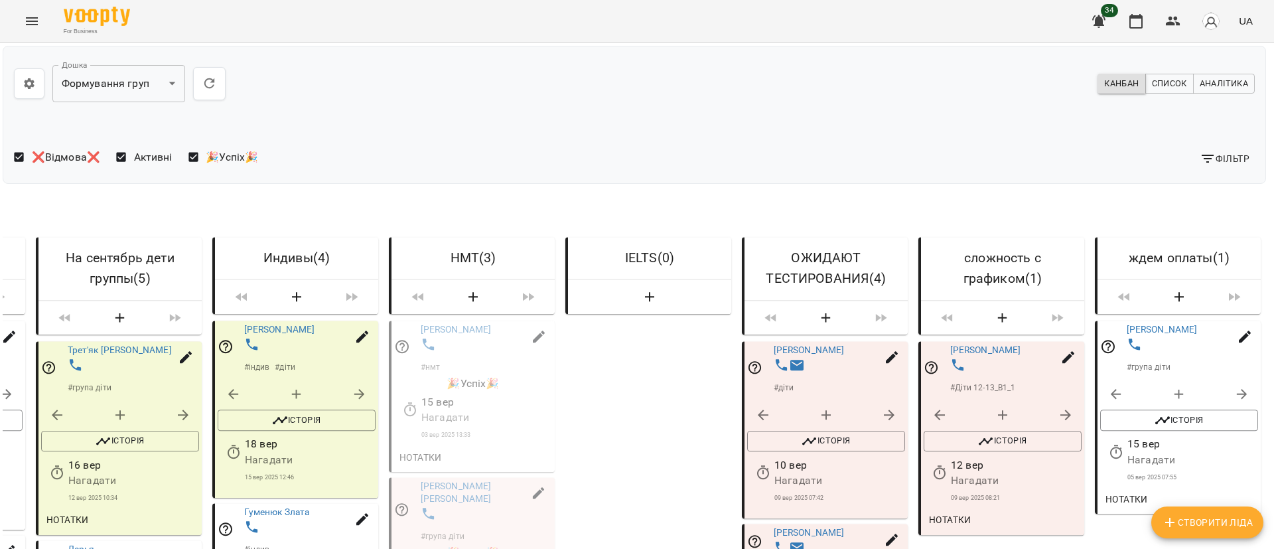
scroll to position [597, 3]
